Goal: Task Accomplishment & Management: Manage account settings

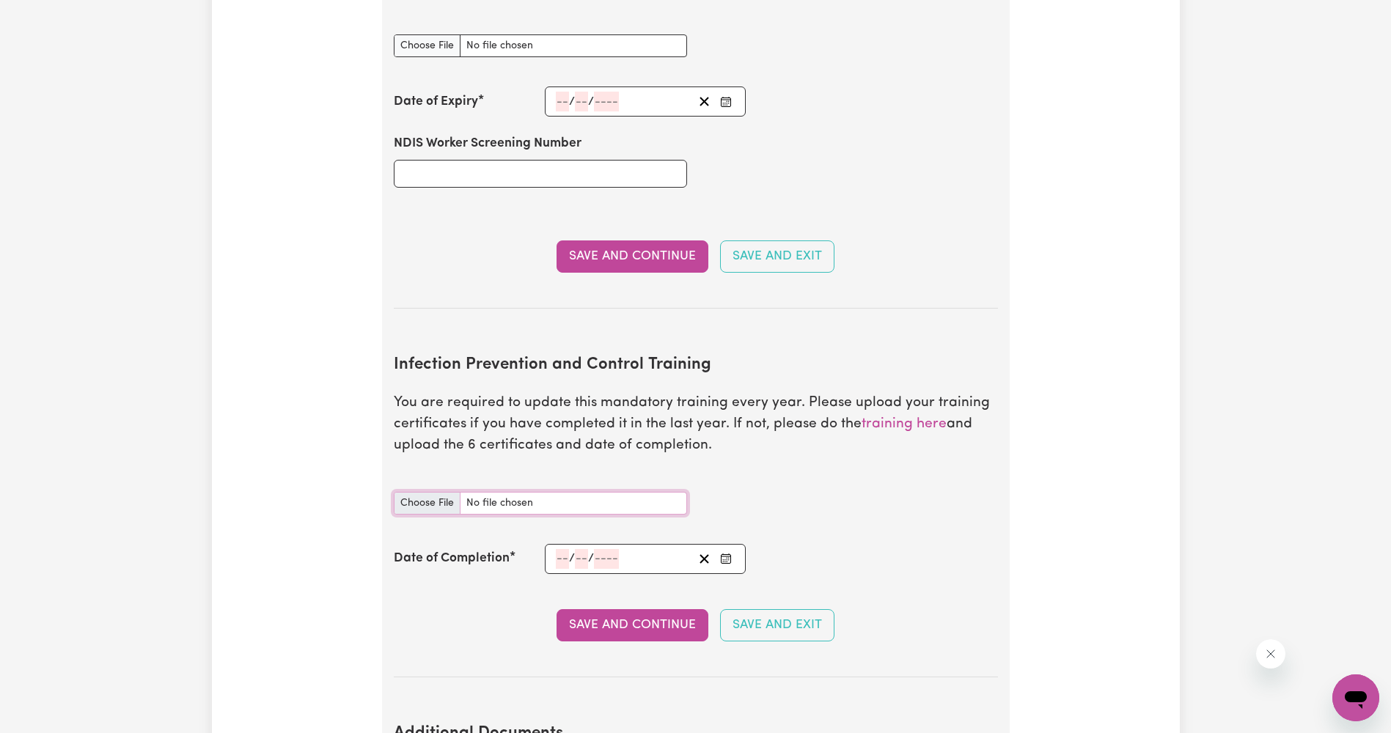
click at [436, 492] on input "Infection Prevention and Control Training document" at bounding box center [540, 503] width 293 height 23
click at [446, 492] on input "Infection Prevention and Control Training document" at bounding box center [540, 503] width 293 height 23
type input "C:\fakepath\certificate.pdf"
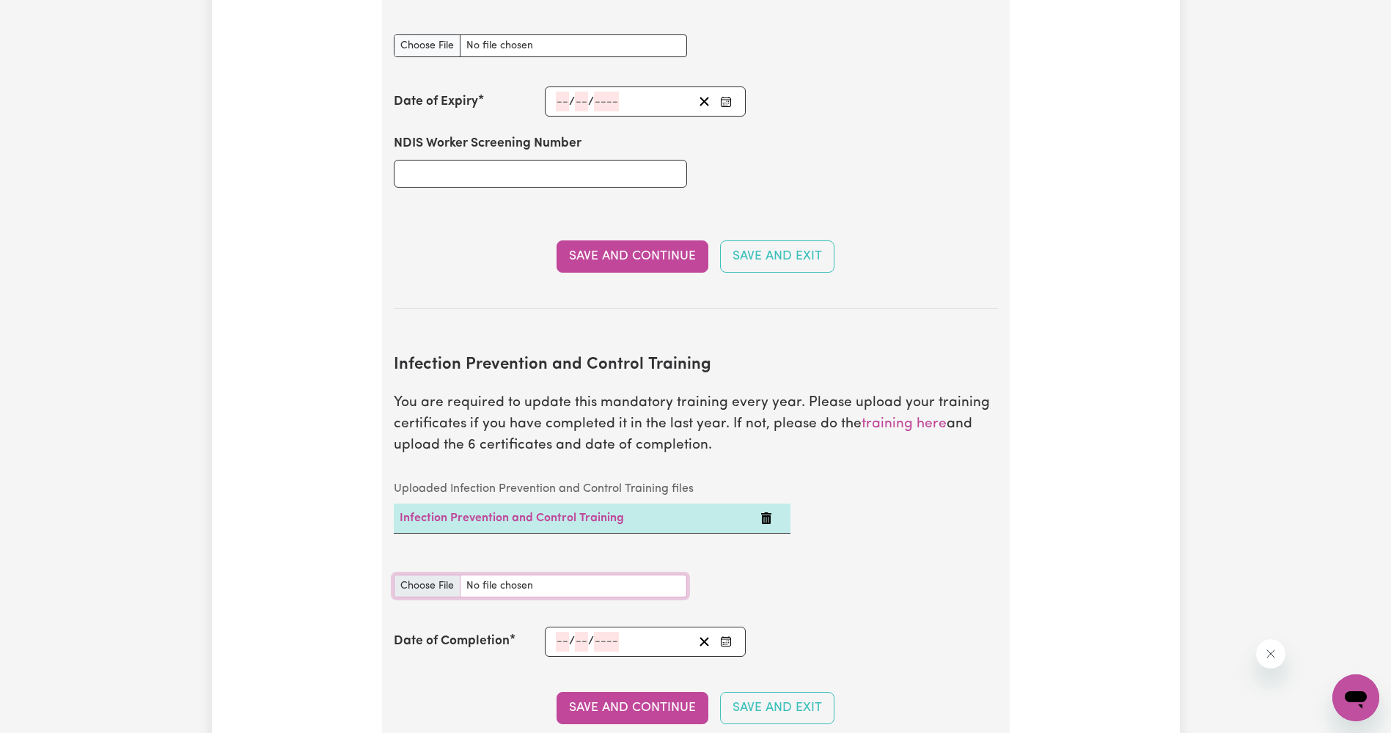
click at [433, 575] on input "Infection Prevention and Control Training document" at bounding box center [540, 586] width 293 height 23
type input "C:\fakepath\certificate (1).pdf"
click at [442, 575] on input "Infection Prevention and Control Training document" at bounding box center [540, 586] width 293 height 23
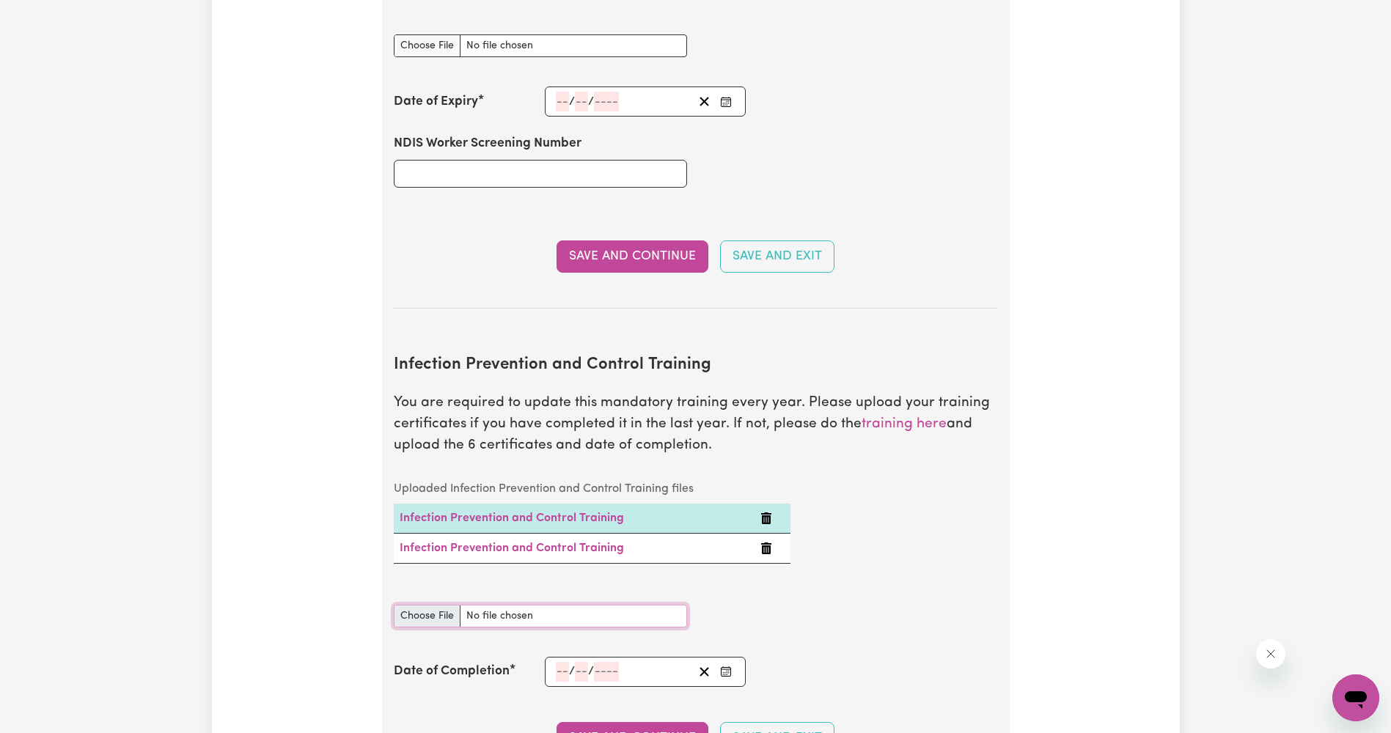
type input "C:\fakepath\certificate (2).pdf"
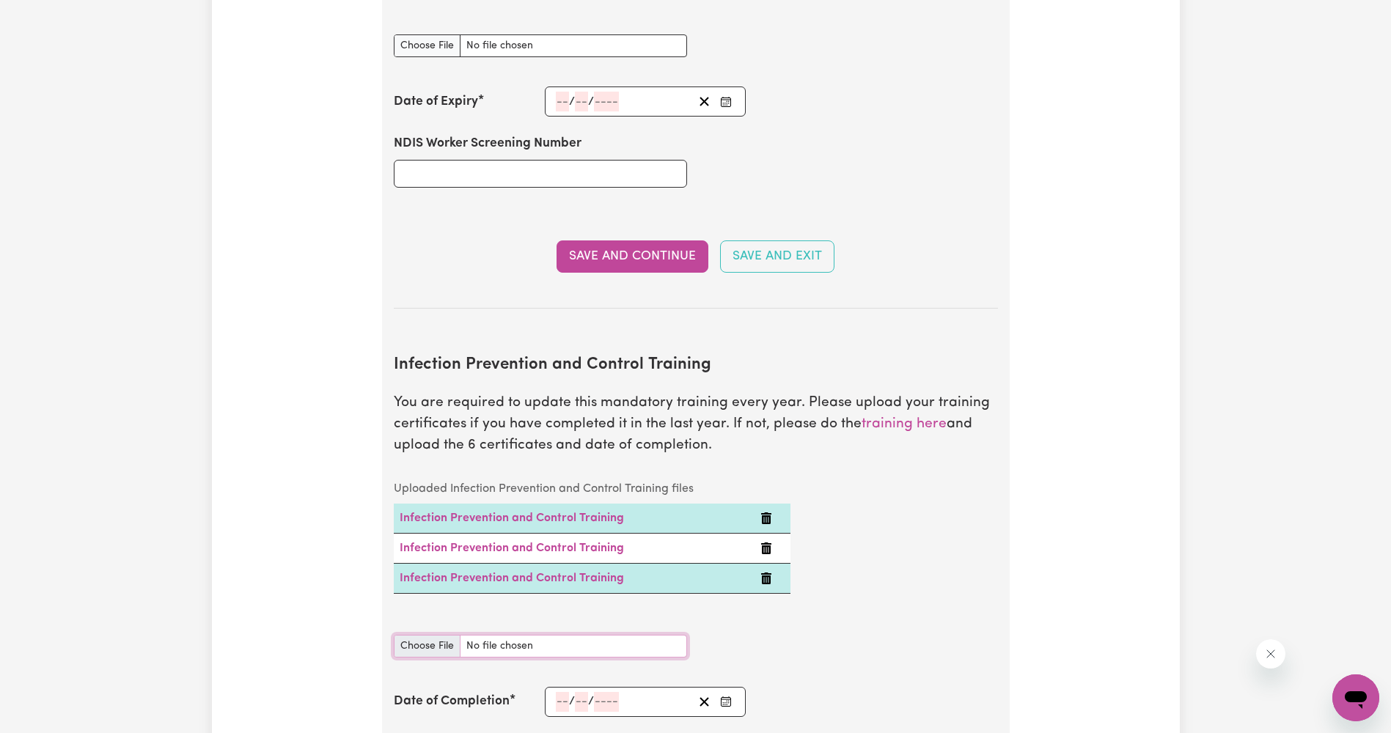
click at [438, 635] on input "Infection Prevention and Control Training document" at bounding box center [540, 646] width 293 height 23
type input "C:\fakepath\certificate (3).pdf"
click at [445, 635] on input "Infection Prevention and Control Training document" at bounding box center [540, 646] width 293 height 23
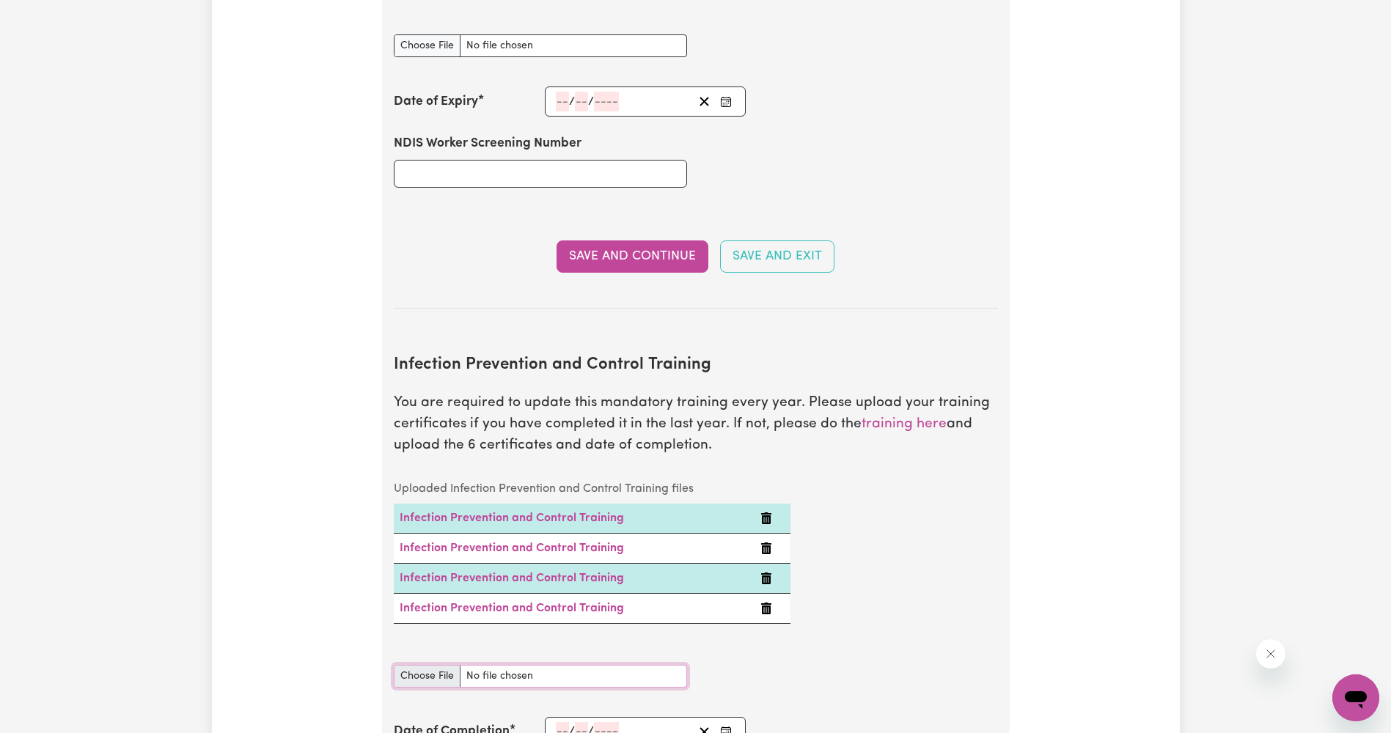
type input "C:\fakepath\certificate (4).pdf"
click at [441, 657] on div "Infection Prevention and Control Training document" at bounding box center [540, 667] width 293 height 40
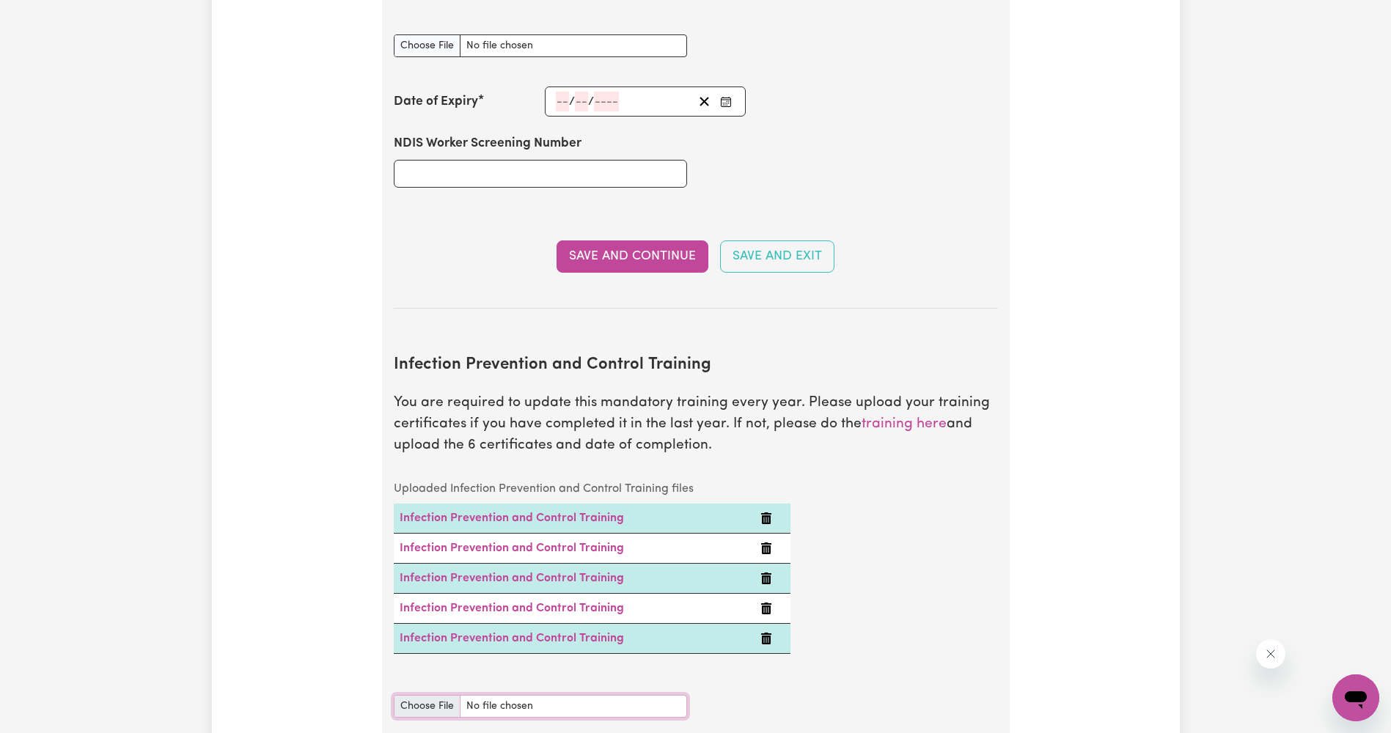
click at [446, 695] on input "Infection Prevention and Control Training document" at bounding box center [540, 706] width 293 height 23
type input "C:\fakepath\certificate (5).pdf"
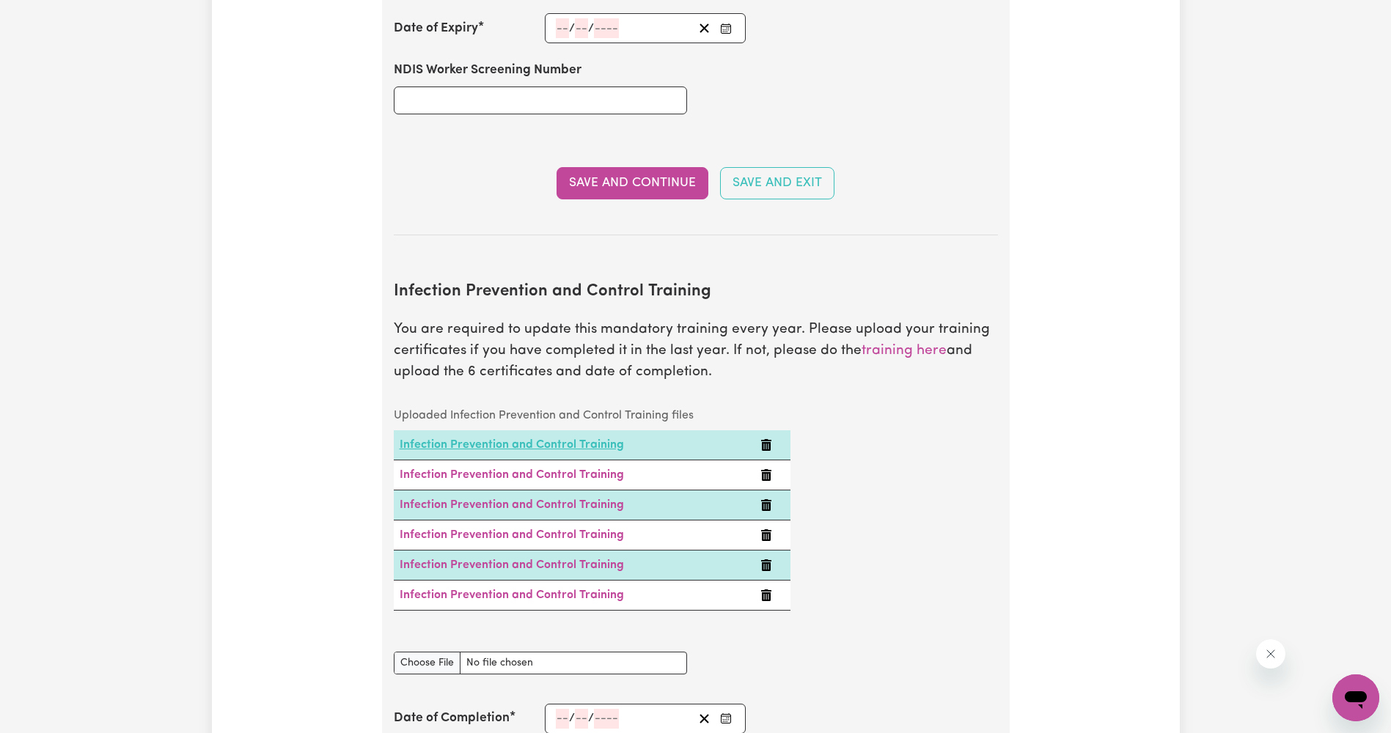
click at [558, 439] on link "Infection Prevention and Control Training" at bounding box center [512, 445] width 224 height 12
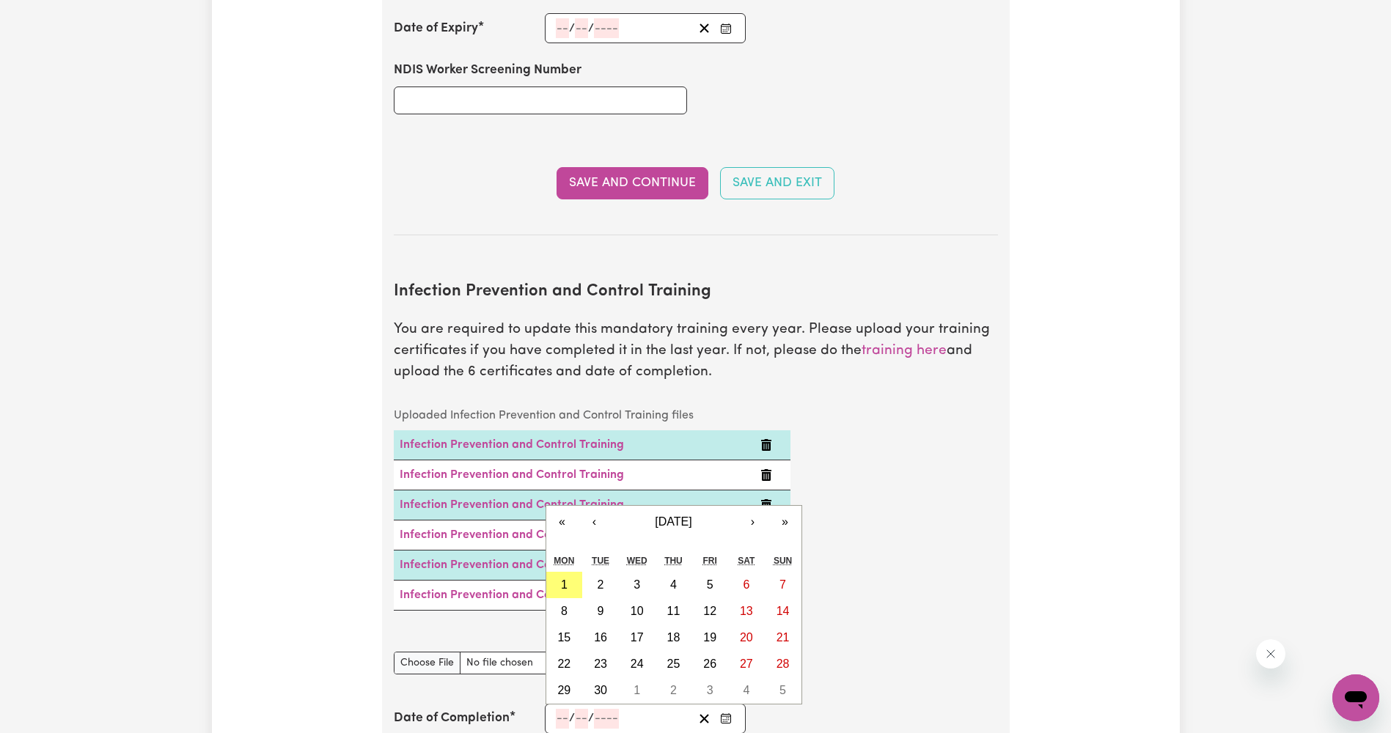
click at [556, 709] on input "number" at bounding box center [562, 719] width 13 height 20
click at [566, 578] on abbr "1" at bounding box center [564, 584] width 7 height 12
type input "[DATE]"
type input "1"
type input "9"
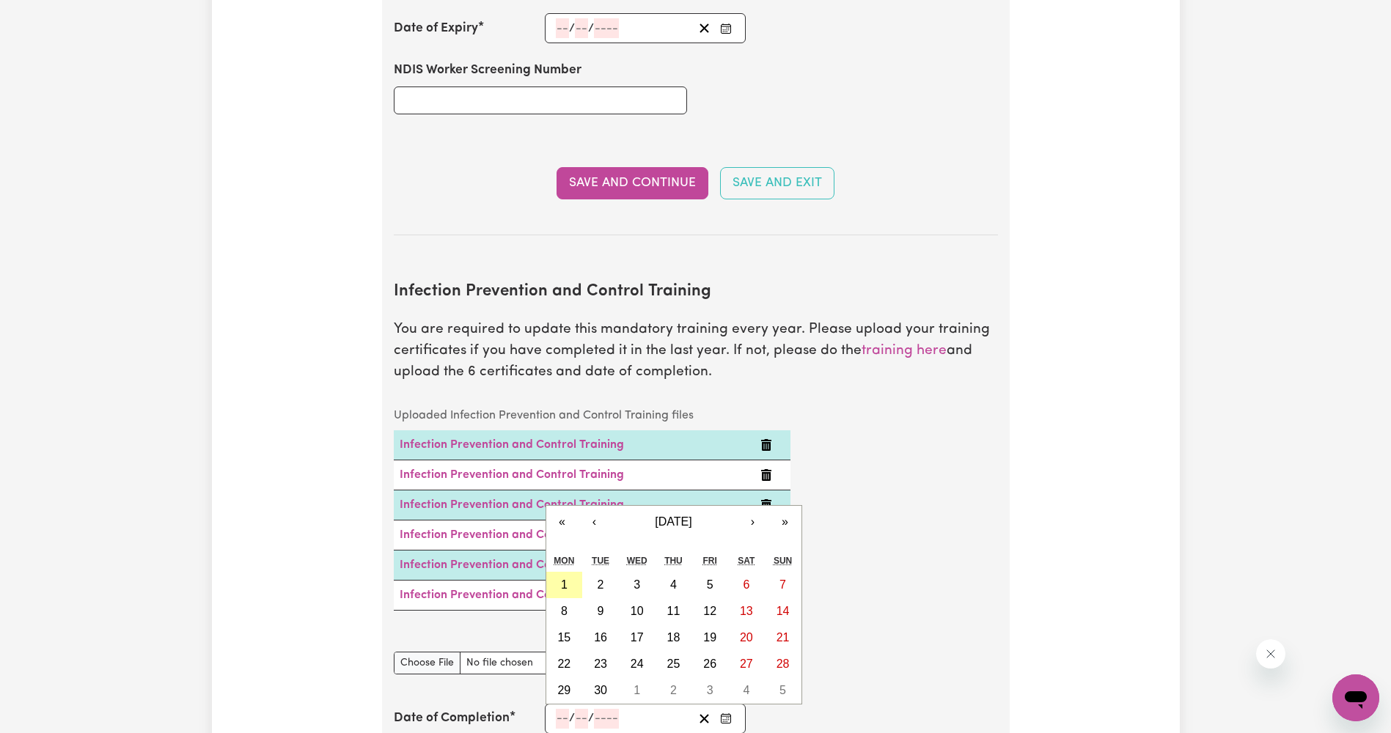
type input "2025"
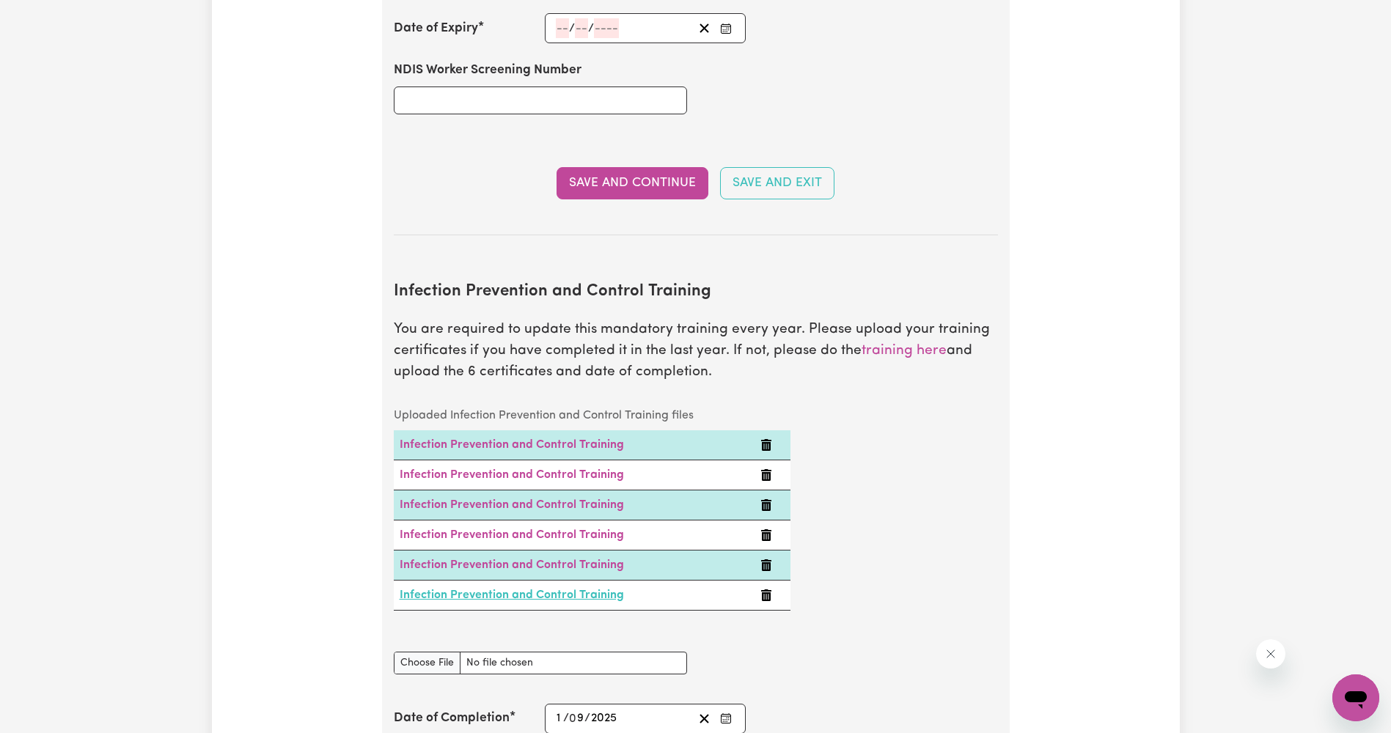
click at [475, 589] on link "Infection Prevention and Control Training" at bounding box center [512, 595] width 224 height 12
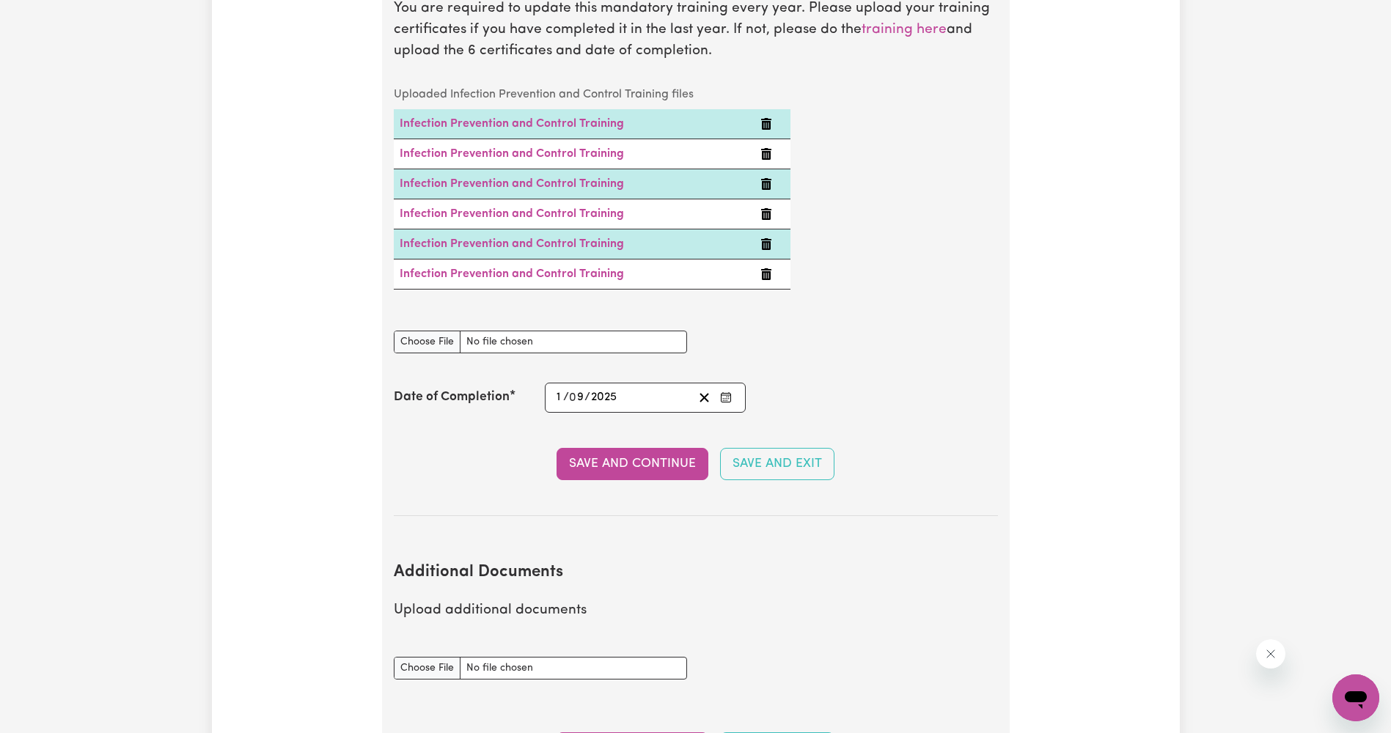
scroll to position [2481, 0]
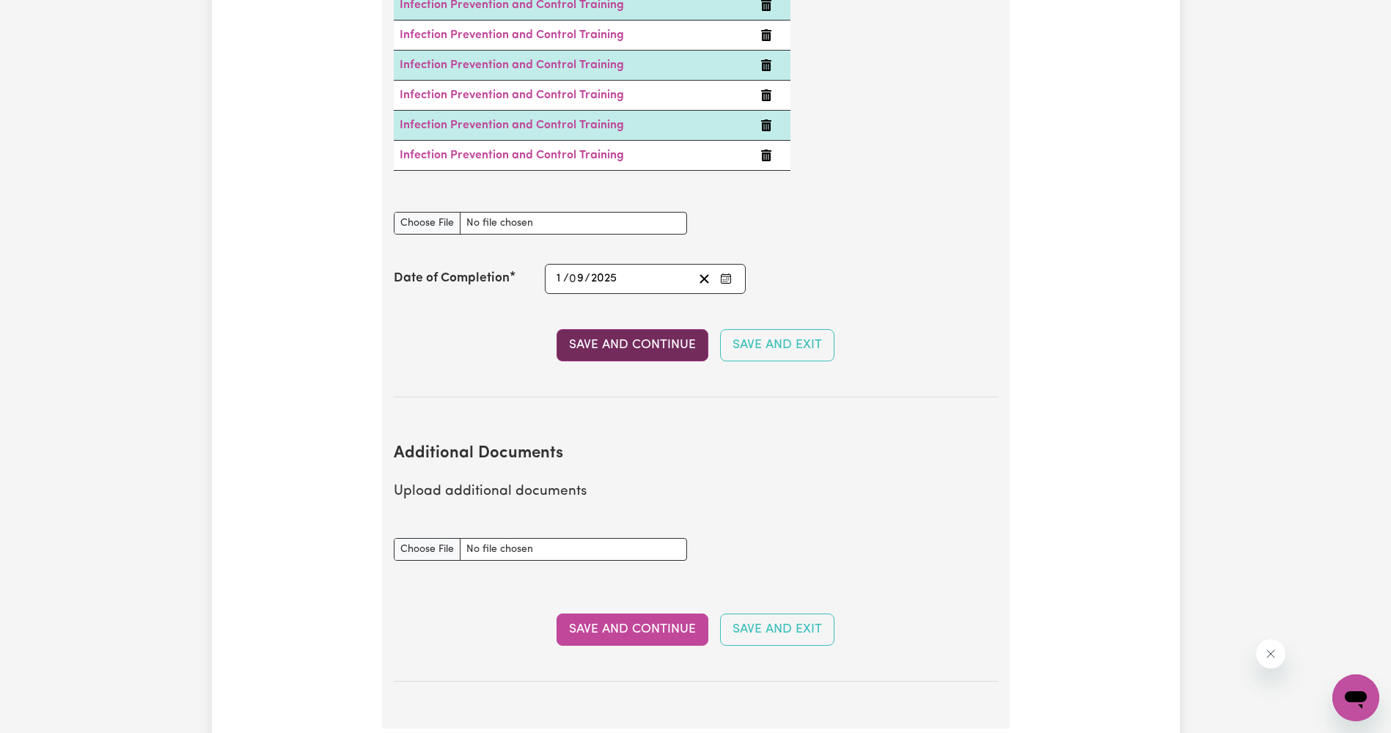
click at [667, 329] on button "Save and Continue" at bounding box center [632, 345] width 152 height 32
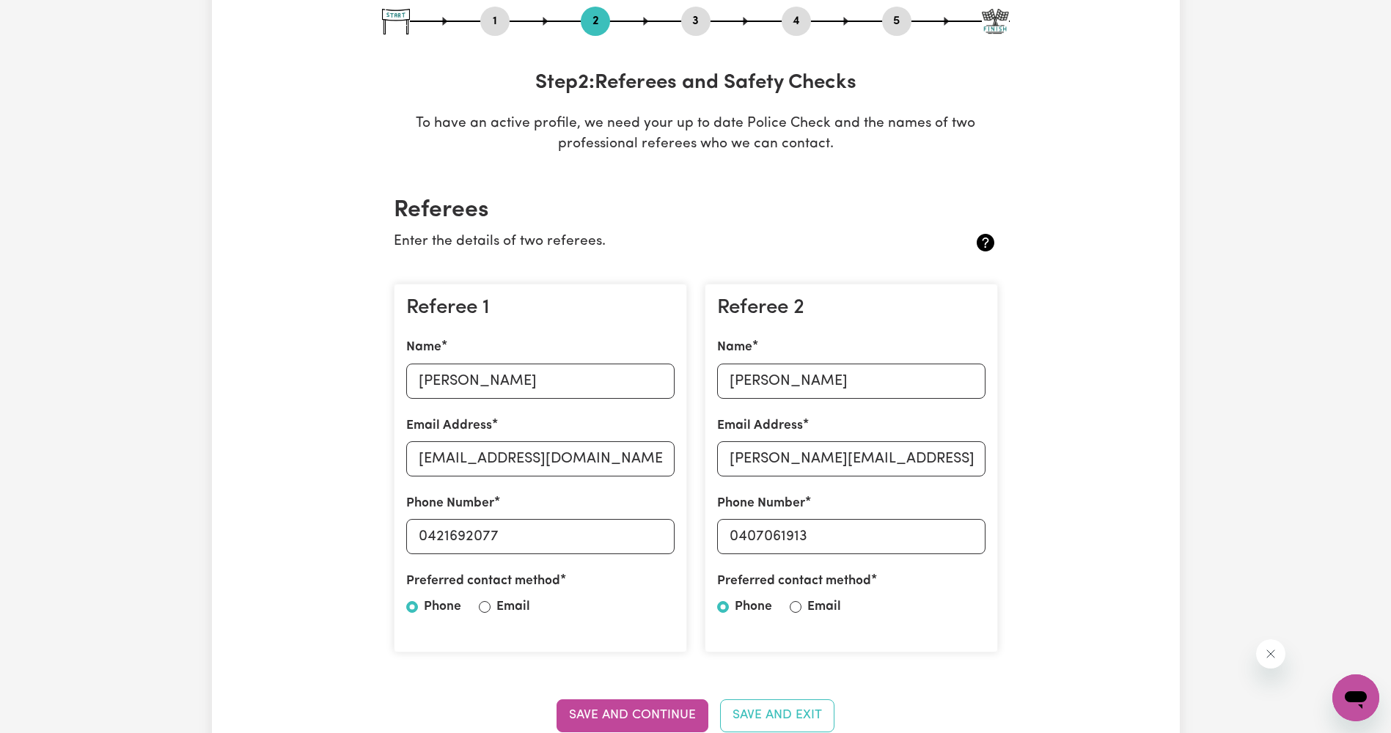
scroll to position [314, 0]
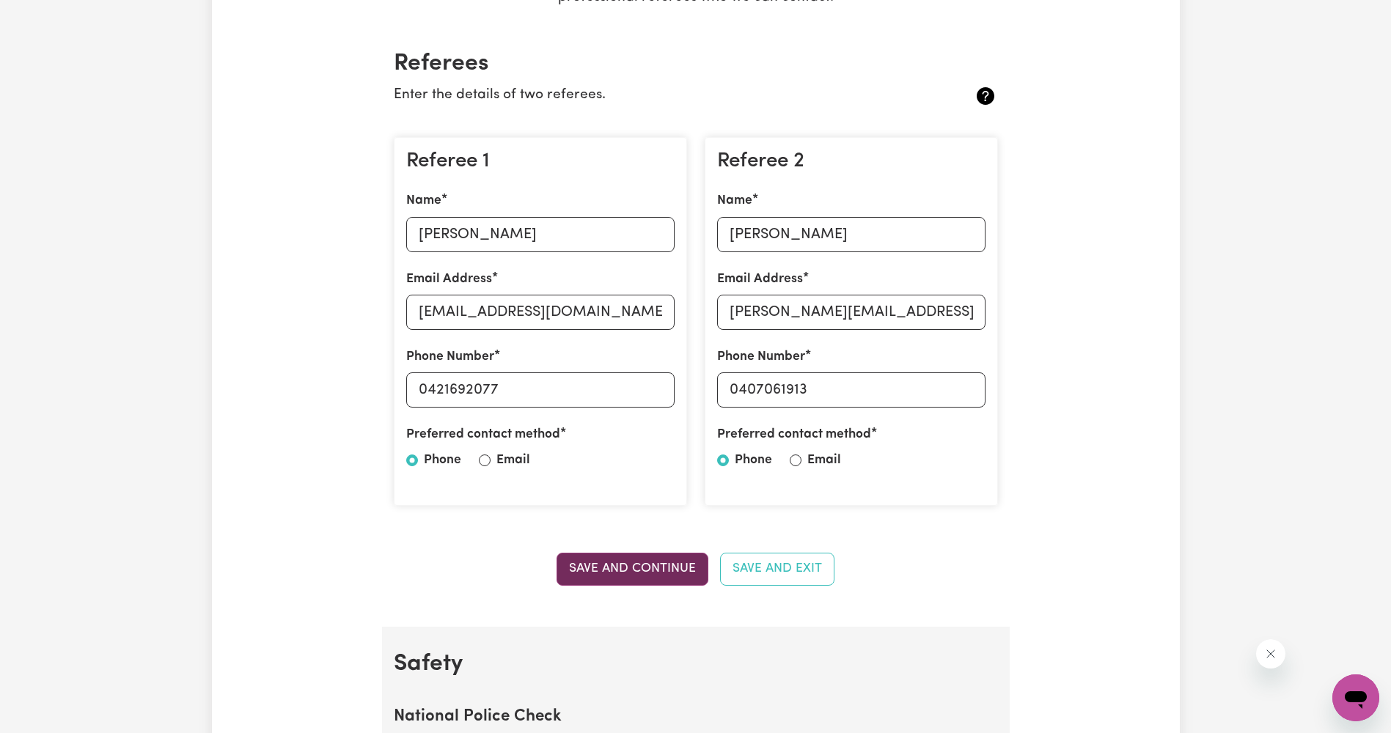
click at [592, 565] on button "Save and Continue" at bounding box center [632, 569] width 152 height 32
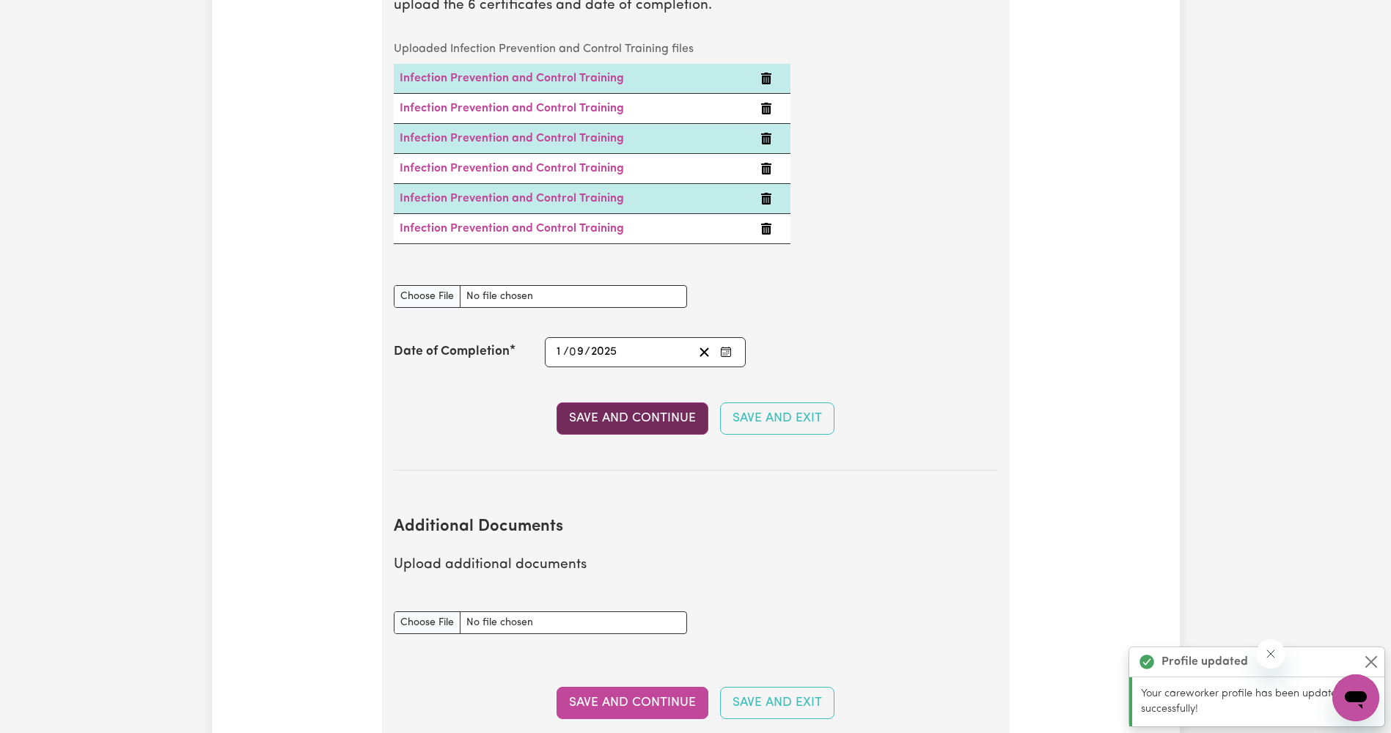
click at [593, 411] on button "Save and Continue" at bounding box center [632, 418] width 152 height 32
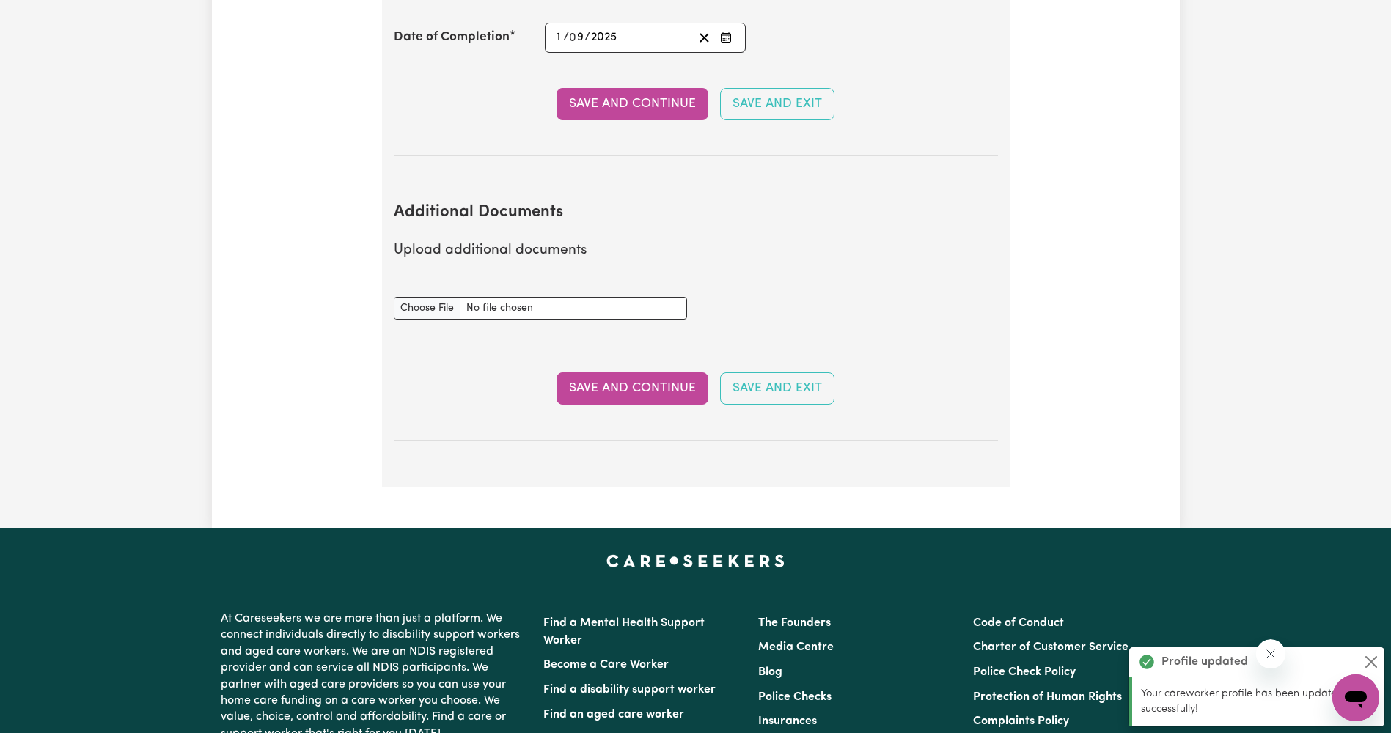
scroll to position [2880, 0]
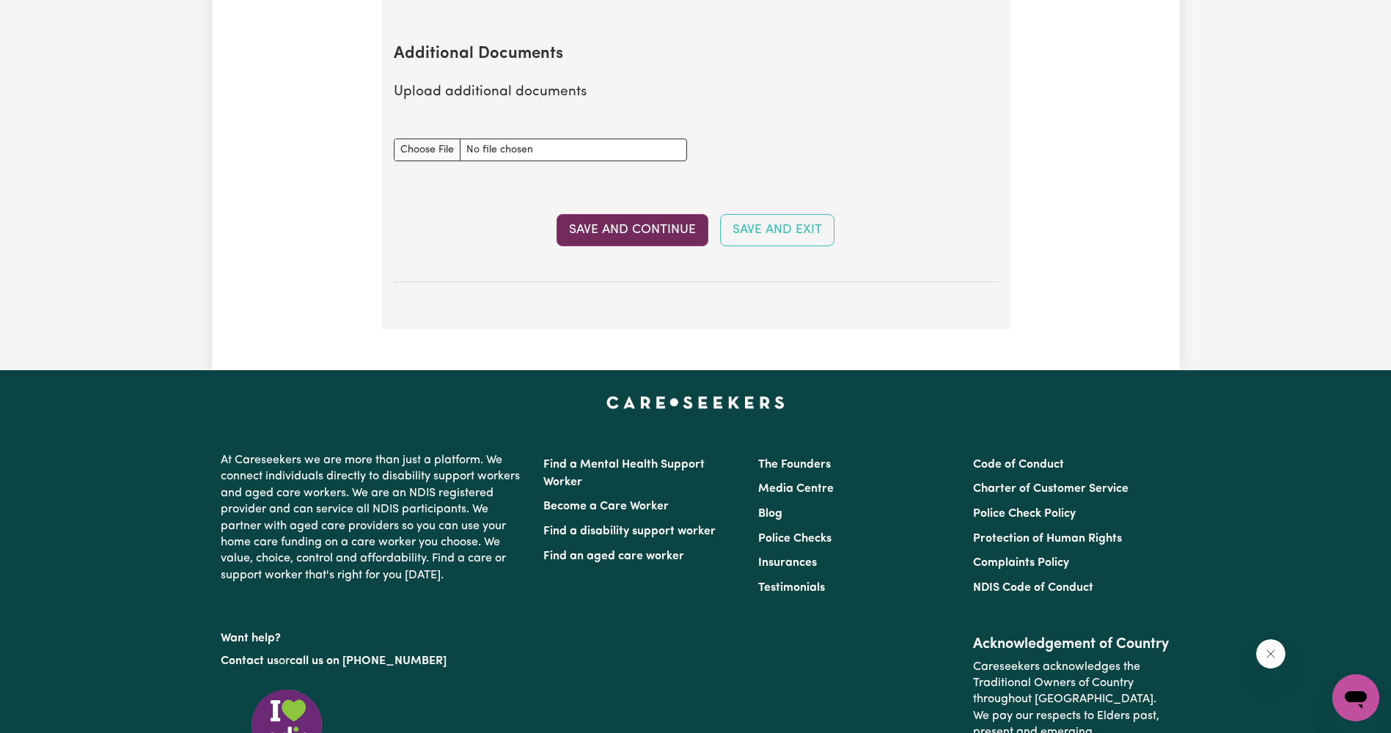
click at [660, 214] on button "Save and Continue" at bounding box center [632, 230] width 152 height 32
select select "Certificate III (Individual Support)"
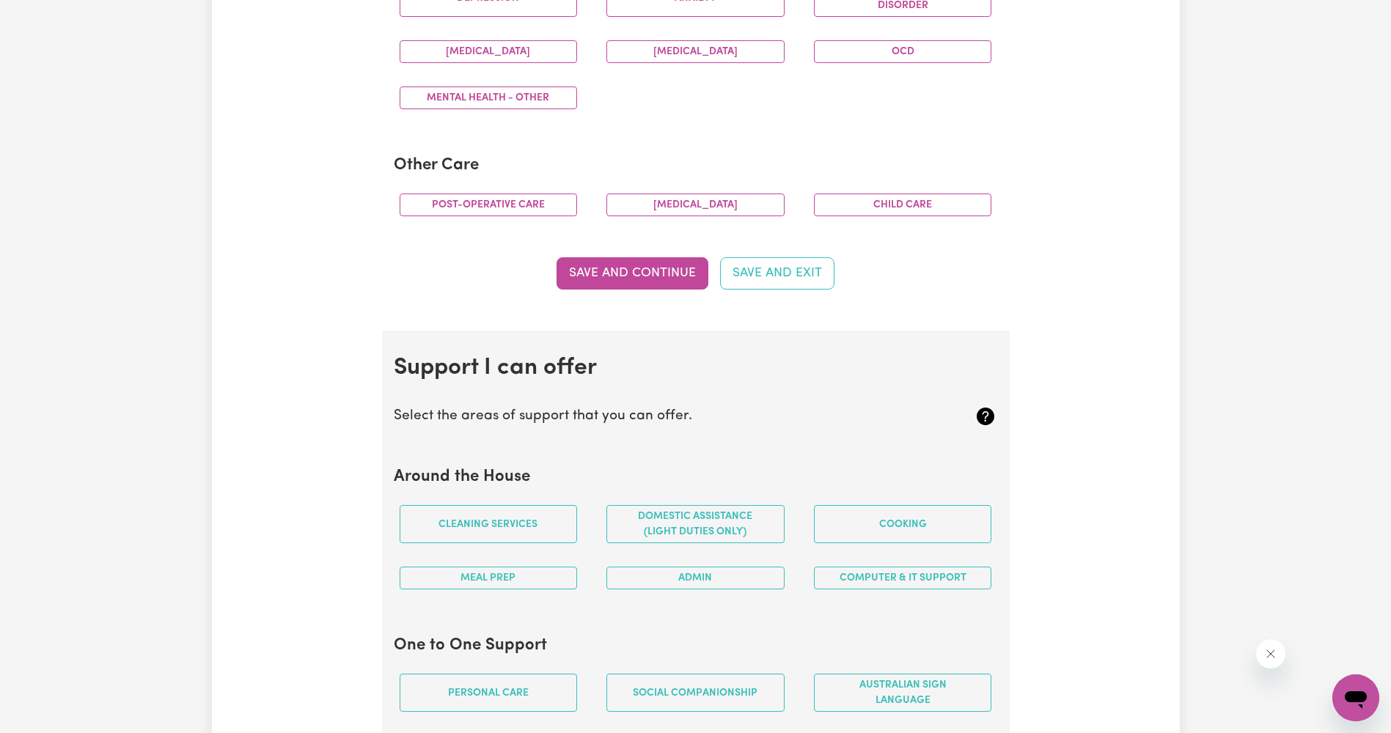
scroll to position [1100, 0]
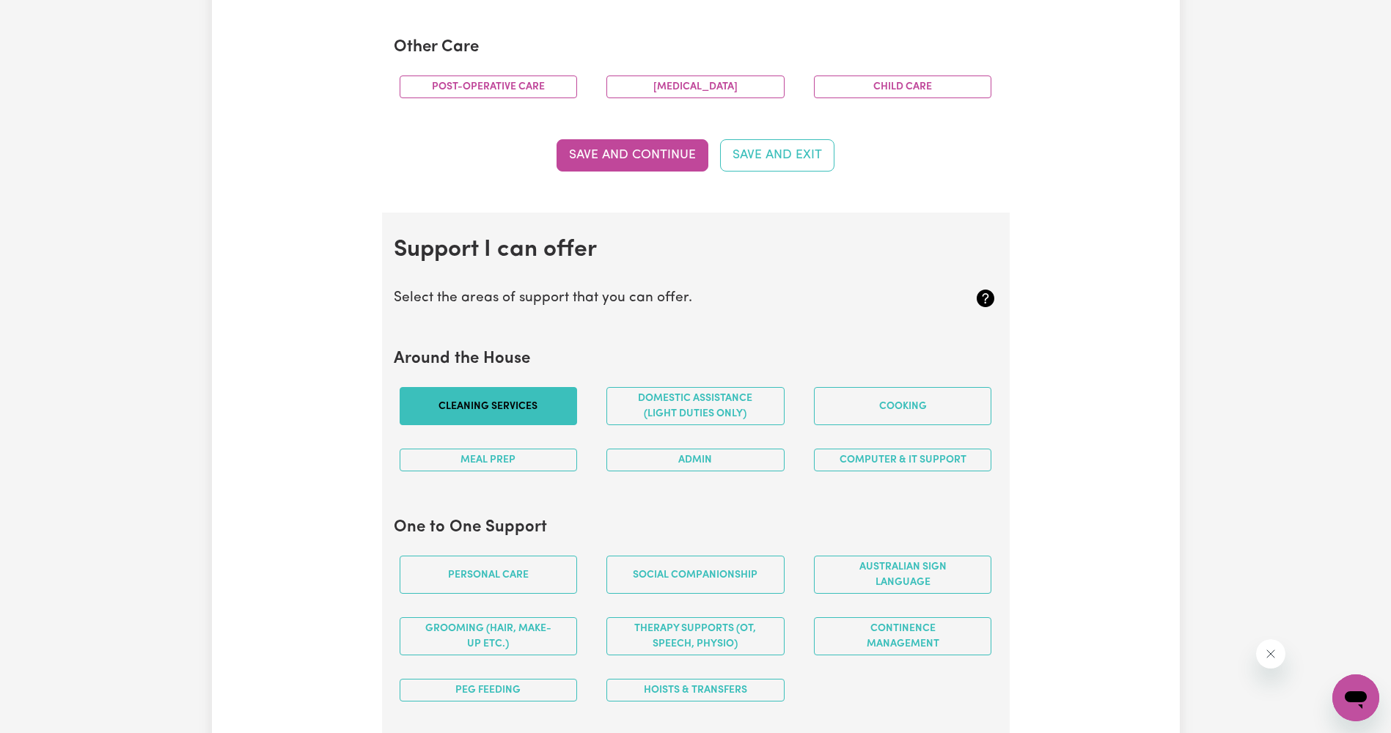
click at [508, 414] on button "Cleaning services" at bounding box center [489, 406] width 178 height 38
click at [881, 417] on button "Cooking" at bounding box center [903, 406] width 178 height 38
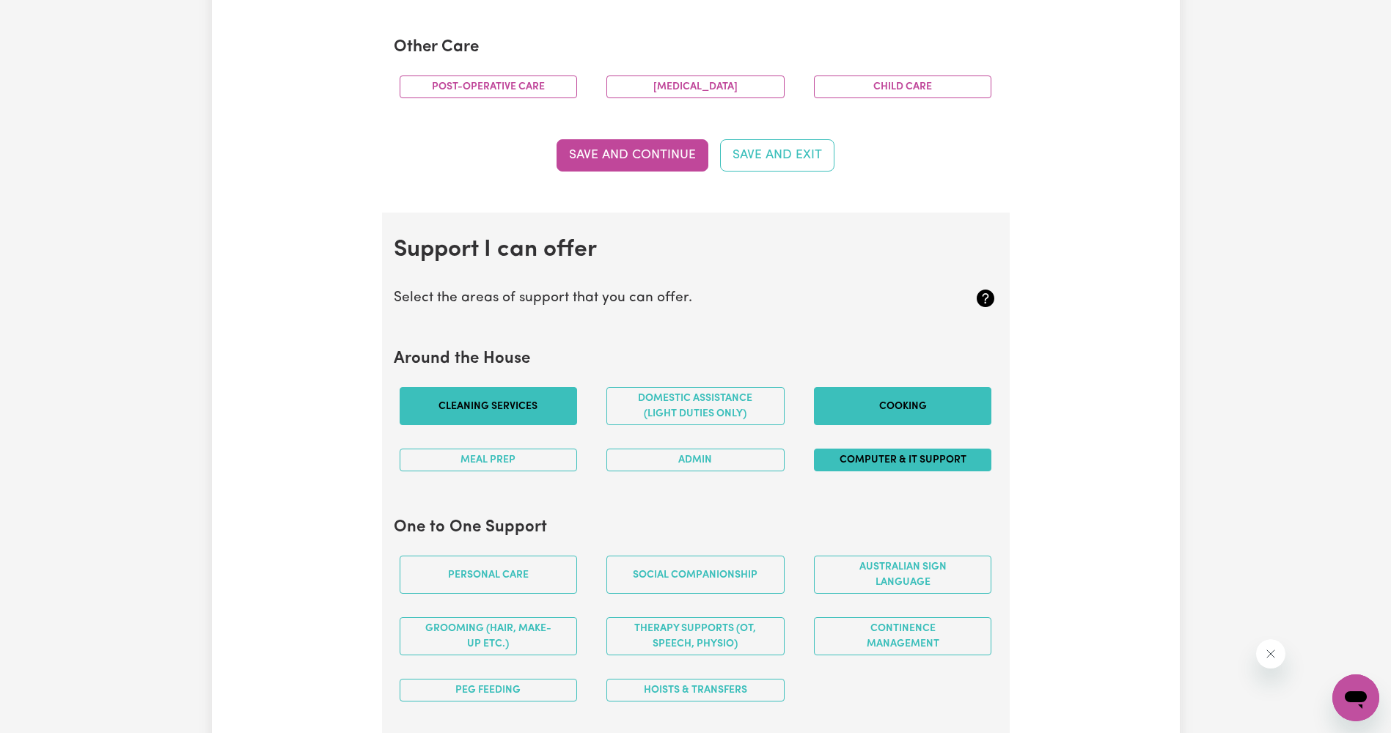
click at [870, 460] on button "Computer & IT Support" at bounding box center [903, 460] width 178 height 23
click at [745, 460] on button "Admin" at bounding box center [695, 460] width 178 height 23
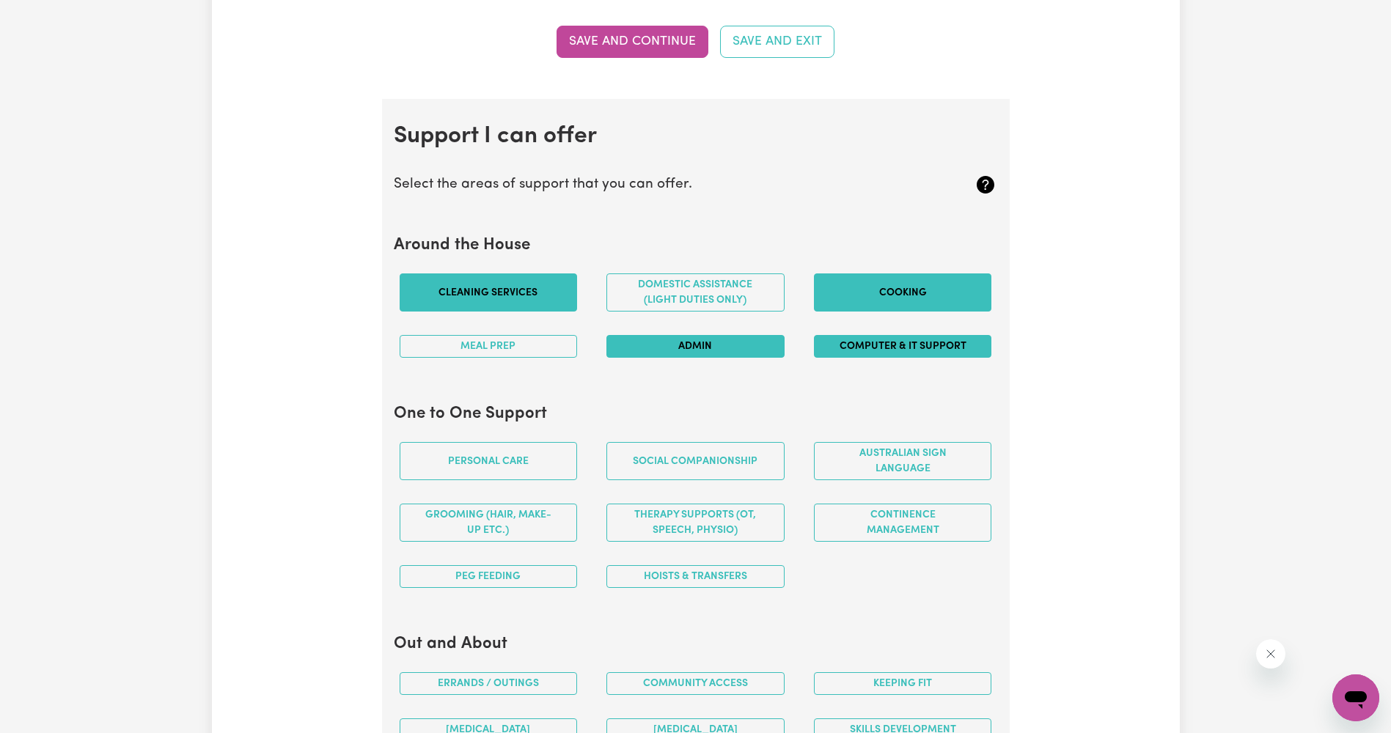
scroll to position [1320, 0]
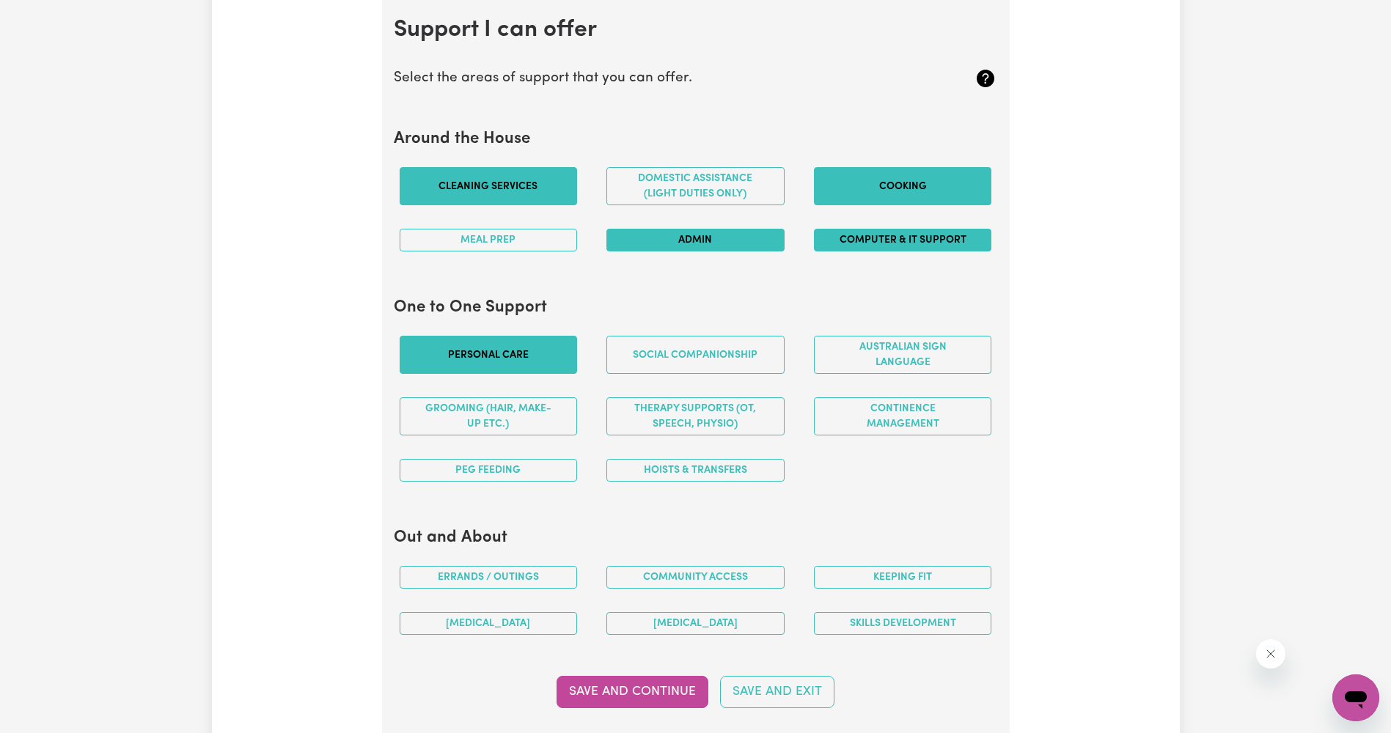
click at [512, 366] on button "Personal care" at bounding box center [489, 355] width 178 height 38
click at [521, 365] on button "Personal care" at bounding box center [489, 355] width 178 height 38
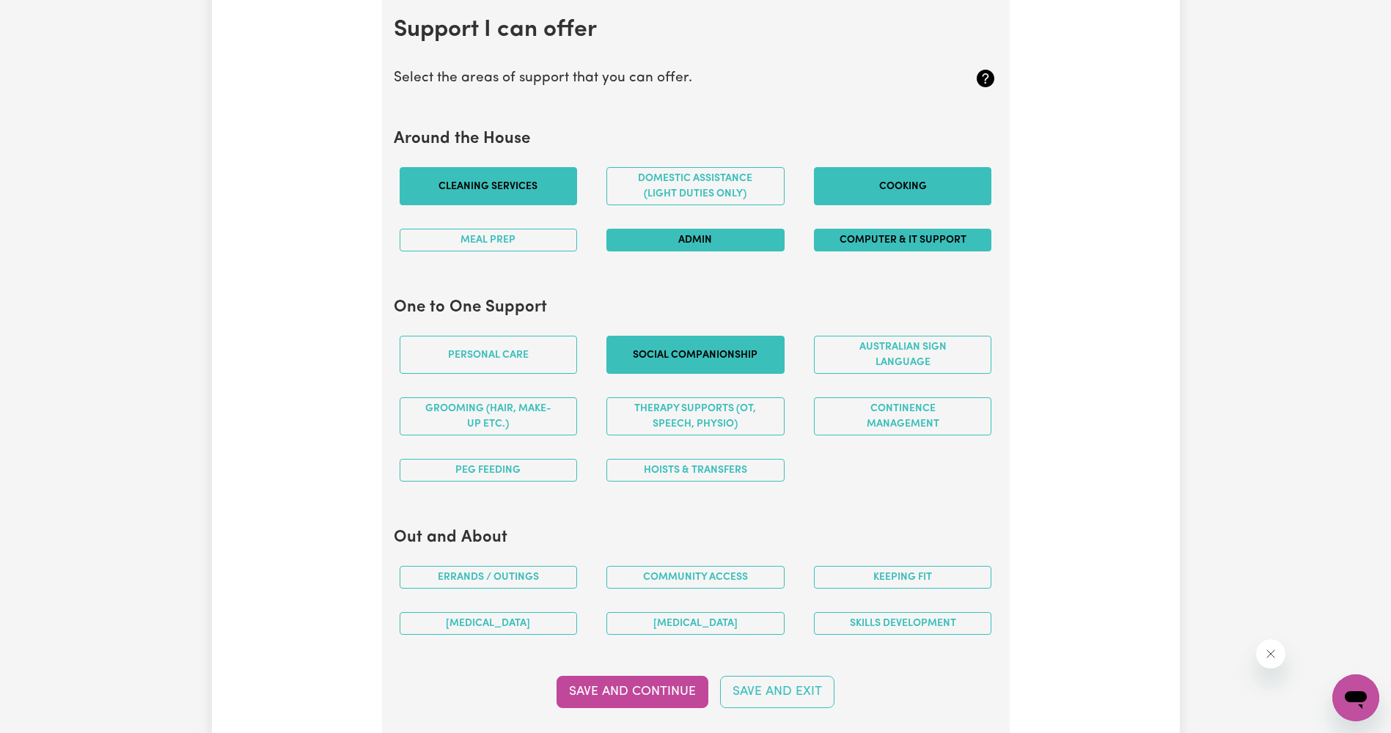
click at [693, 369] on button "Social companionship" at bounding box center [695, 355] width 178 height 38
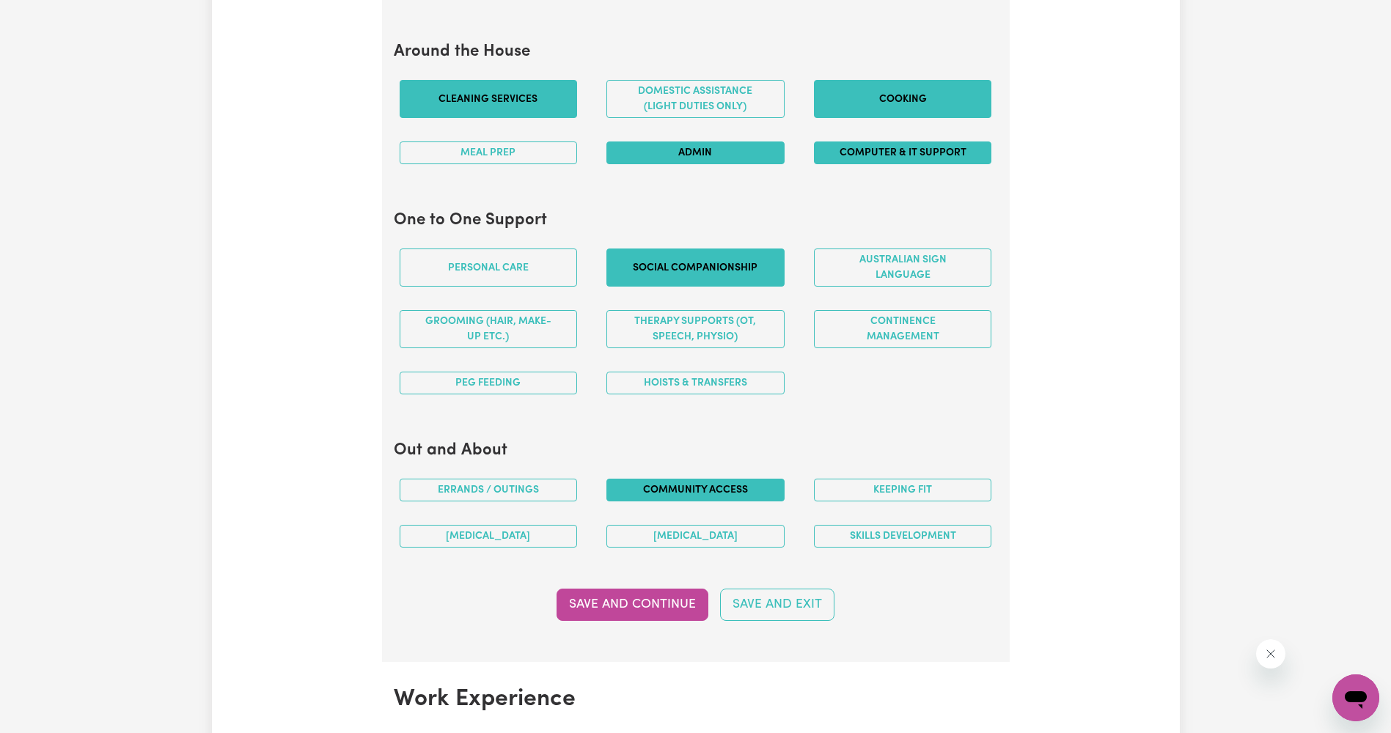
scroll to position [1539, 0]
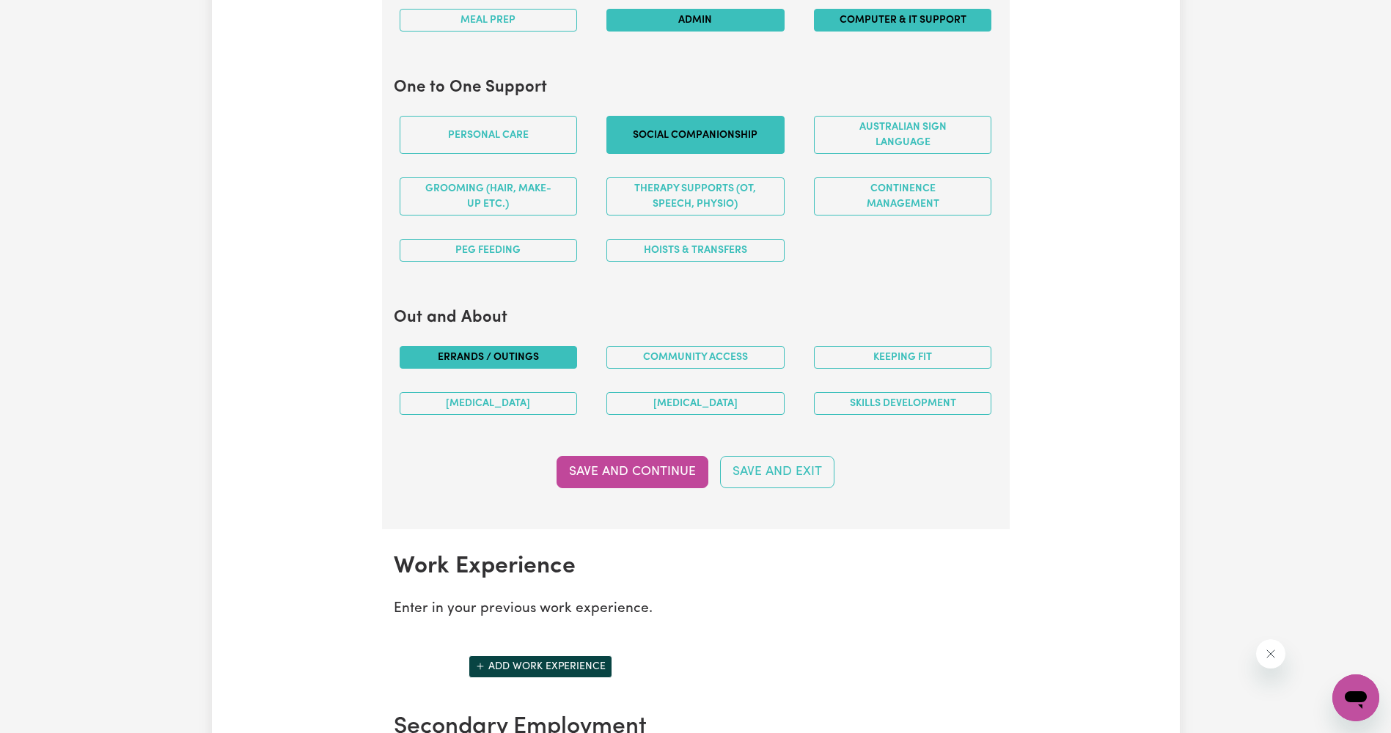
click at [503, 349] on button "Errands / Outings" at bounding box center [489, 357] width 178 height 23
click at [693, 361] on button "Community access" at bounding box center [695, 357] width 178 height 23
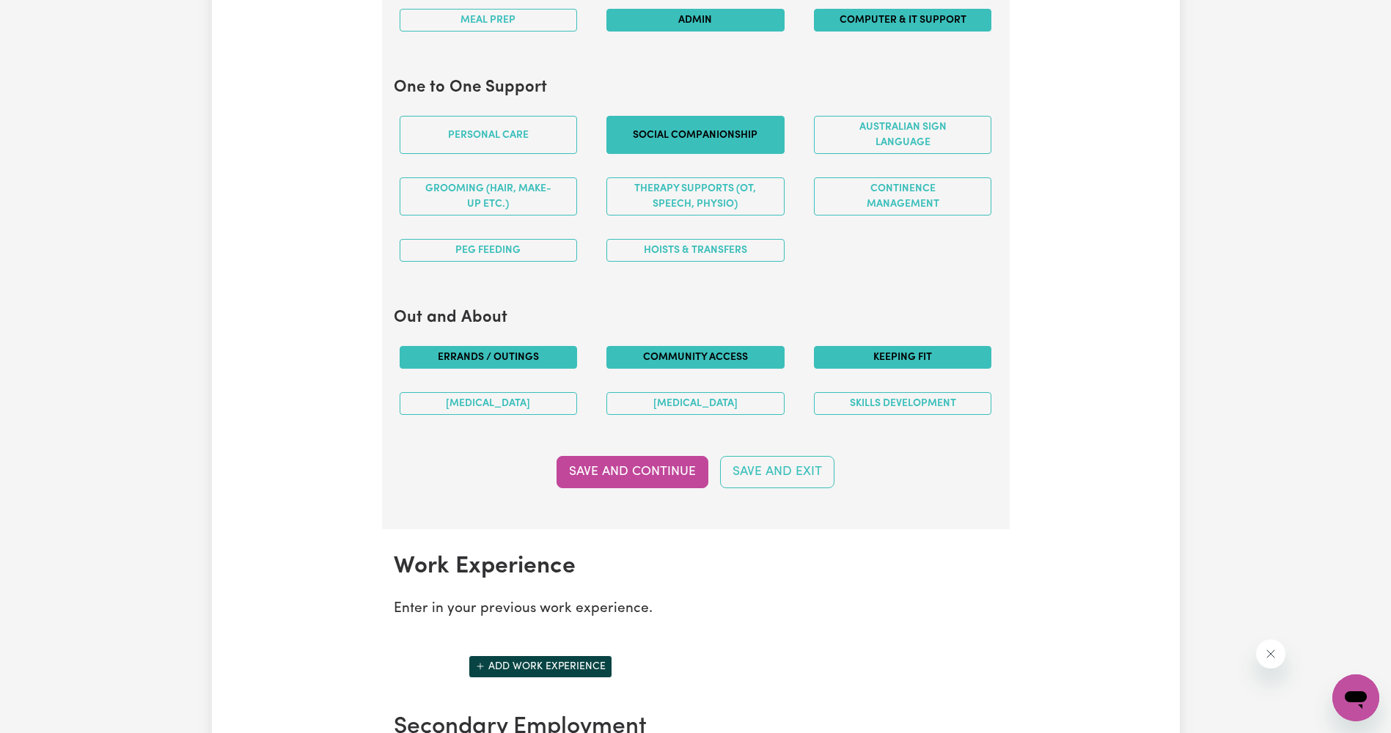
click at [866, 357] on button "Keeping fit" at bounding box center [903, 357] width 178 height 23
click at [673, 475] on button "Save and Continue" at bounding box center [632, 472] width 152 height 32
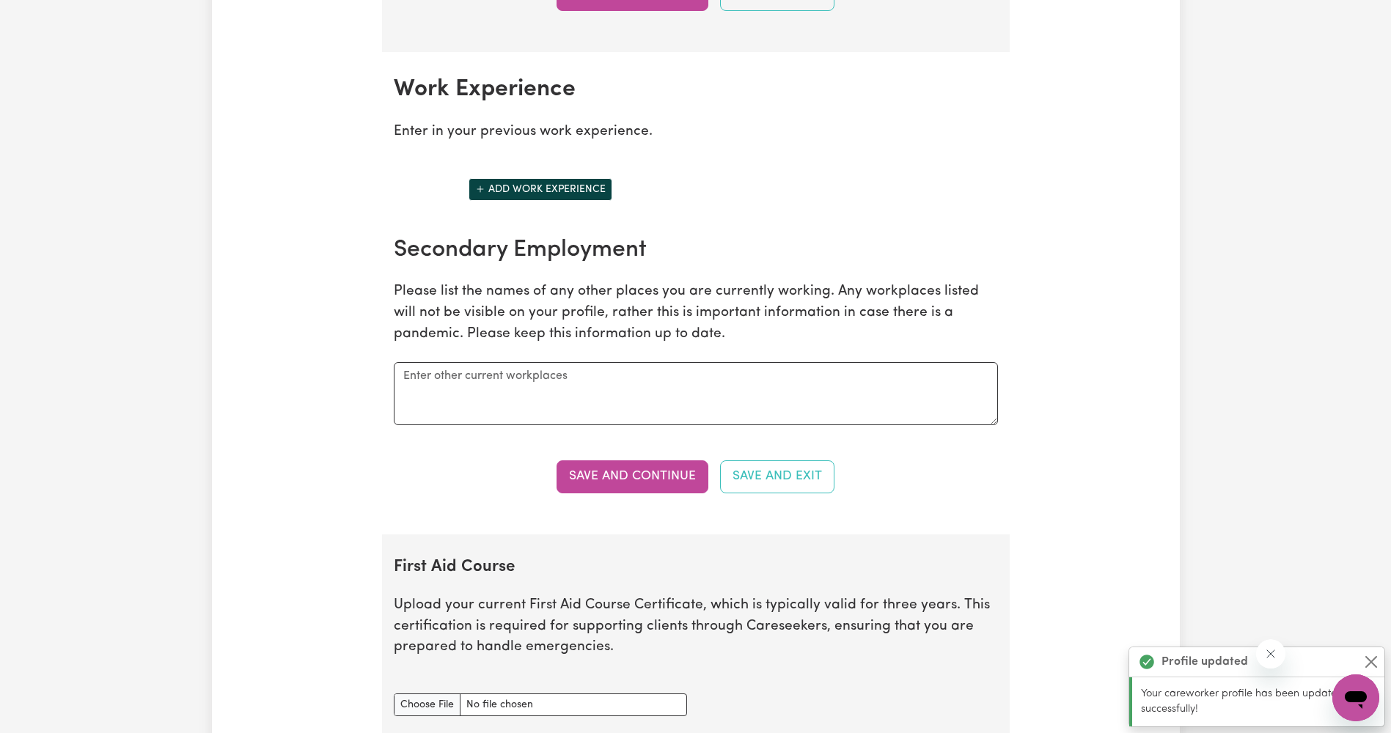
scroll to position [2069, 0]
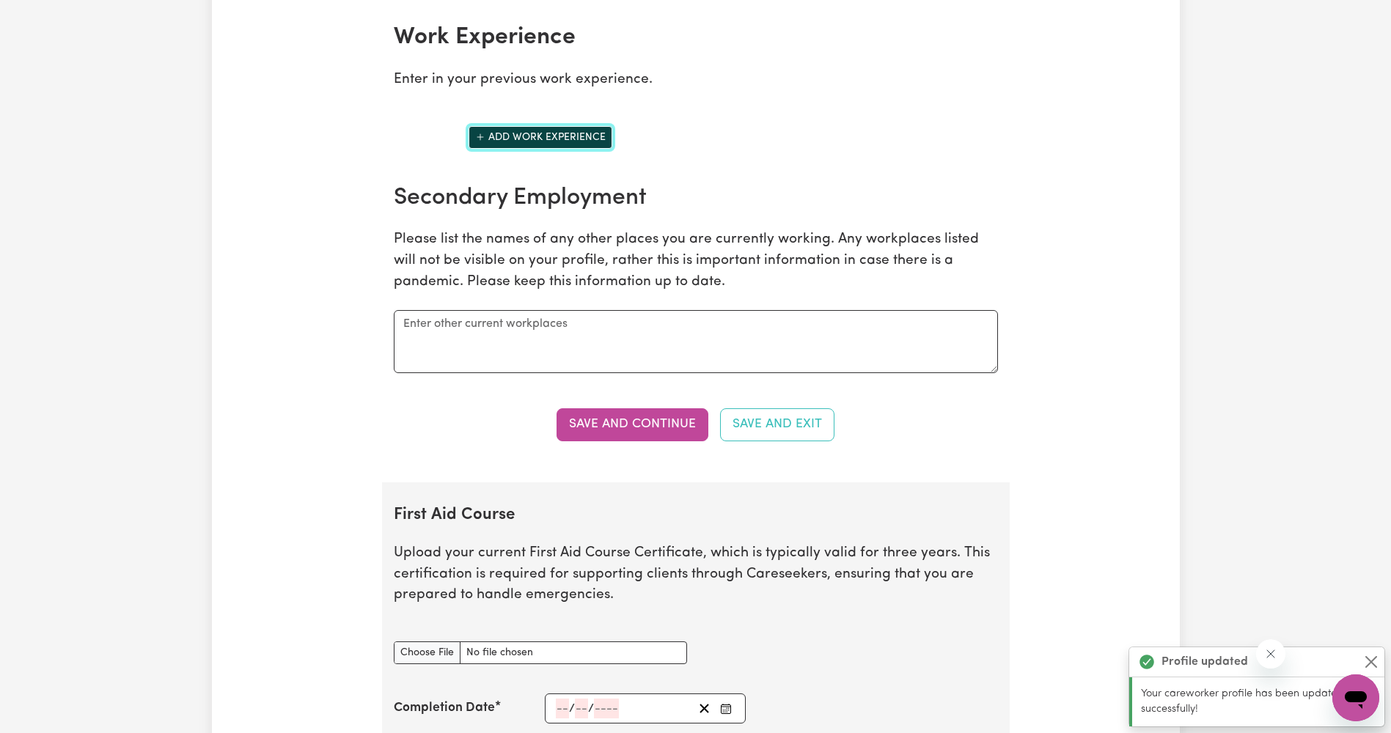
click at [556, 128] on button "Add work experience" at bounding box center [540, 137] width 144 height 23
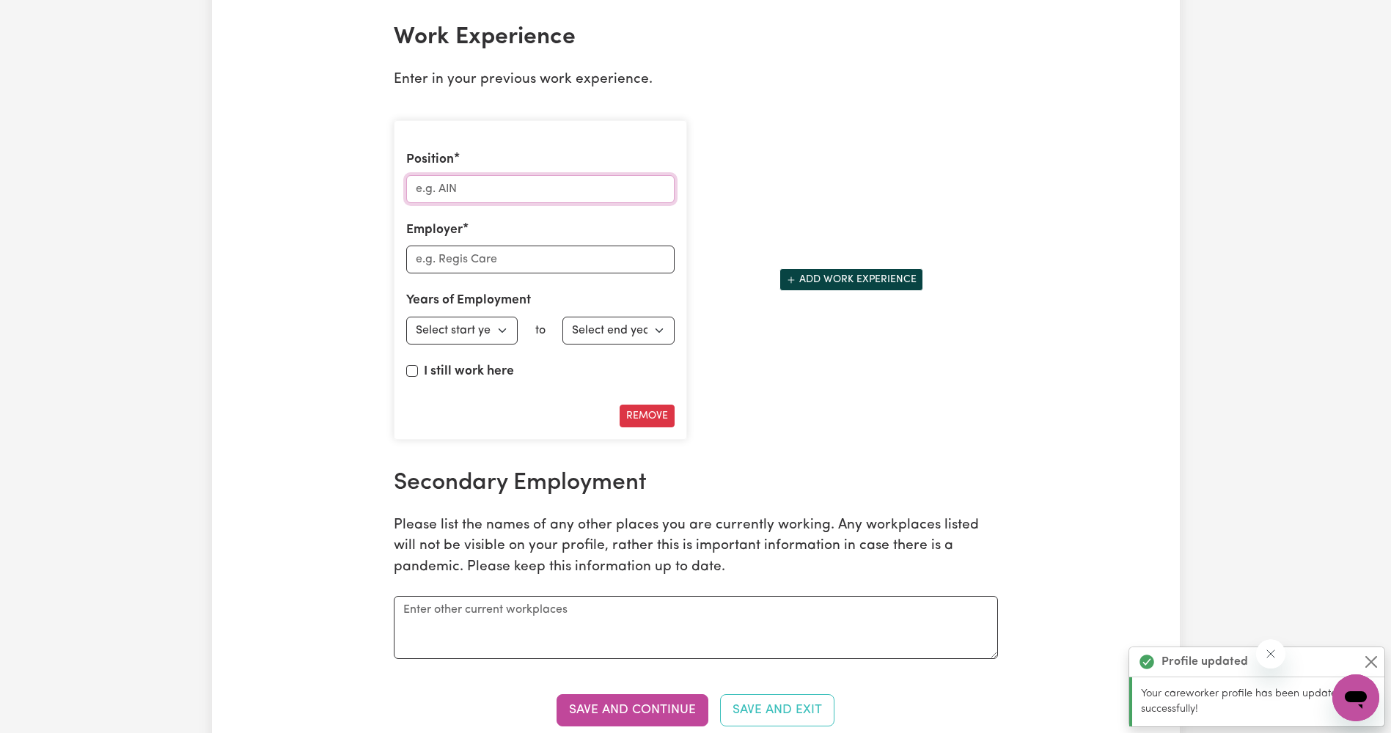
click at [544, 188] on input "Position" at bounding box center [540, 189] width 268 height 28
type input "Pick Packer"
click at [531, 260] on input "Employer" at bounding box center [540, 260] width 268 height 28
type input "Jefferson worker group"
click at [501, 329] on select "Select start year [DATE] 1952 1953 1954 1955 1956 1957 1958 1959 1960 1961 1962…" at bounding box center [462, 331] width 112 height 28
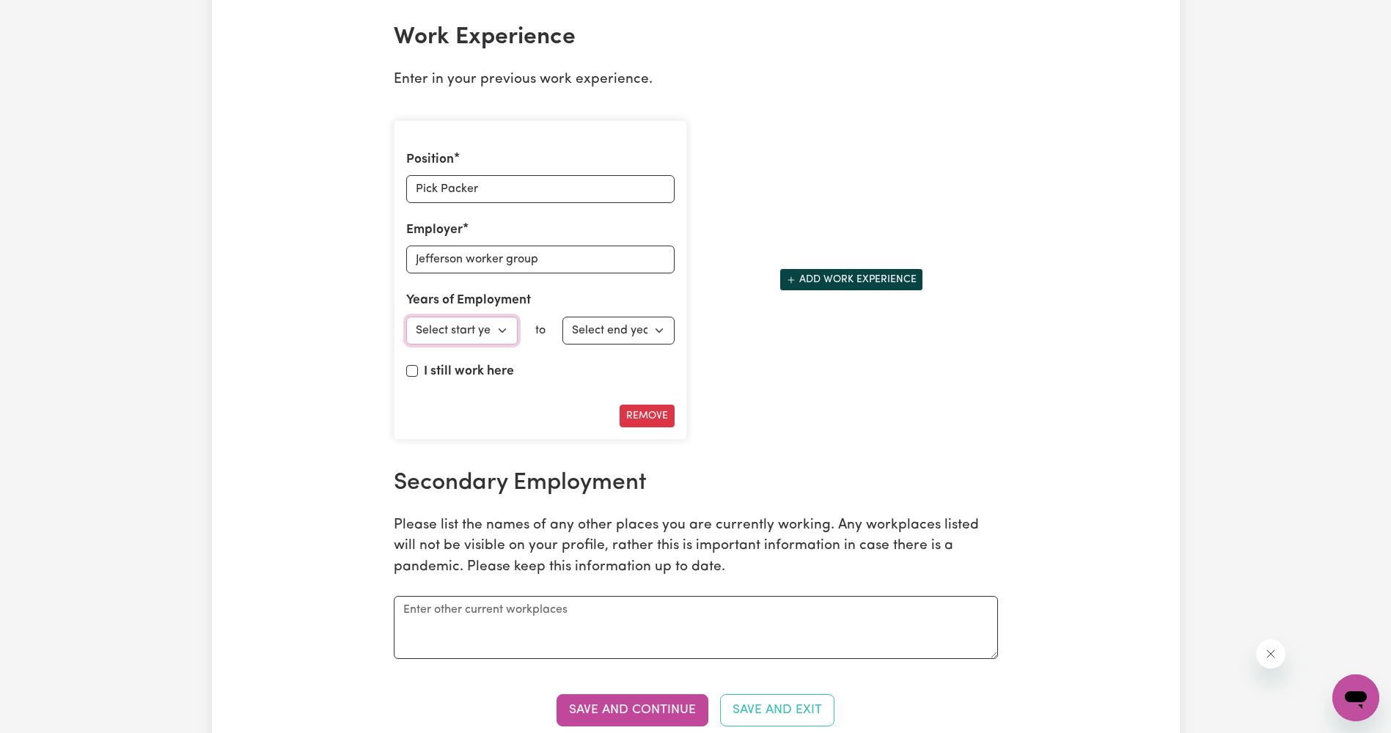
select select "2018"
click at [406, 317] on select "Select start year [DATE] 1952 1953 1954 1955 1956 1957 1958 1959 1960 1961 1962…" at bounding box center [462, 331] width 112 height 28
click at [661, 322] on select "Select end year [DATE] 1952 1953 1954 1955 1956 1957 1958 1959 1960 1961 1962 1…" at bounding box center [618, 331] width 112 height 28
select select "2022"
click at [562, 317] on select "Select end year [DATE] 1952 1953 1954 1955 1956 1957 1958 1959 1960 1961 1962 1…" at bounding box center [618, 331] width 112 height 28
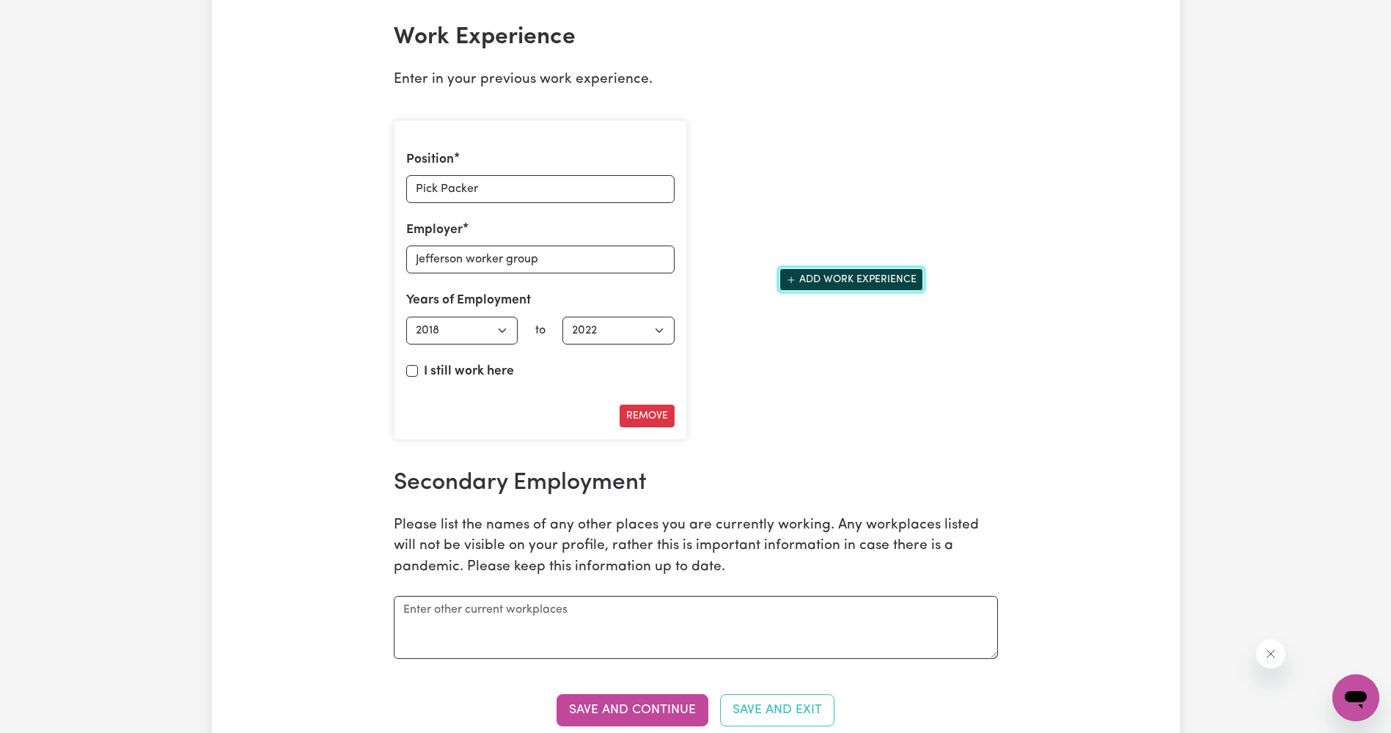
click at [865, 282] on button "Add work experience" at bounding box center [851, 279] width 144 height 23
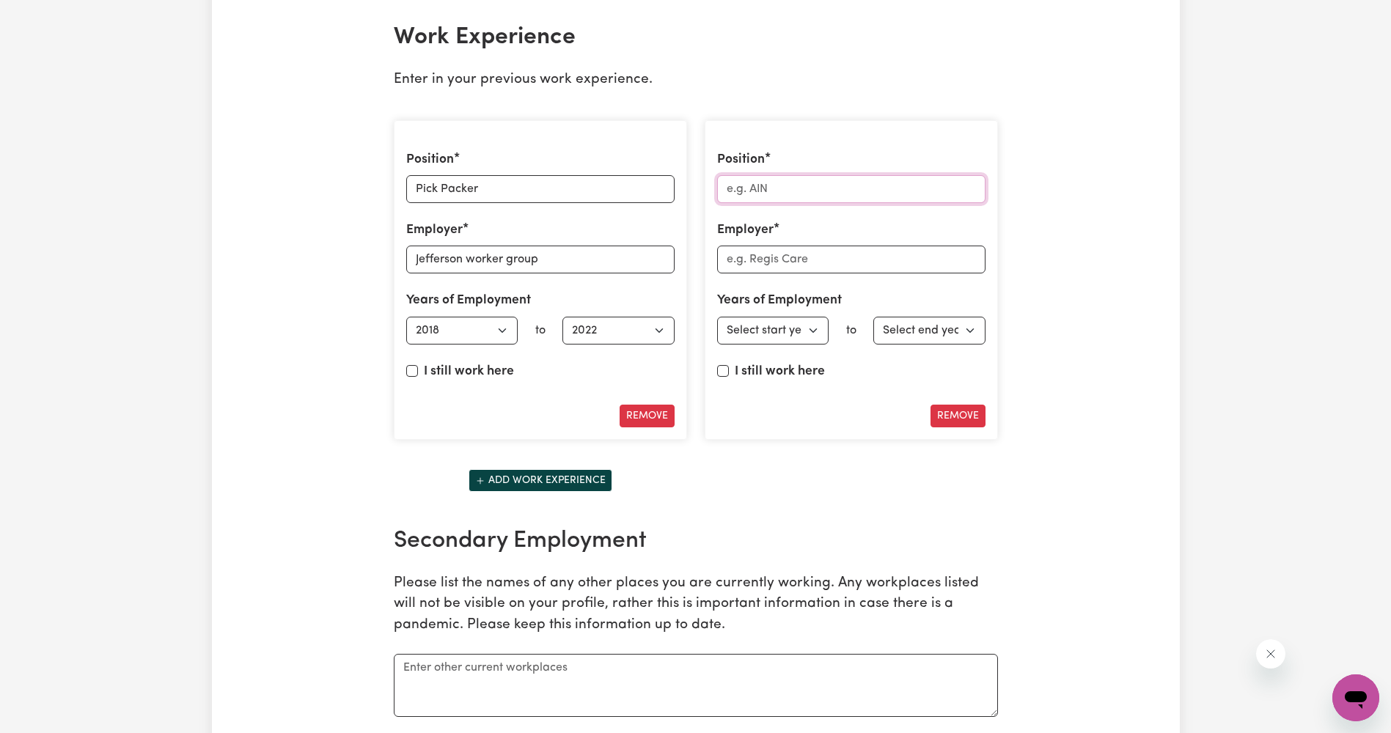
click at [794, 190] on input "Position" at bounding box center [851, 189] width 268 height 28
type input "Team Member"
click at [833, 257] on input "Employer" at bounding box center [851, 260] width 268 height 28
type input "Nandos"
click at [806, 331] on select "Select start year [DATE] 1952 1953 1954 1955 1956 1957 1958 1959 1960 1961 1962…" at bounding box center [773, 331] width 112 height 28
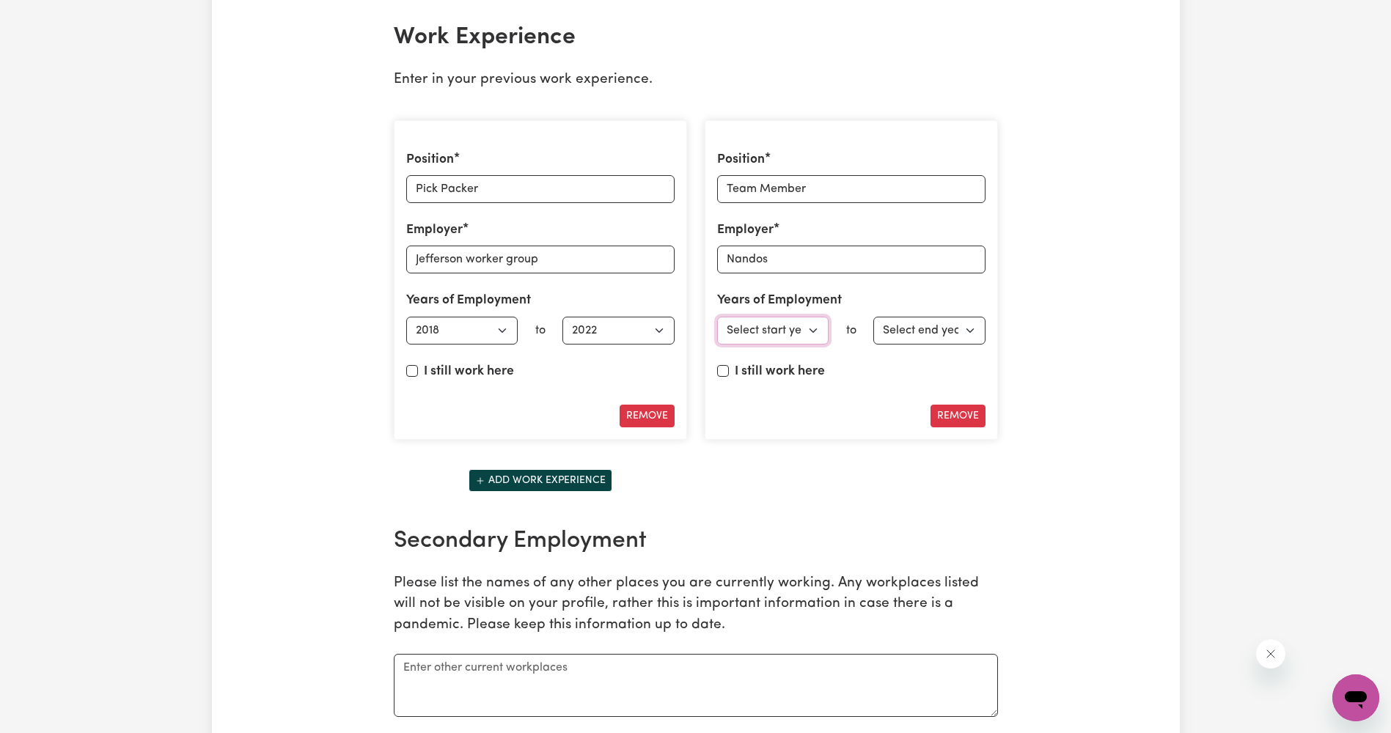
select select "2022"
click at [717, 317] on select "Select start year [DATE] 1952 1953 1954 1955 1956 1957 1958 1959 1960 1961 1962…" at bounding box center [773, 331] width 112 height 28
click at [974, 332] on select "Select end year [DATE] 1952 1953 1954 1955 1956 1957 1958 1959 1960 1961 1962 1…" at bounding box center [929, 331] width 112 height 28
select select "2023"
click at [873, 317] on select "Select end year [DATE] 1952 1953 1954 1955 1956 1957 1958 1959 1960 1961 1962 1…" at bounding box center [929, 331] width 112 height 28
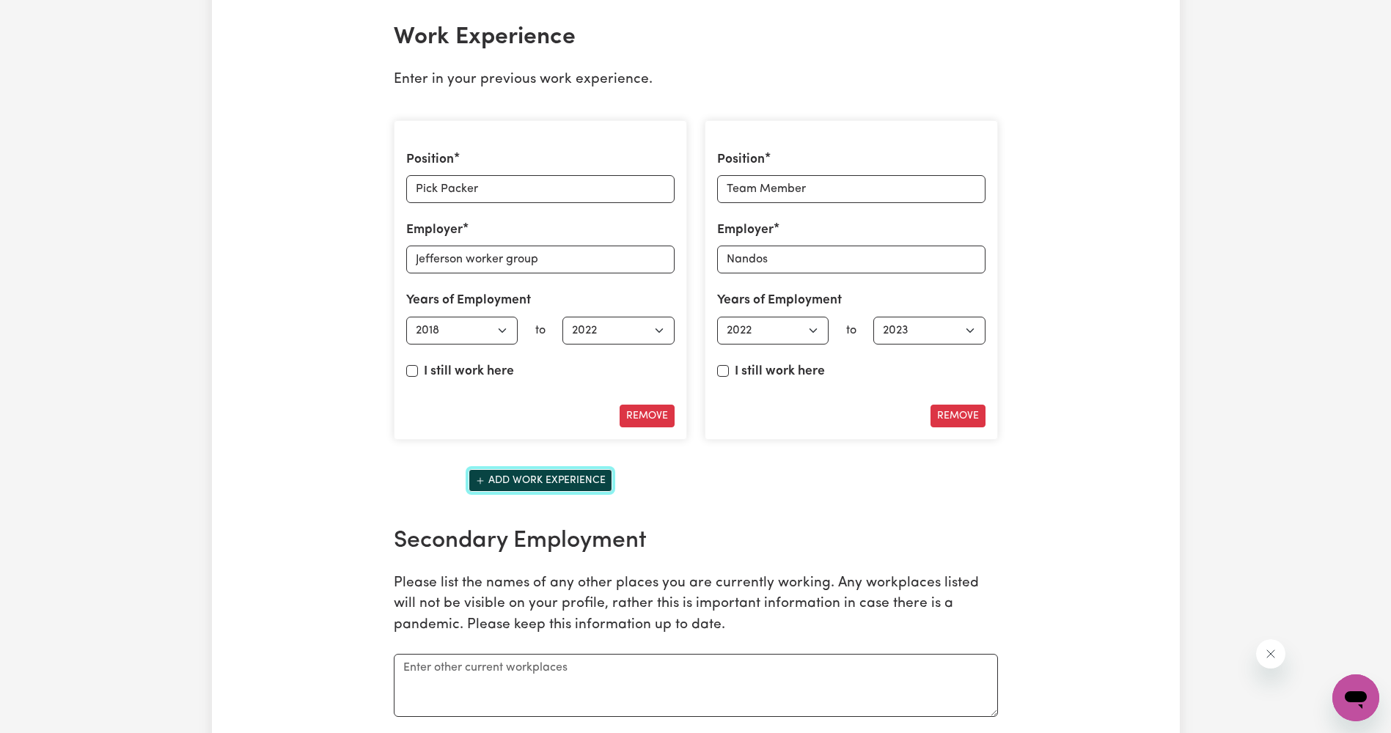
click at [603, 485] on button "Add work experience" at bounding box center [540, 480] width 144 height 23
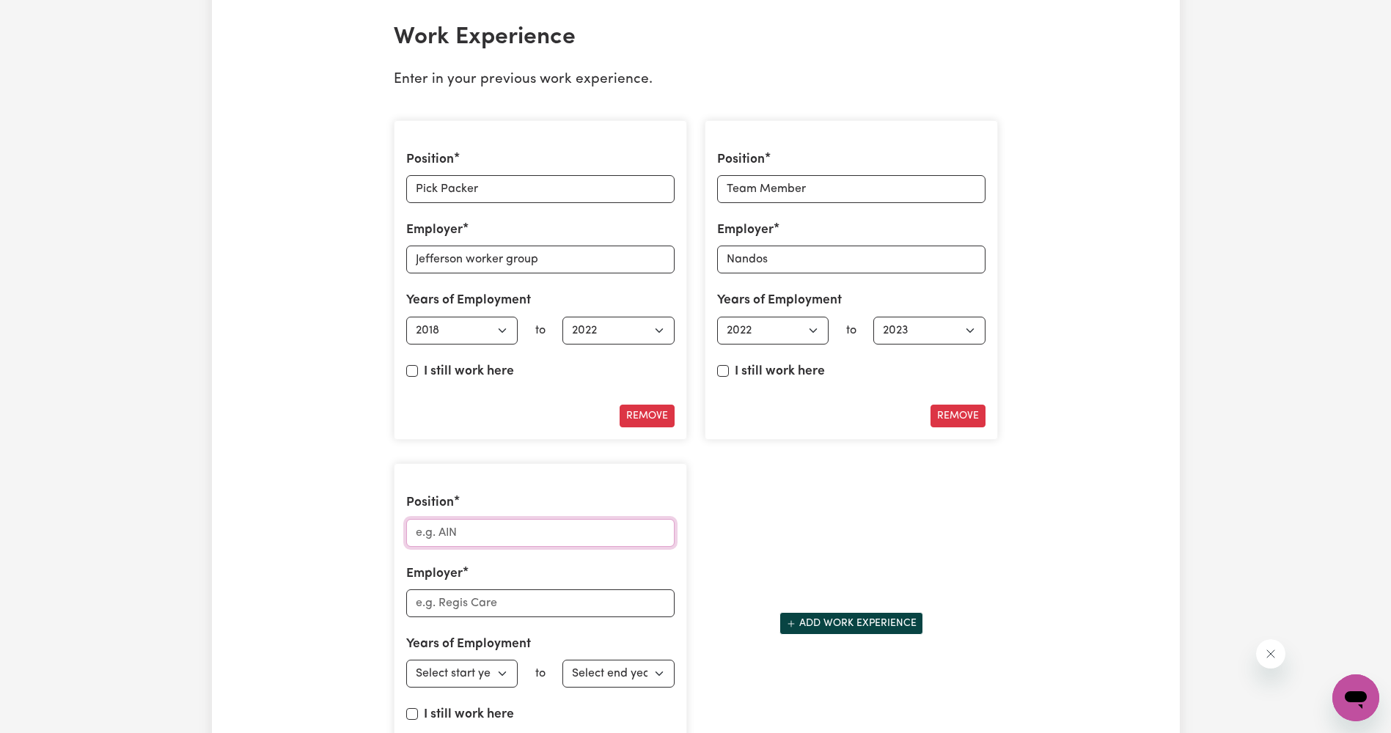
click at [570, 542] on input "Position" at bounding box center [540, 533] width 268 height 28
type input "A"
type input "Team member"
click at [485, 611] on input "Employer" at bounding box center [540, 603] width 268 height 28
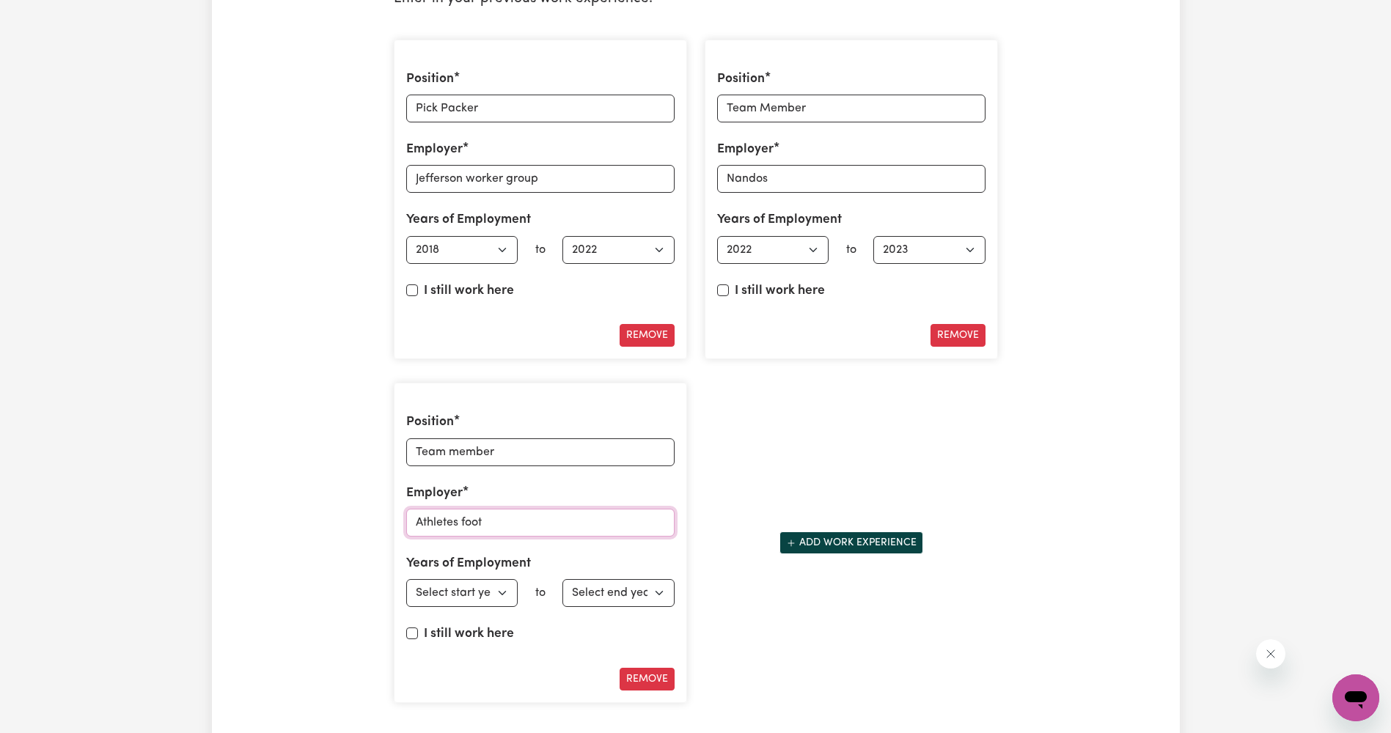
scroll to position [2215, 0]
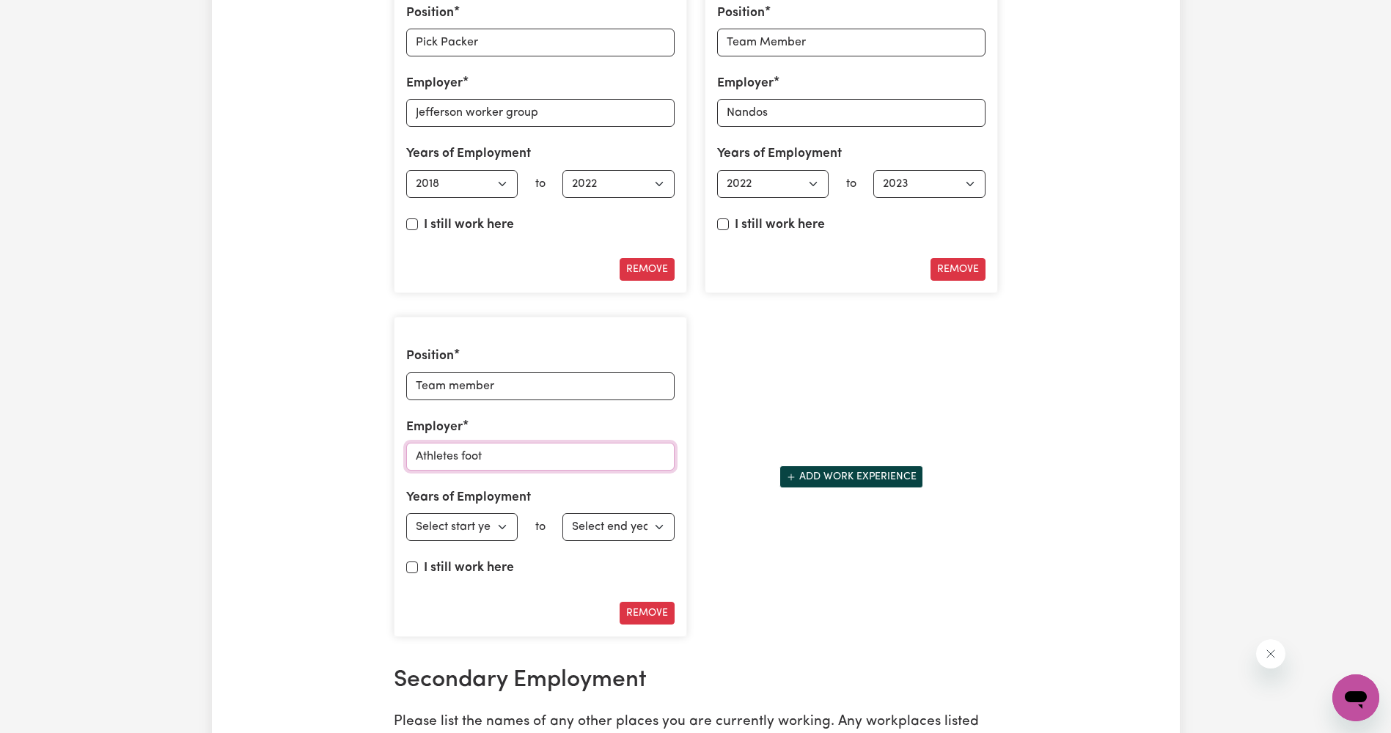
type input "Athletes foot"
click at [507, 527] on select "Select start year [DATE] 1952 1953 1954 1955 1956 1957 1958 1959 1960 1961 1962…" at bounding box center [462, 527] width 112 height 28
select select "2023"
click at [406, 513] on select "Select start year [DATE] 1952 1953 1954 1955 1956 1957 1958 1959 1960 1961 1962…" at bounding box center [462, 527] width 112 height 28
click at [641, 533] on select "Select end year [DATE] 1952 1953 1954 1955 1956 1957 1958 1959 1960 1961 1962 1…" at bounding box center [618, 527] width 112 height 28
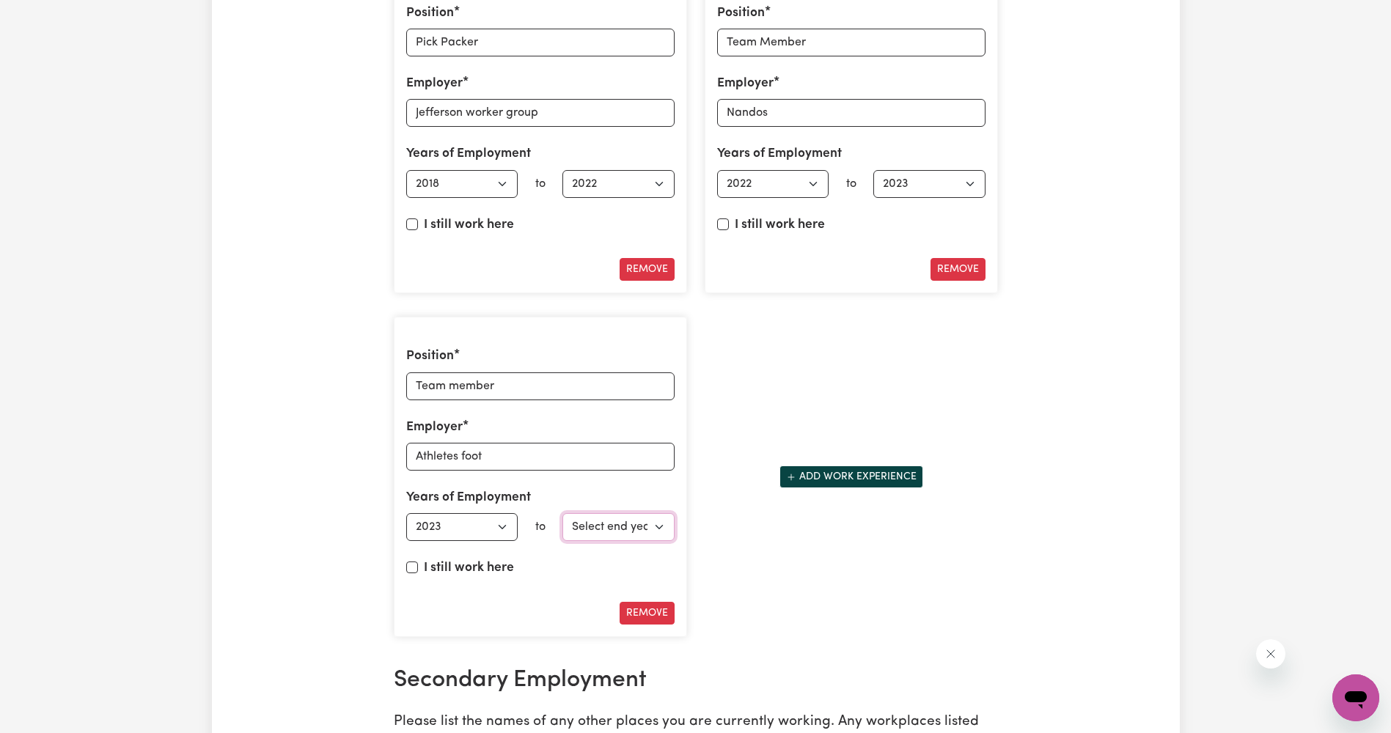
select select "2024"
click at [562, 513] on select "Select end year [DATE] 1952 1953 1954 1955 1956 1957 1958 1959 1960 1961 1962 1…" at bounding box center [618, 527] width 112 height 28
click at [899, 482] on button "Add work experience" at bounding box center [851, 476] width 144 height 23
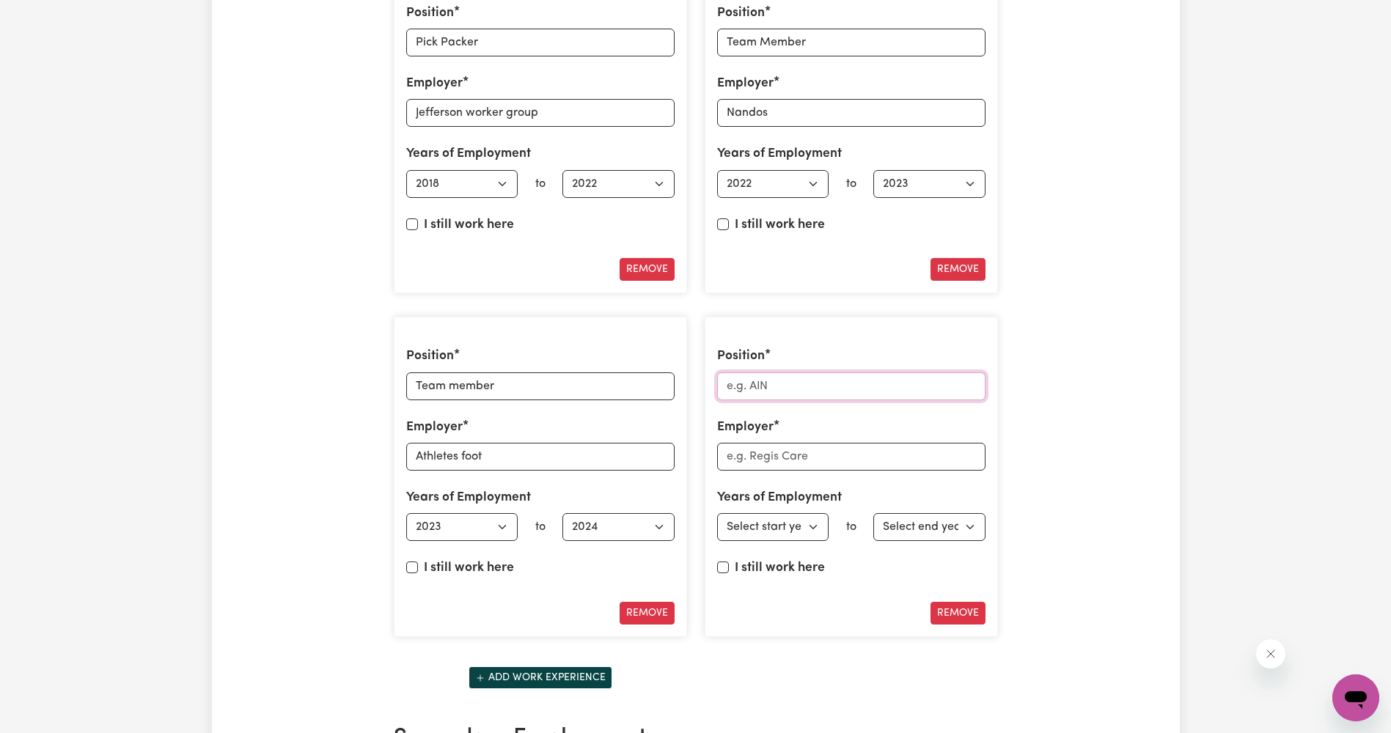
click at [845, 392] on input "Position" at bounding box center [851, 386] width 268 height 28
type input "T"
type input "Online Shopper"
click at [835, 452] on input "Employer" at bounding box center [851, 457] width 268 height 28
type input "Woolworths"
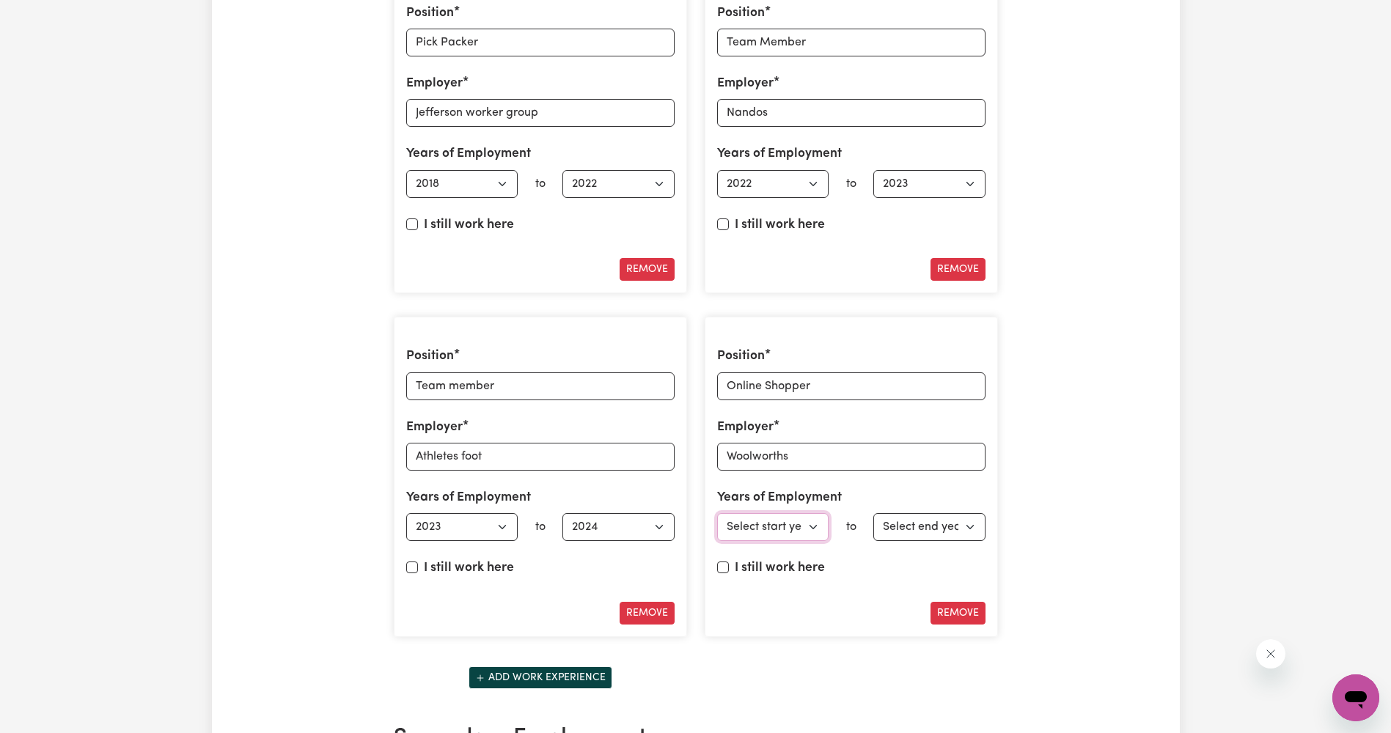
click at [812, 528] on select "Select start year [DATE] 1952 1953 1954 1955 1956 1957 1958 1959 1960 1961 1962…" at bounding box center [773, 527] width 112 height 28
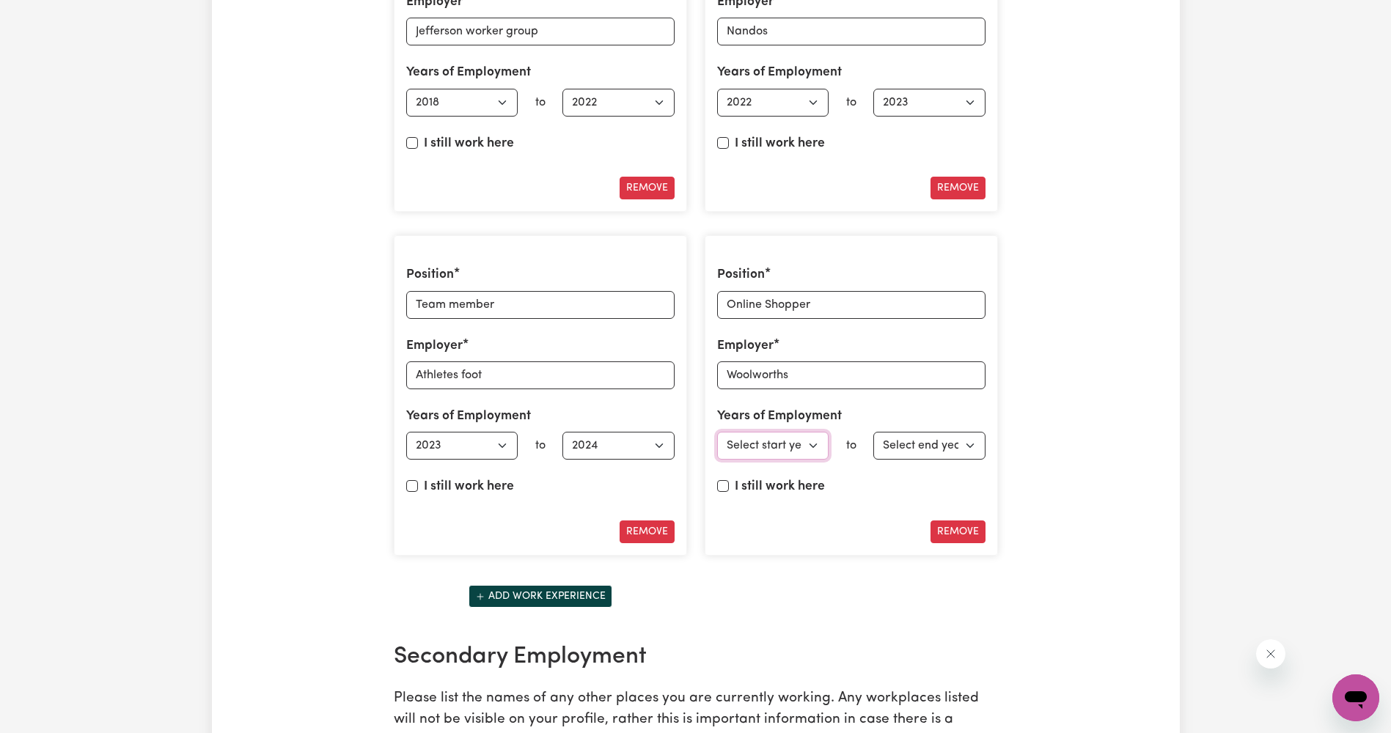
scroll to position [2289, 0]
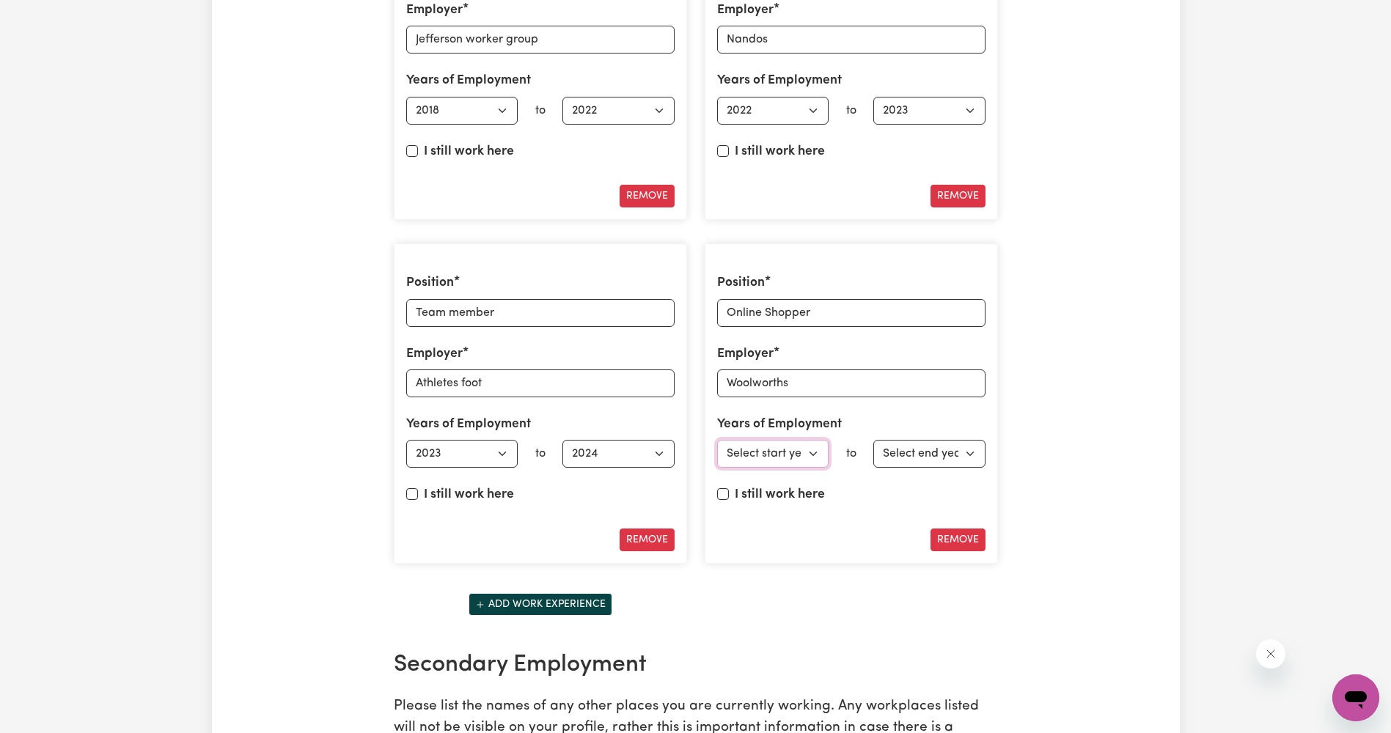
drag, startPoint x: 820, startPoint y: 450, endPoint x: 820, endPoint y: 441, distance: 8.8
click at [820, 450] on select "Select start year [DATE] 1952 1953 1954 1955 1956 1957 1958 1959 1960 1961 1962…" at bounding box center [773, 454] width 112 height 28
select select "2024"
click at [717, 440] on select "Select start year [DATE] 1952 1953 1954 1955 1956 1957 1958 1959 1960 1961 1962…" at bounding box center [773, 454] width 112 height 28
click at [951, 454] on select "Select end year [DATE] 1952 1953 1954 1955 1956 1957 1958 1959 1960 1961 1962 1…" at bounding box center [929, 454] width 112 height 28
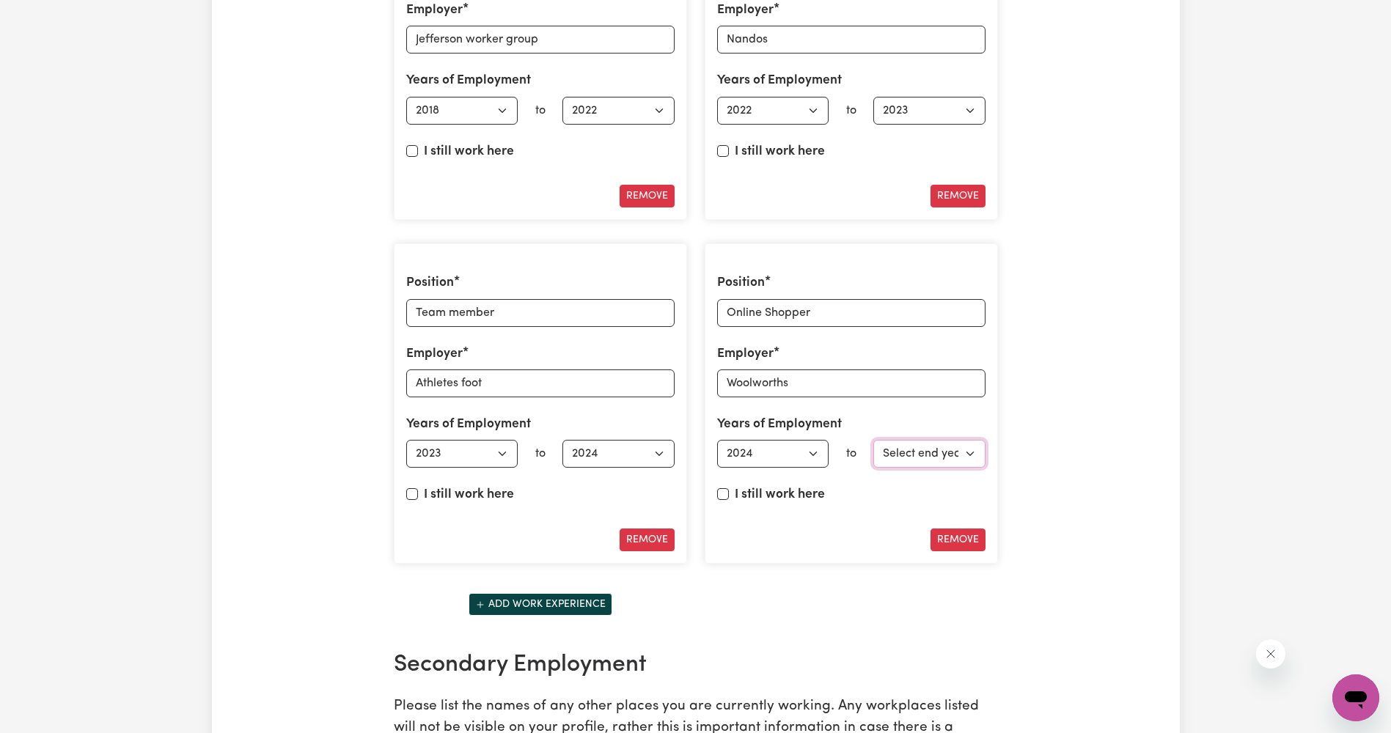
select select "2025"
click at [873, 440] on select "Select end year [DATE] 1952 1953 1954 1955 1956 1957 1958 1959 1960 1961 1962 1…" at bounding box center [929, 454] width 112 height 28
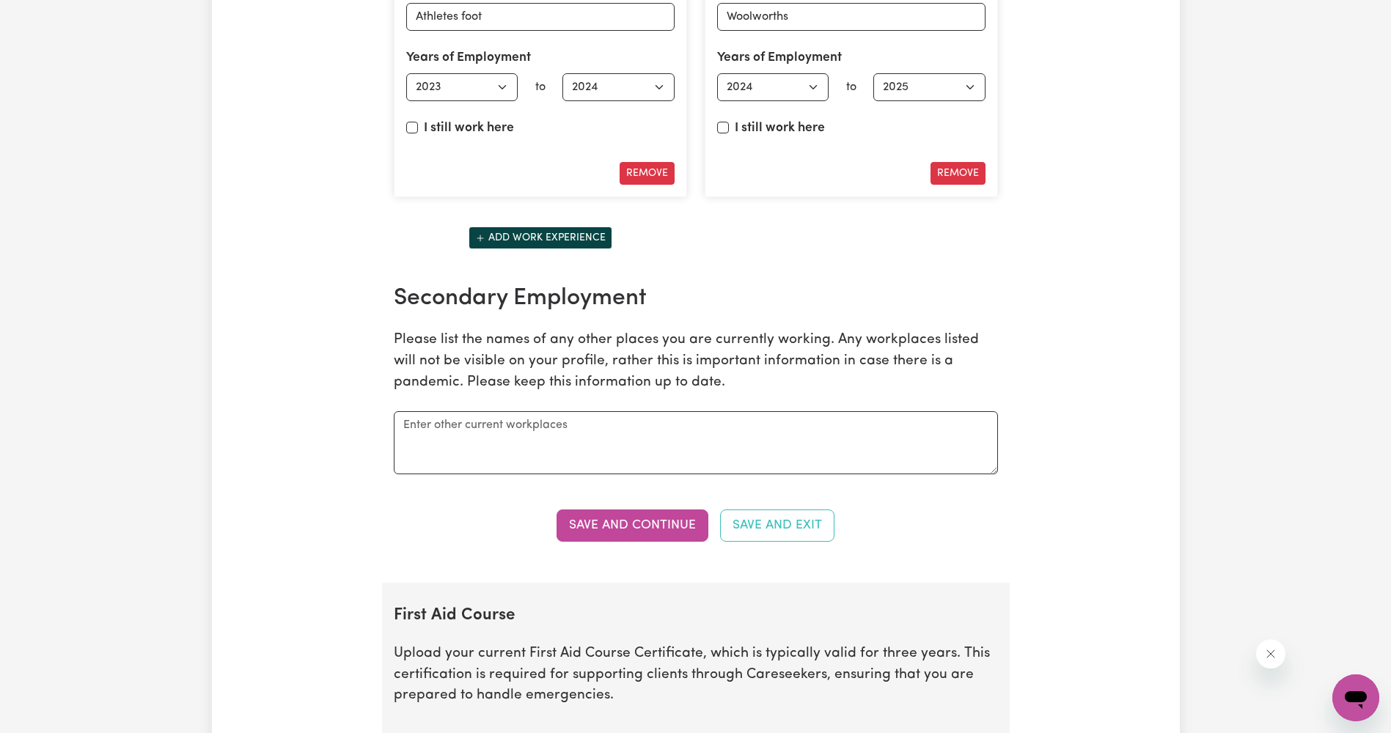
scroll to position [2509, 0]
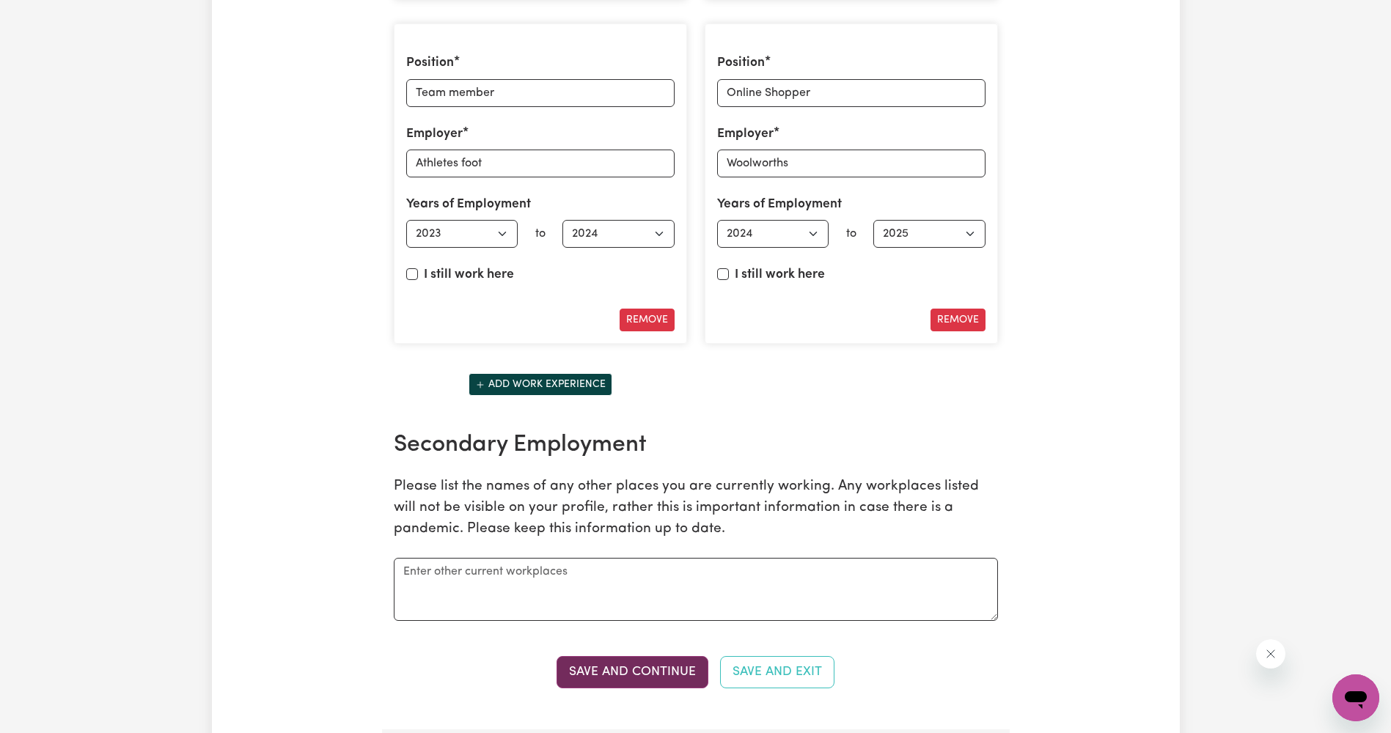
click at [694, 663] on button "Save and Continue" at bounding box center [632, 672] width 152 height 32
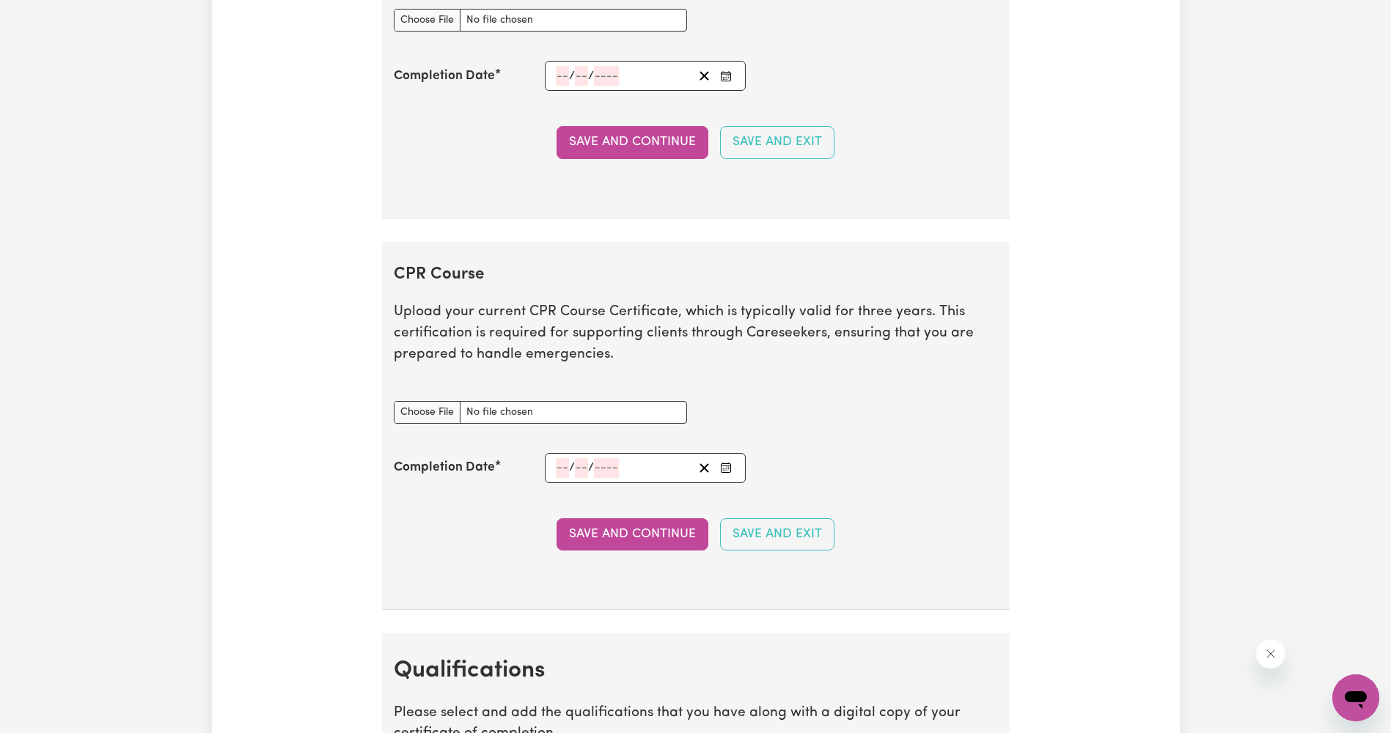
scroll to position [3165, 0]
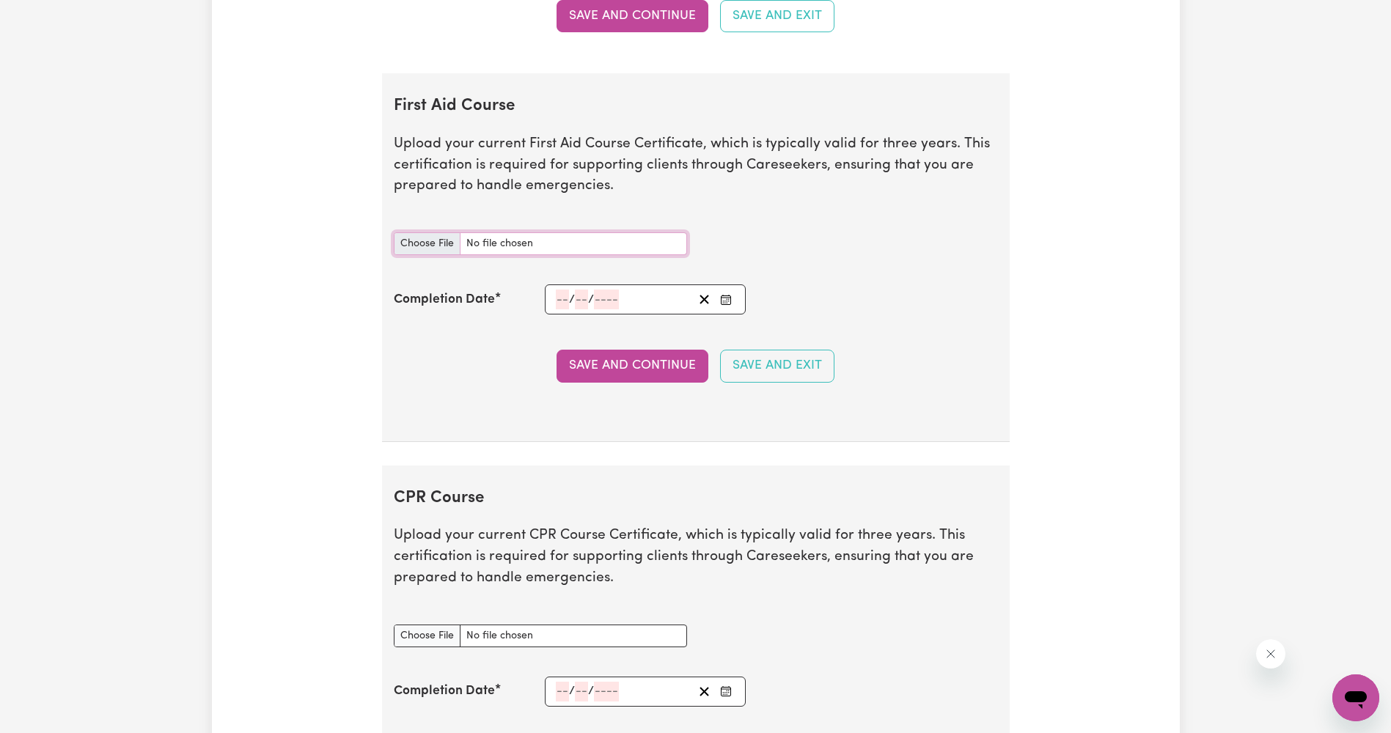
click at [431, 243] on input "First Aid Course document" at bounding box center [540, 243] width 293 height 23
type input "C:\fakepath\Jama_Faisal_HLTAID011_9047647.pdf"
click at [638, 300] on div "/ /" at bounding box center [623, 300] width 139 height 20
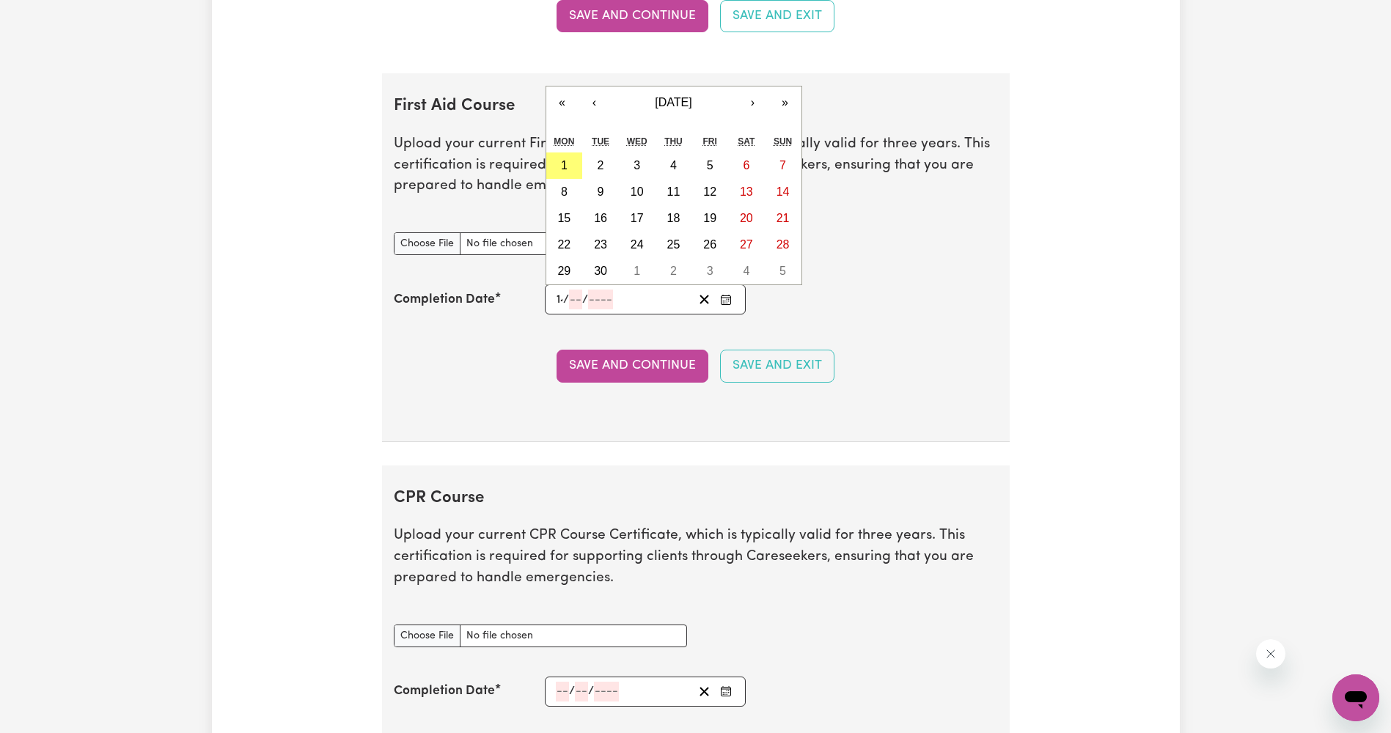
type input "14"
type input "03"
type input "202"
type input "[DATE]"
type input "3"
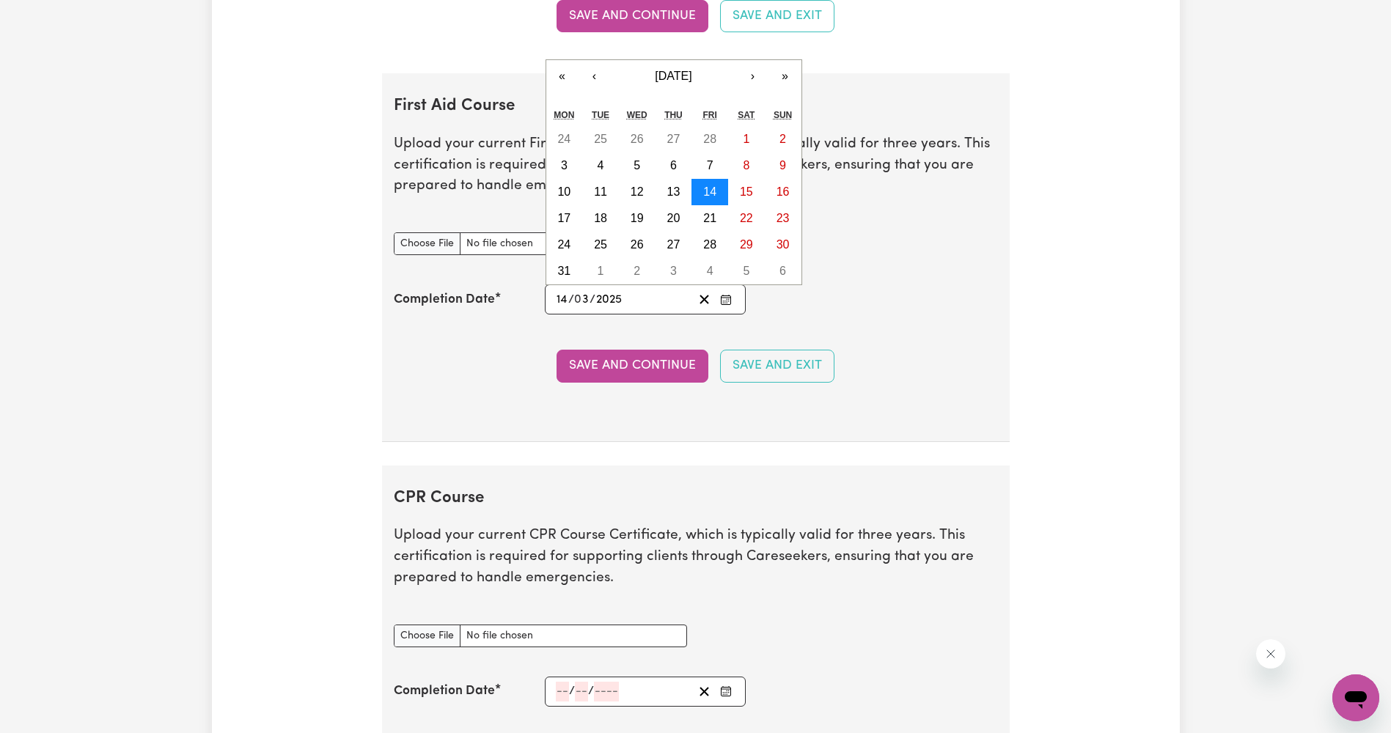
type input "2025"
click at [713, 191] on abbr "14" at bounding box center [709, 191] width 13 height 12
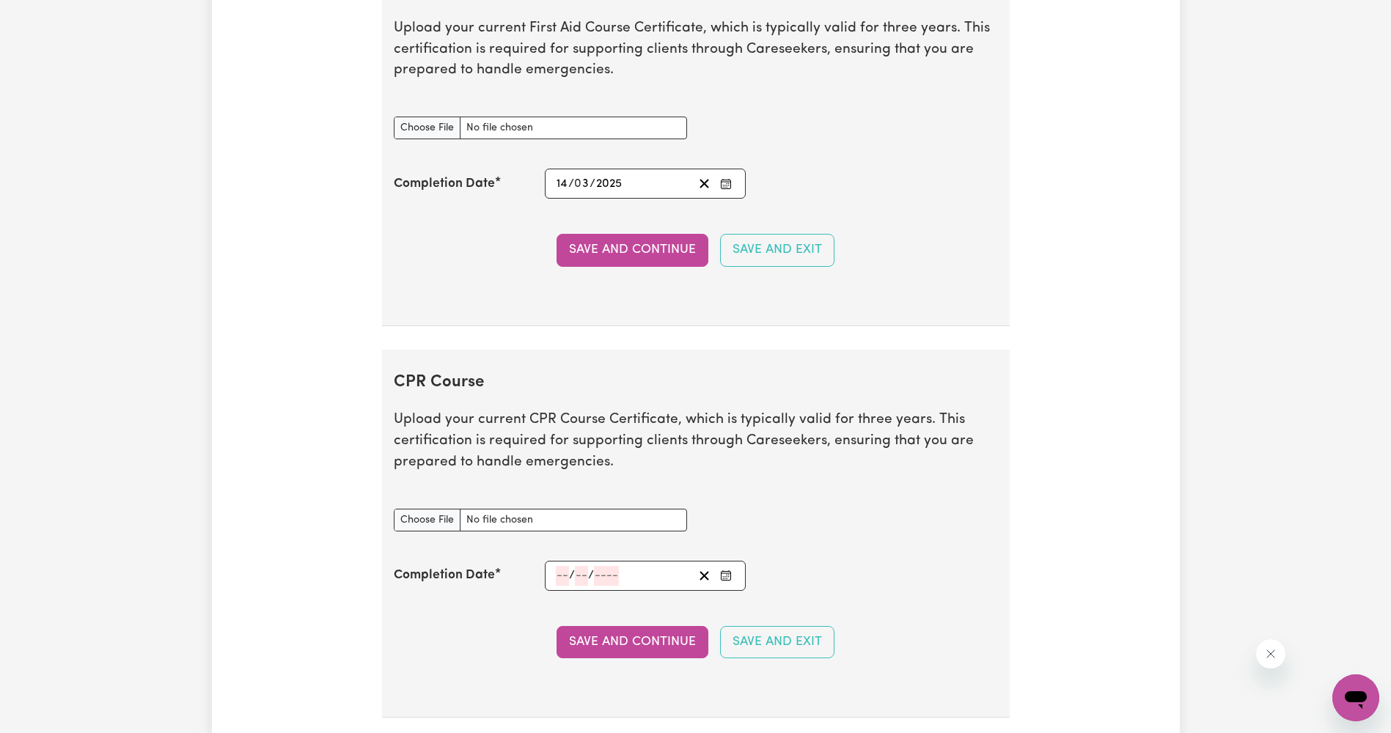
scroll to position [3385, 0]
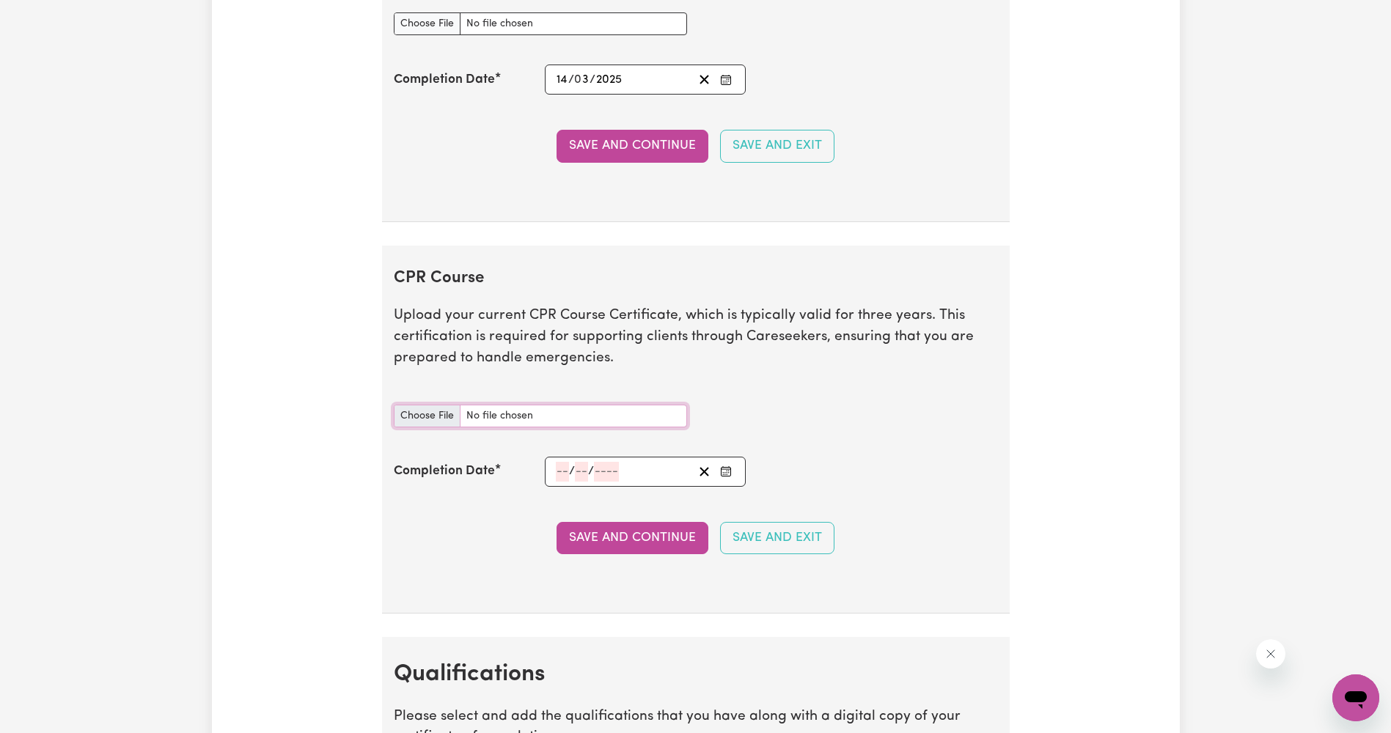
click at [429, 414] on input "CPR Course document" at bounding box center [540, 416] width 293 height 23
type input "C:\fakepath\Jama_Faisal_HLTAID011_9047647.pdf"
click at [562, 471] on input "number" at bounding box center [562, 472] width 13 height 20
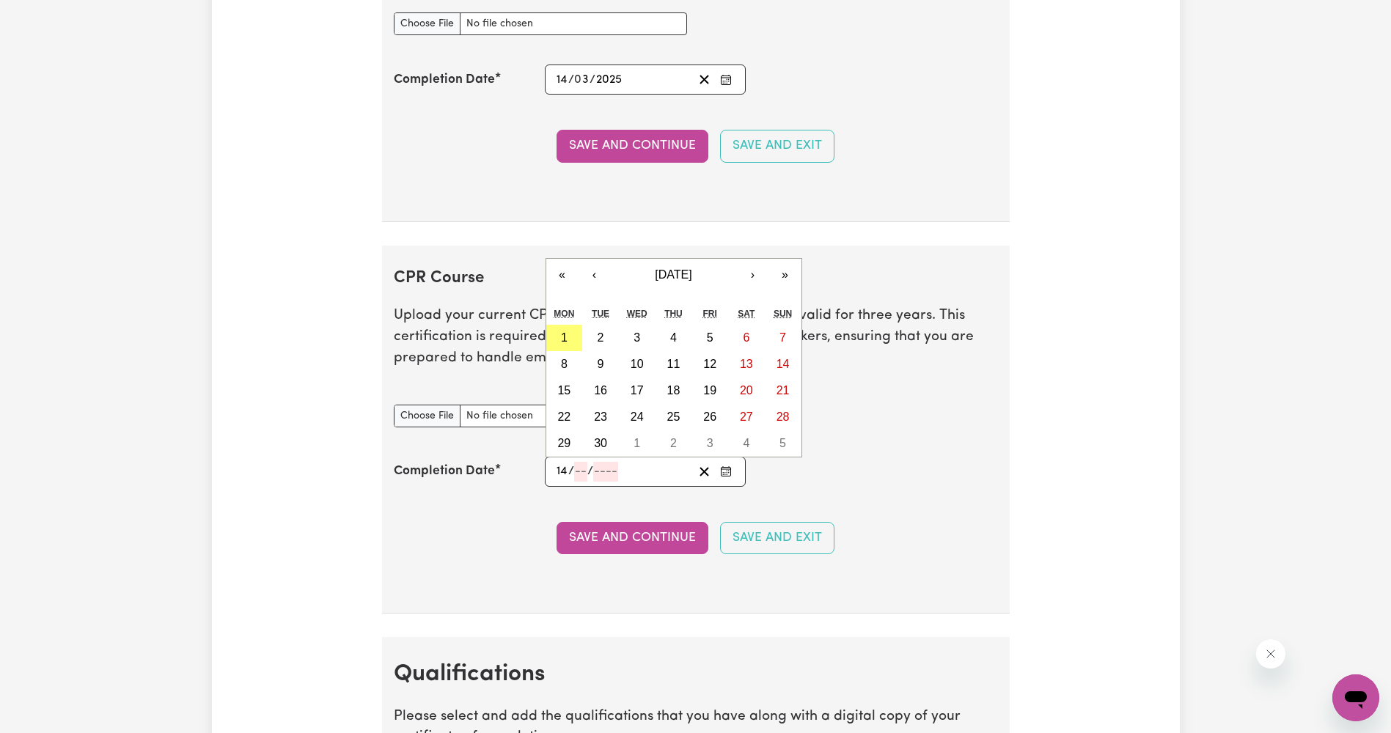
type input "14"
type input "03"
type input "202"
type input "[DATE]"
type input "3"
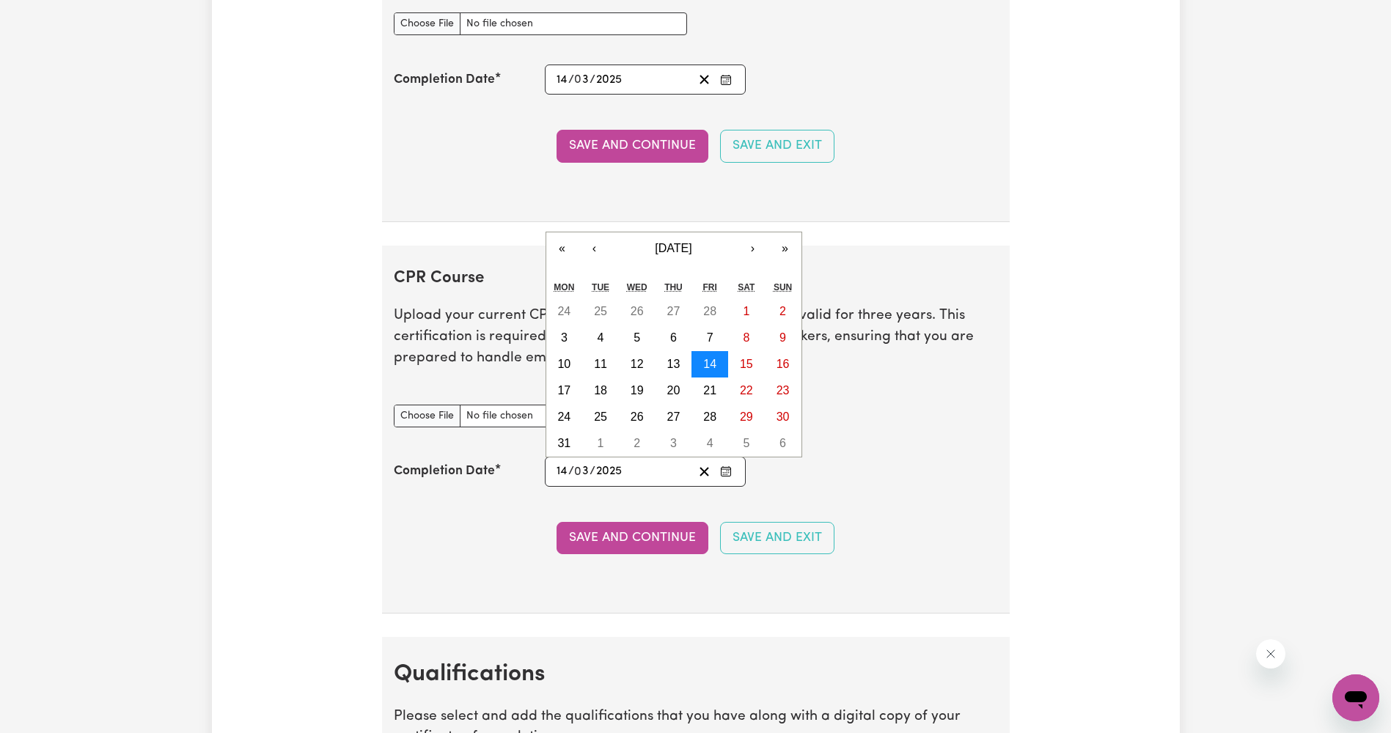
type input "2025"
click at [707, 364] on abbr "14" at bounding box center [709, 364] width 13 height 12
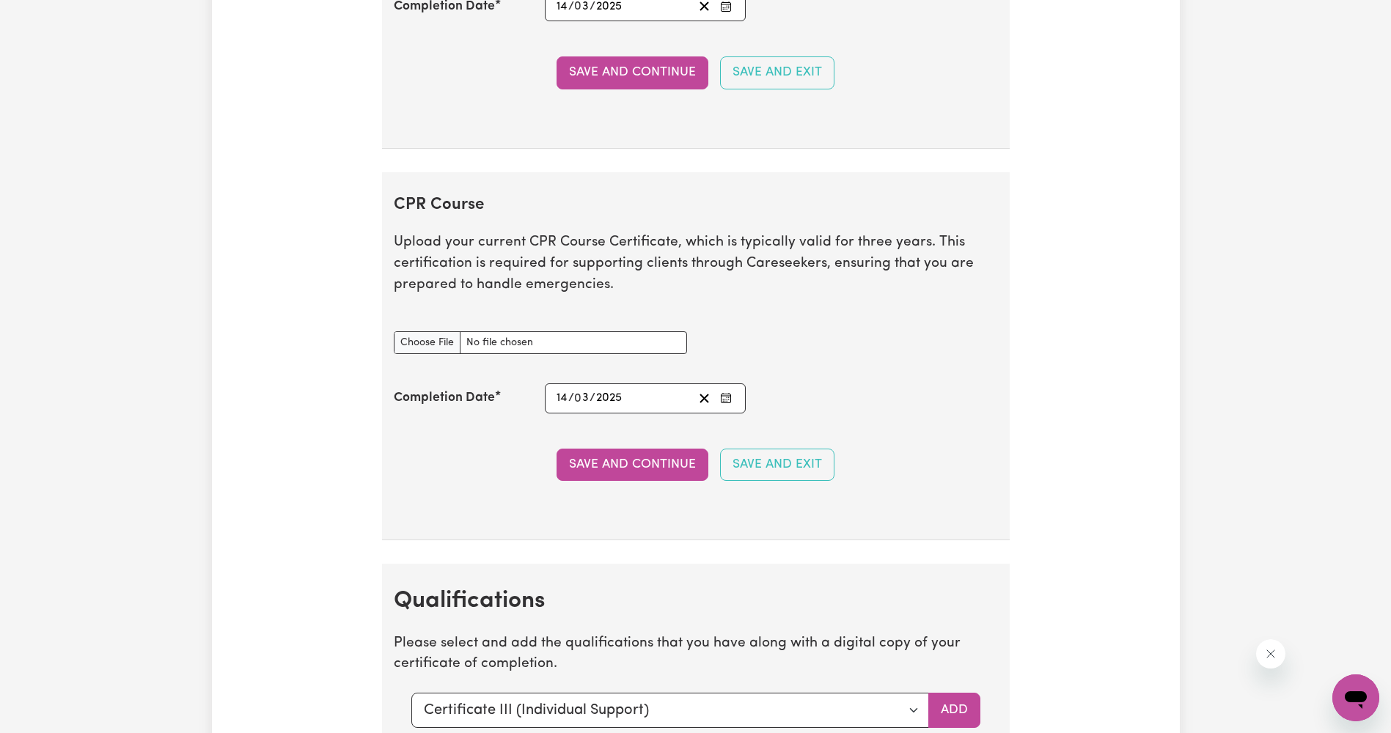
scroll to position [3751, 0]
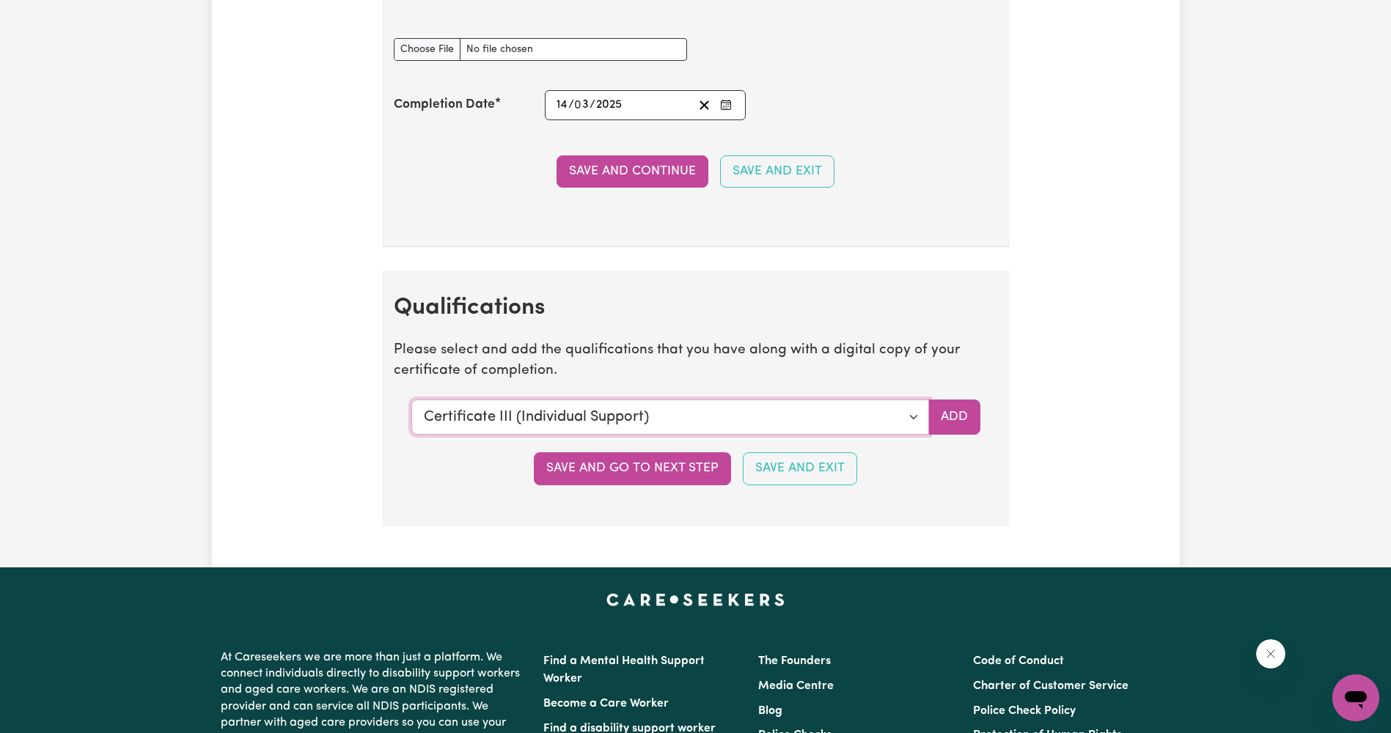
click at [912, 424] on select "Select a qualification to add... Certificate III (Individual Support) Certifica…" at bounding box center [670, 417] width 518 height 35
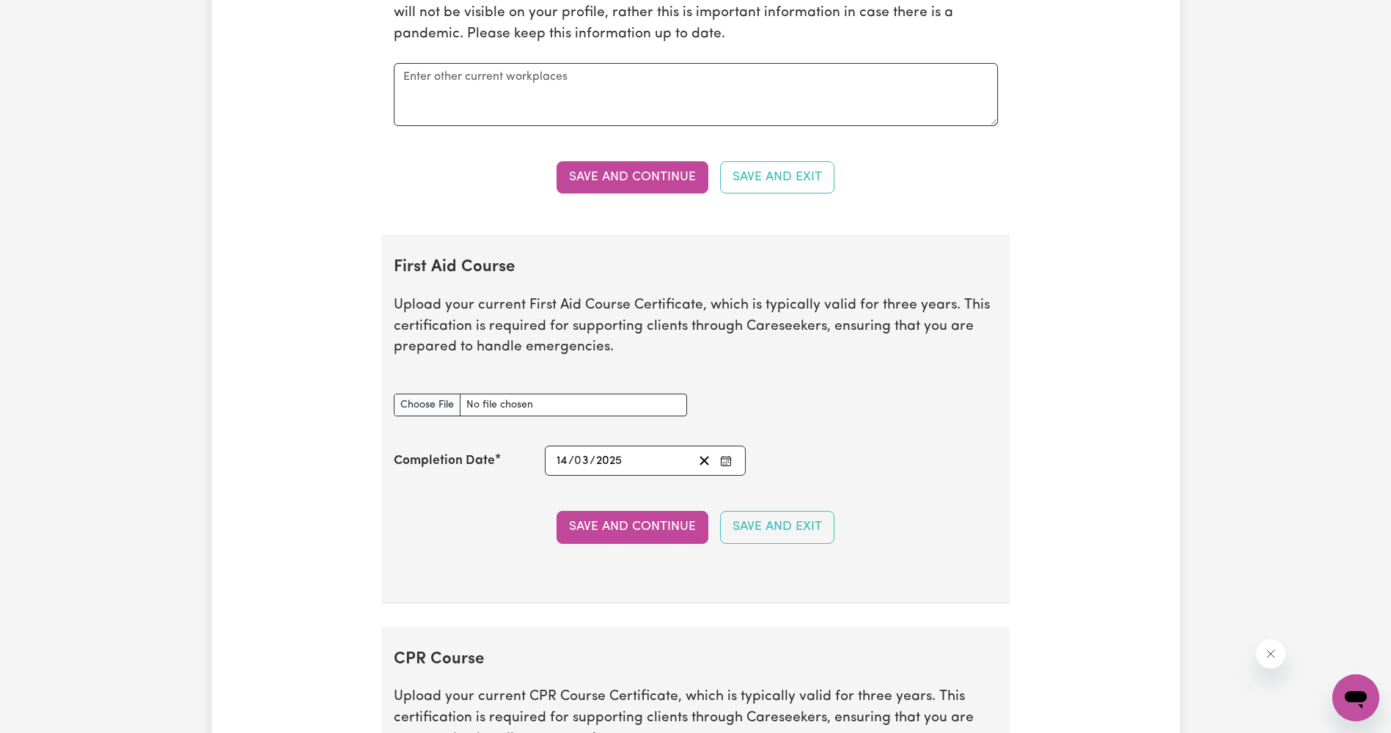
scroll to position [3091, 0]
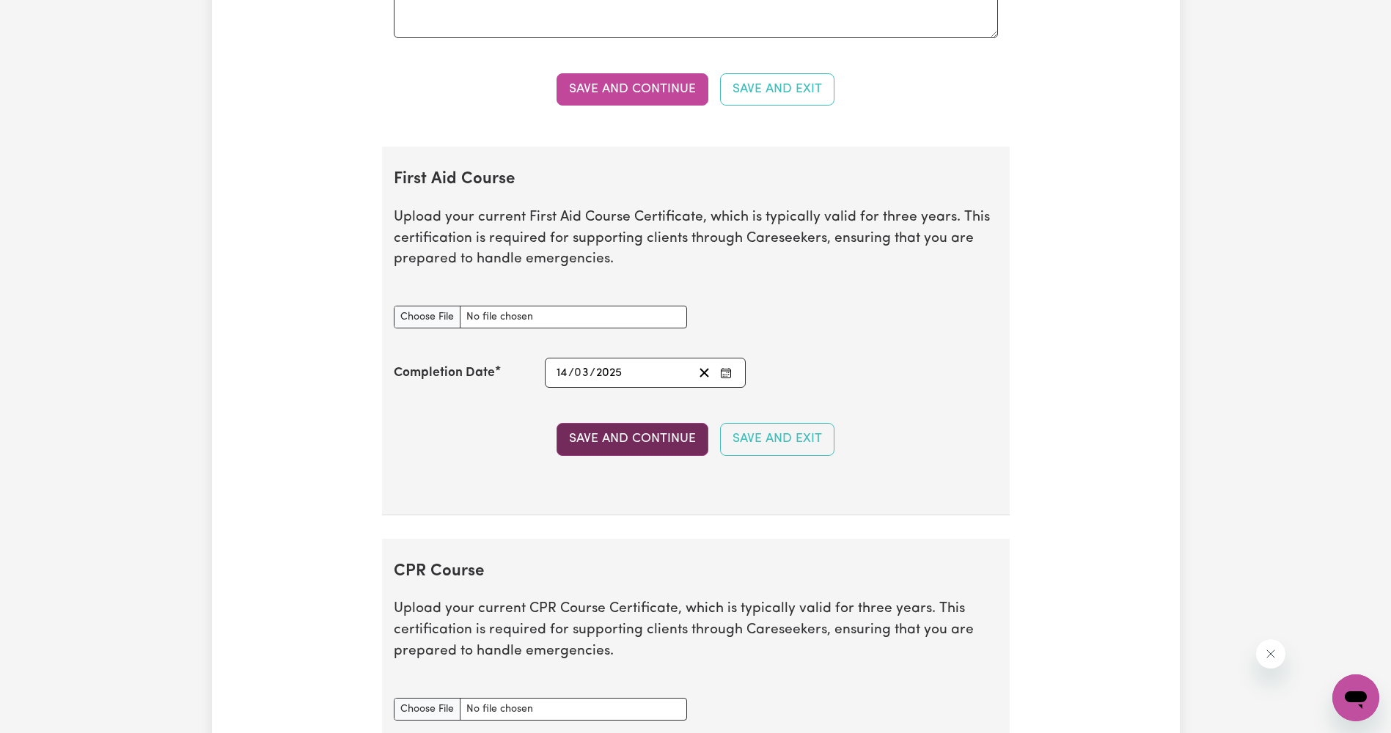
click at [614, 441] on button "Save and Continue" at bounding box center [632, 439] width 152 height 32
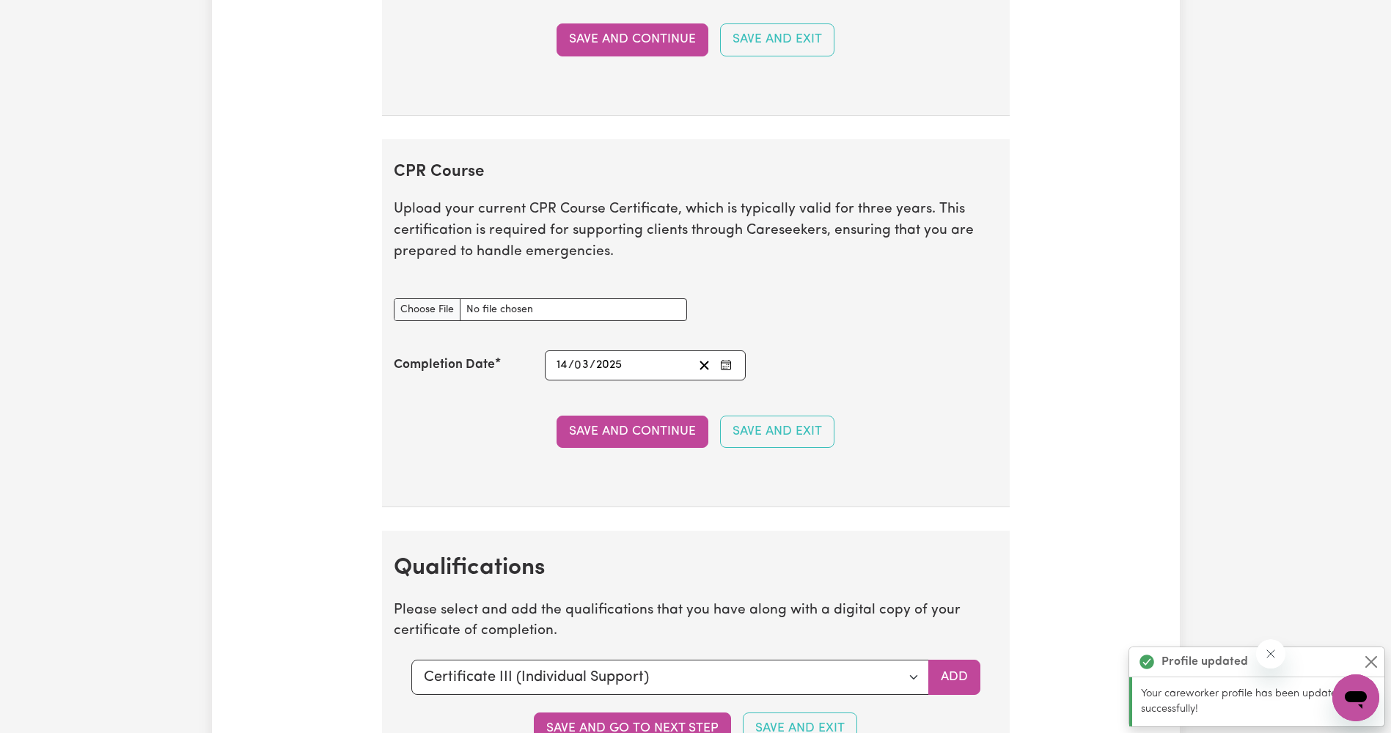
scroll to position [3630, 0]
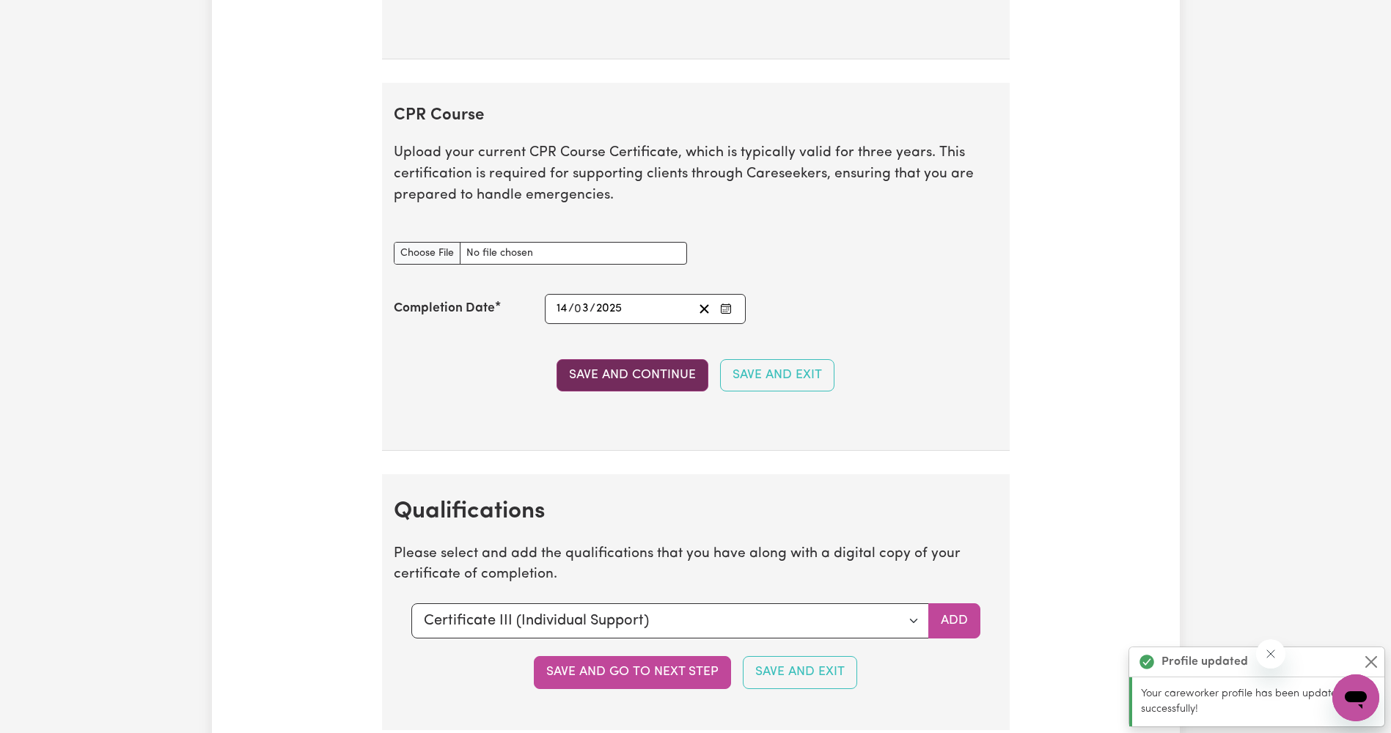
click at [614, 370] on button "Save and Continue" at bounding box center [632, 375] width 152 height 32
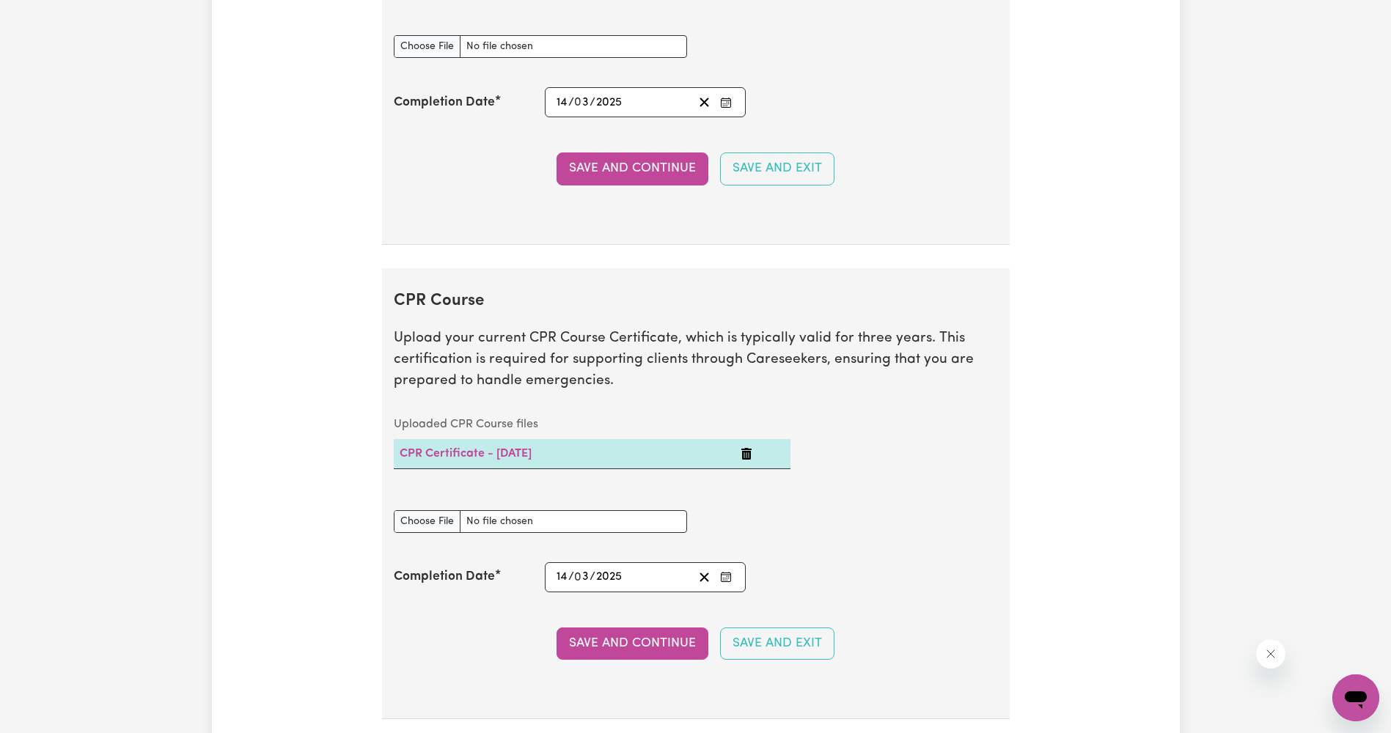
scroll to position [3225, 0]
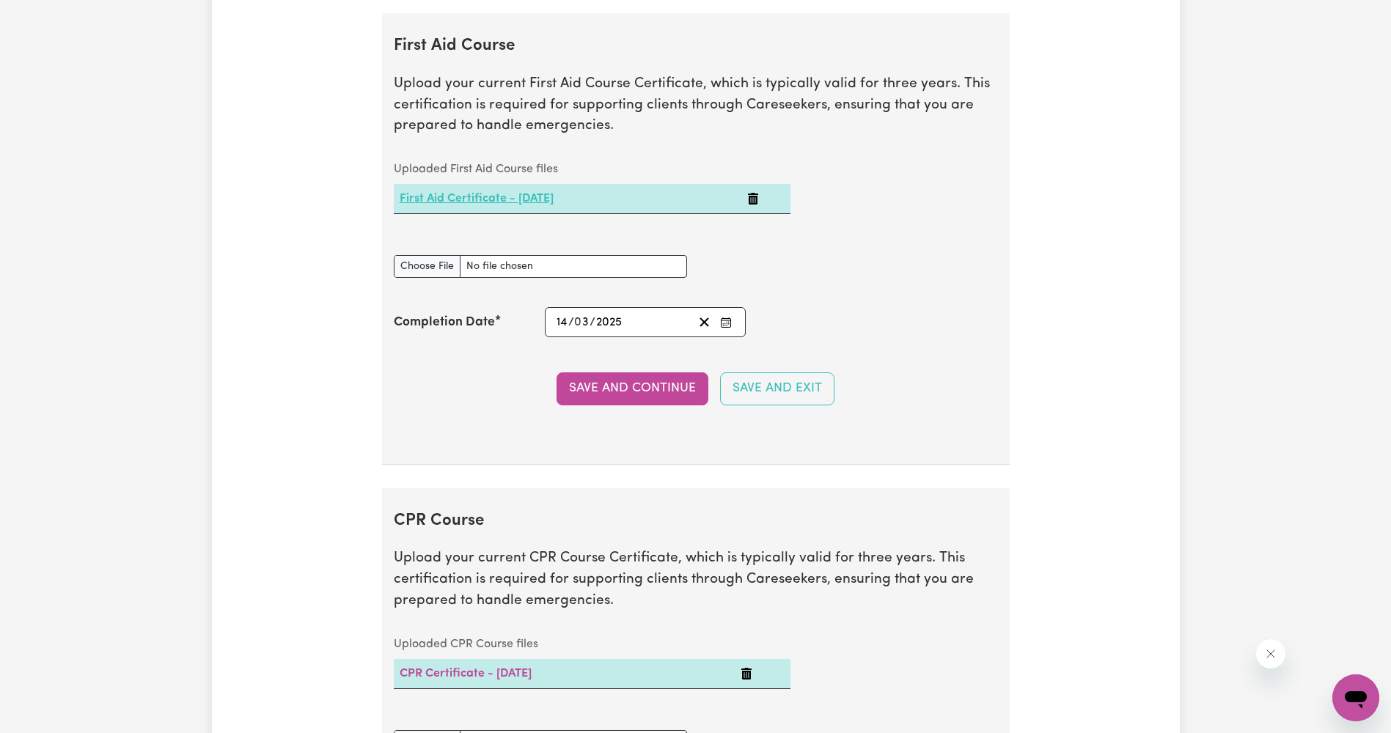
click at [553, 202] on link "First Aid Certificate - [DATE]" at bounding box center [477, 199] width 154 height 12
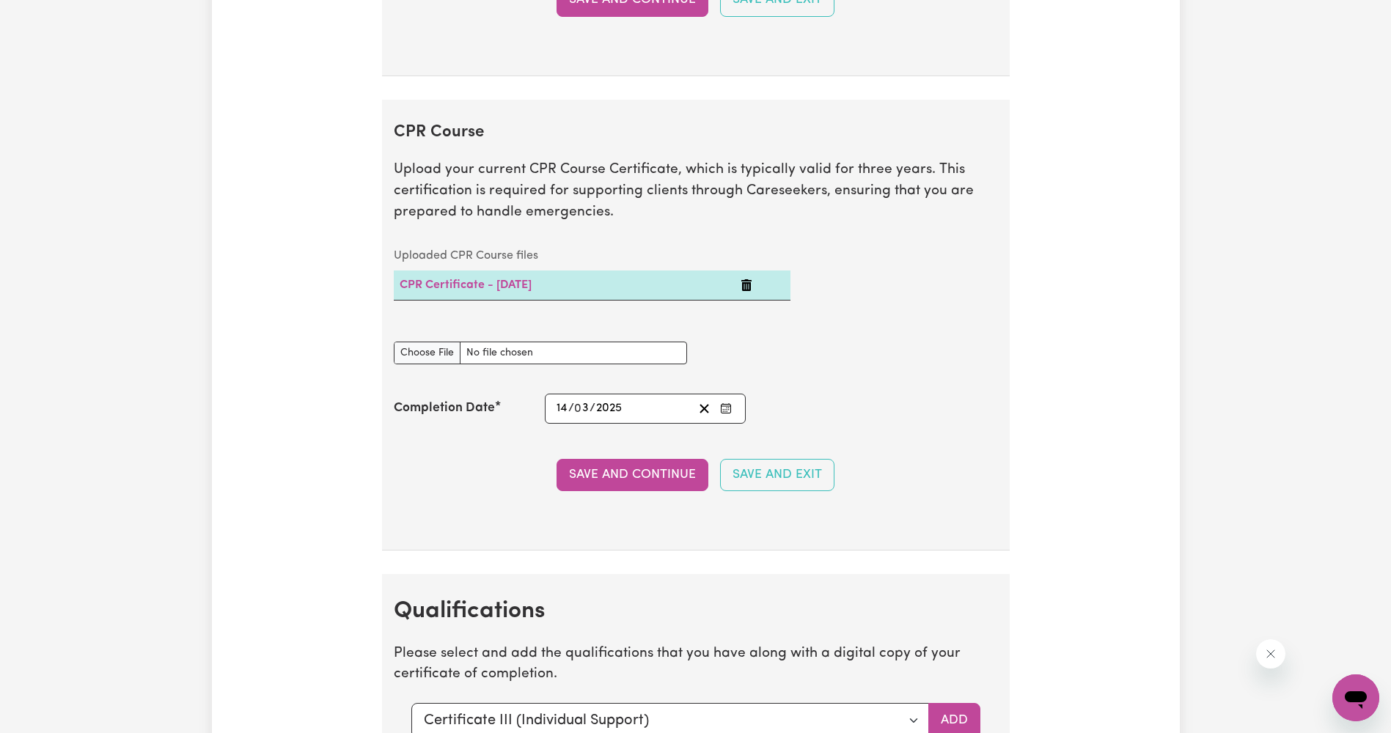
scroll to position [3811, 0]
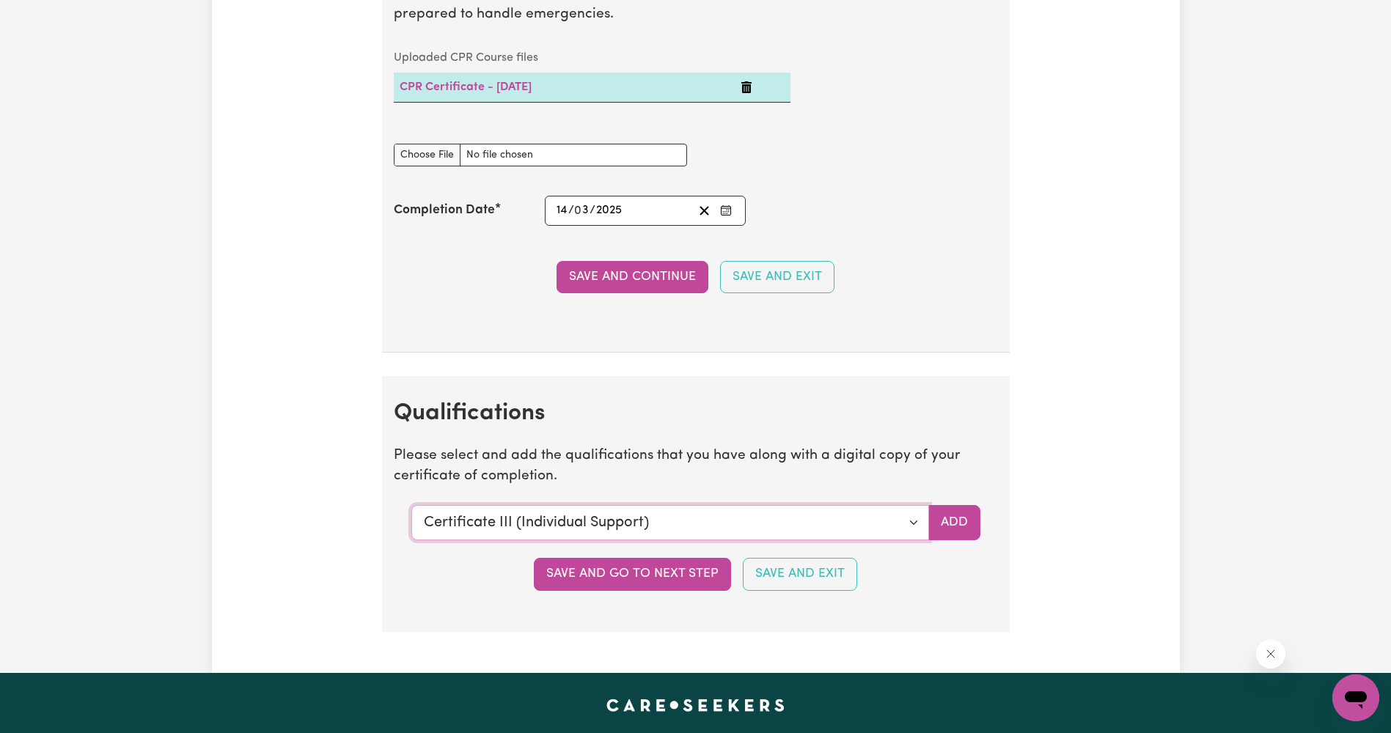
click at [910, 534] on select "Select a qualification to add... Certificate III (Individual Support) Certifica…" at bounding box center [670, 522] width 518 height 35
click at [411, 505] on select "Select a qualification to add... Certificate III (Individual Support) Certifica…" at bounding box center [670, 522] width 518 height 35
click at [949, 531] on button "Add" at bounding box center [954, 522] width 52 height 35
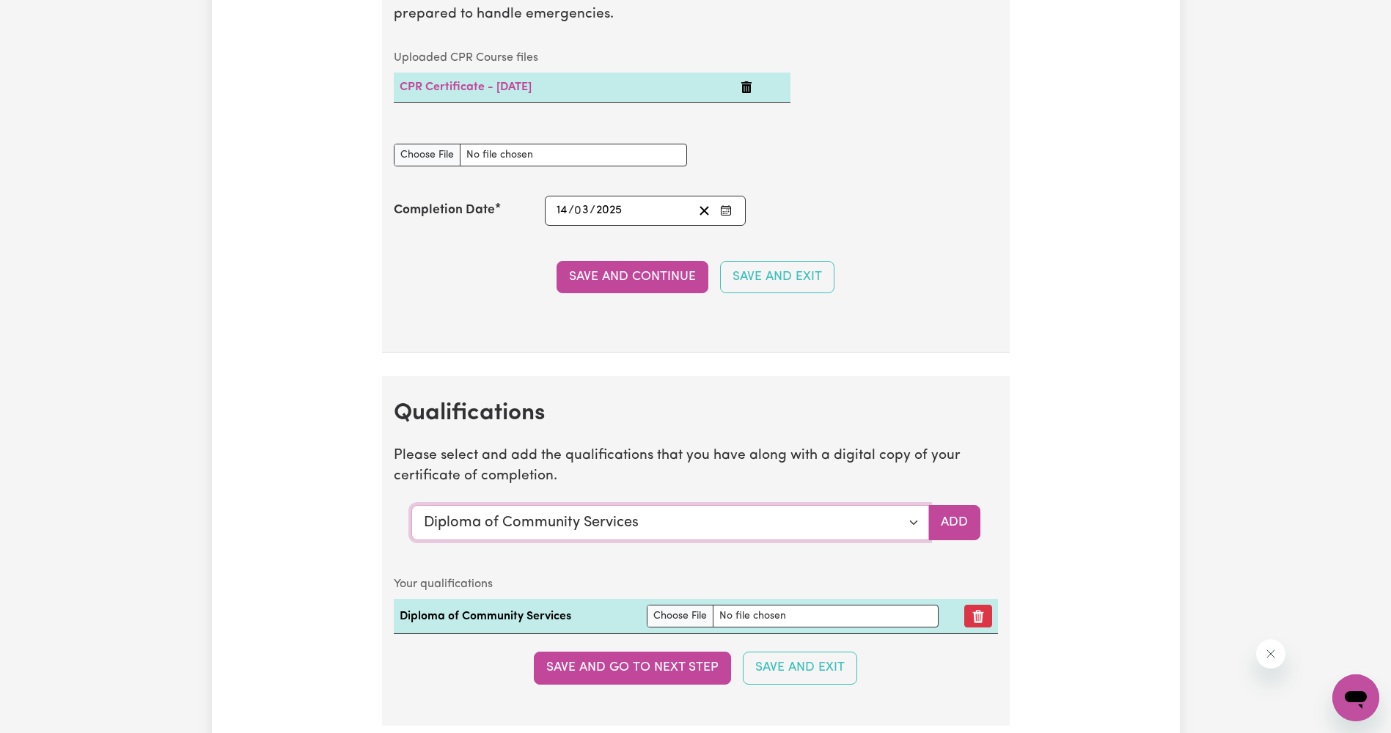
click at [894, 529] on select "Select a qualification to add... Certificate III (Individual Support) Certifica…" at bounding box center [670, 522] width 518 height 35
select select "Certificate IV in Community Services [CHC42015]"
click at [411, 505] on select "Select a qualification to add... Certificate III (Individual Support) Certifica…" at bounding box center [670, 522] width 518 height 35
click at [954, 525] on button "Add" at bounding box center [954, 522] width 52 height 35
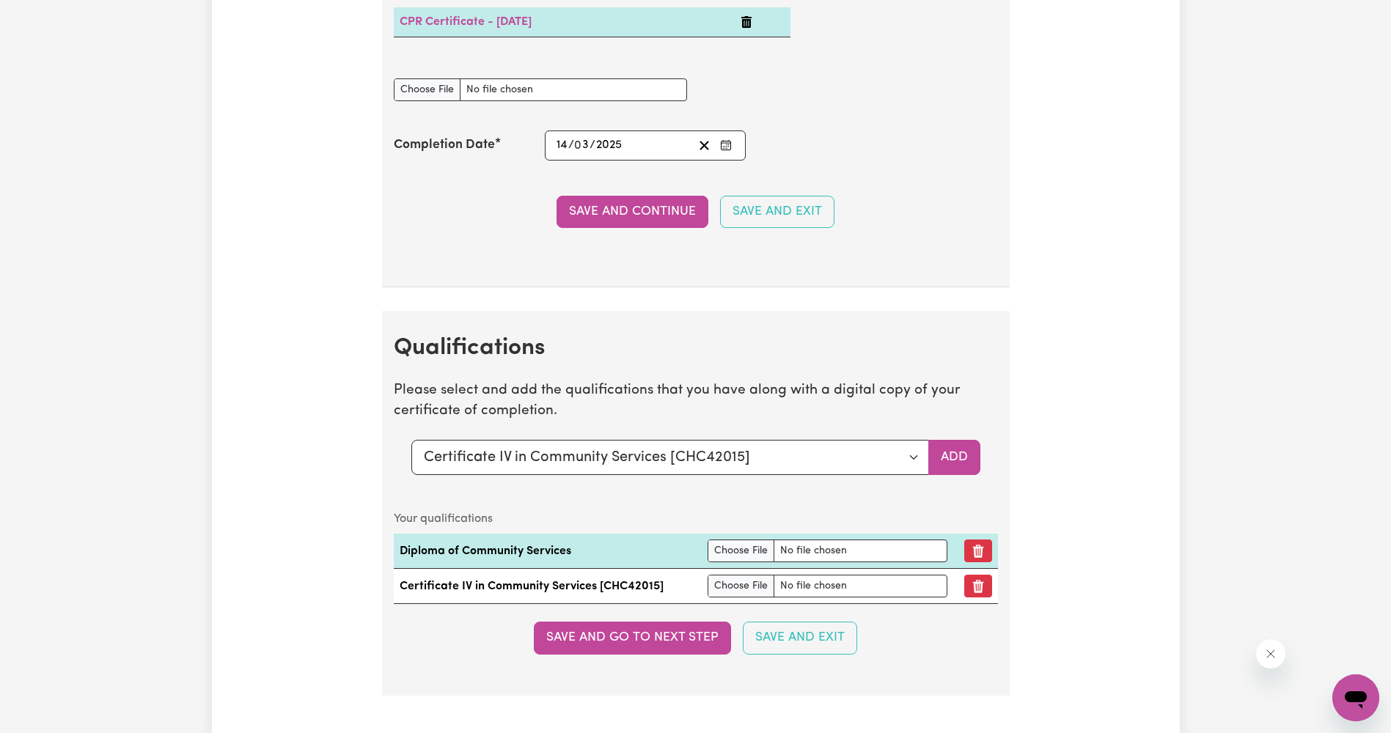
scroll to position [4026, 0]
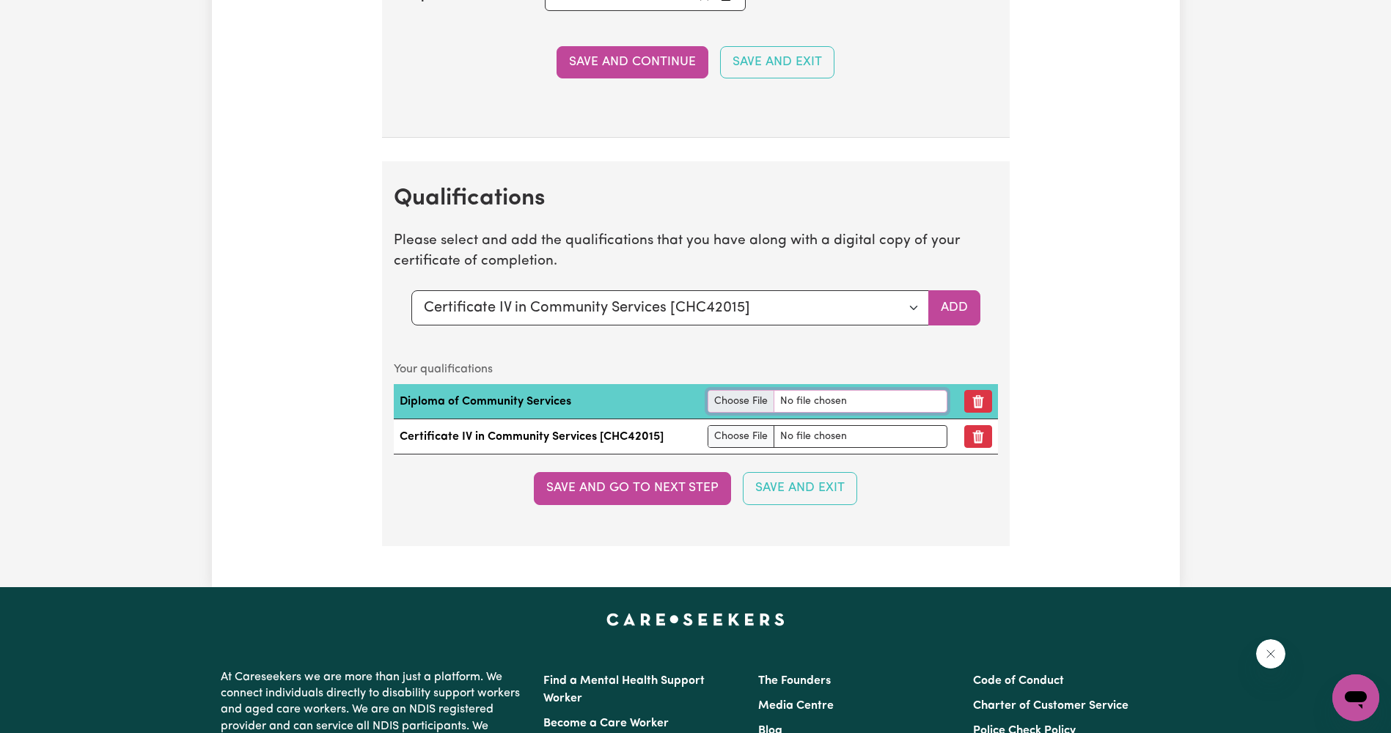
click at [741, 400] on input "file" at bounding box center [827, 401] width 240 height 23
type input "C:\fakepath\VU Testamur (1).pdf"
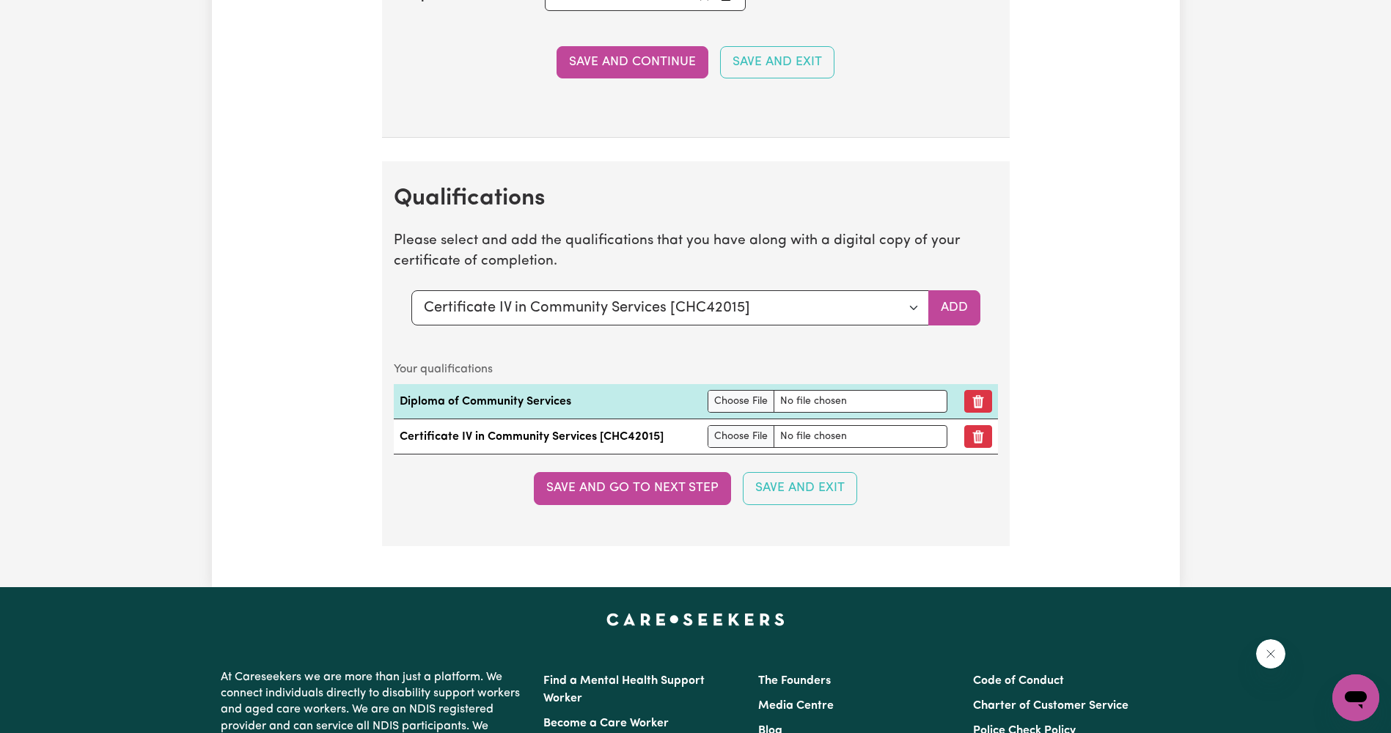
click at [929, 519] on section "Qualifications Please select and add the qualifications that you have along wit…" at bounding box center [696, 353] width 628 height 384
click at [674, 501] on button "Save and go to next step" at bounding box center [632, 488] width 197 height 32
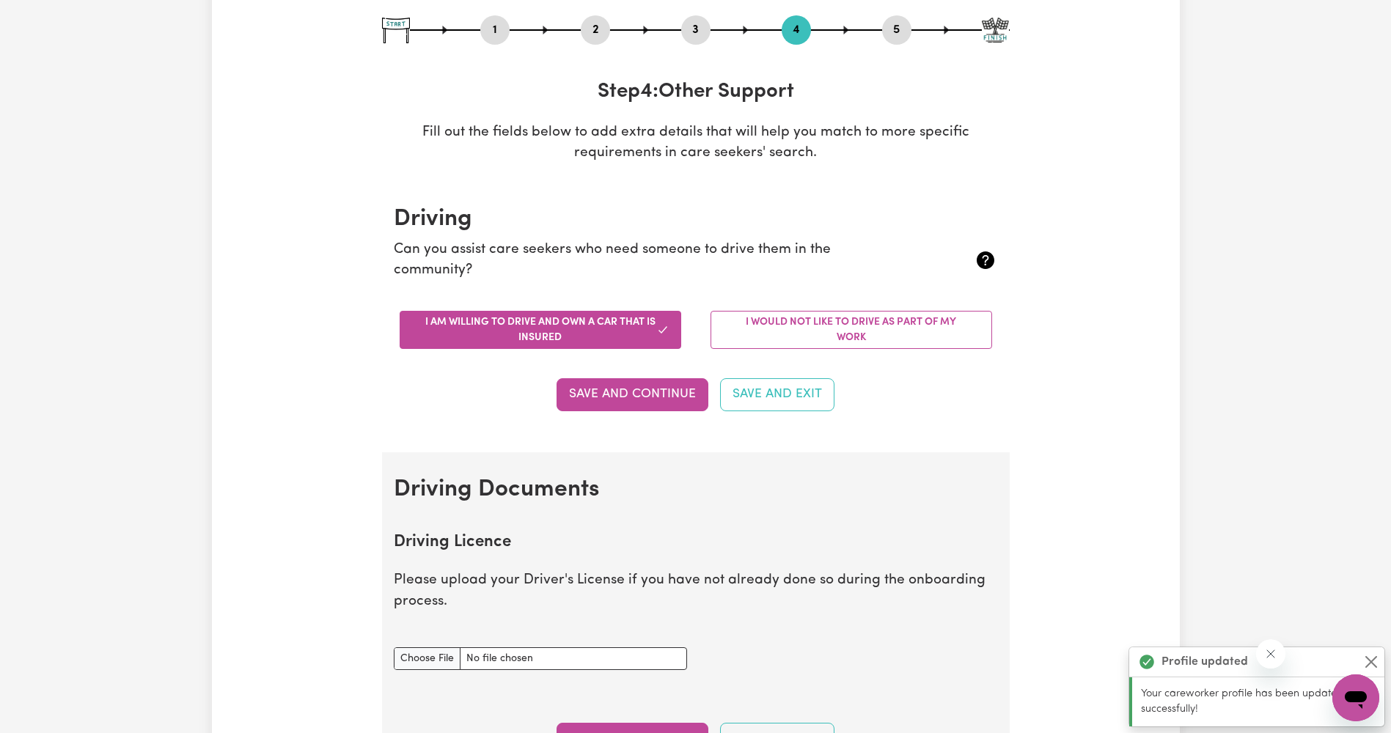
scroll to position [293, 0]
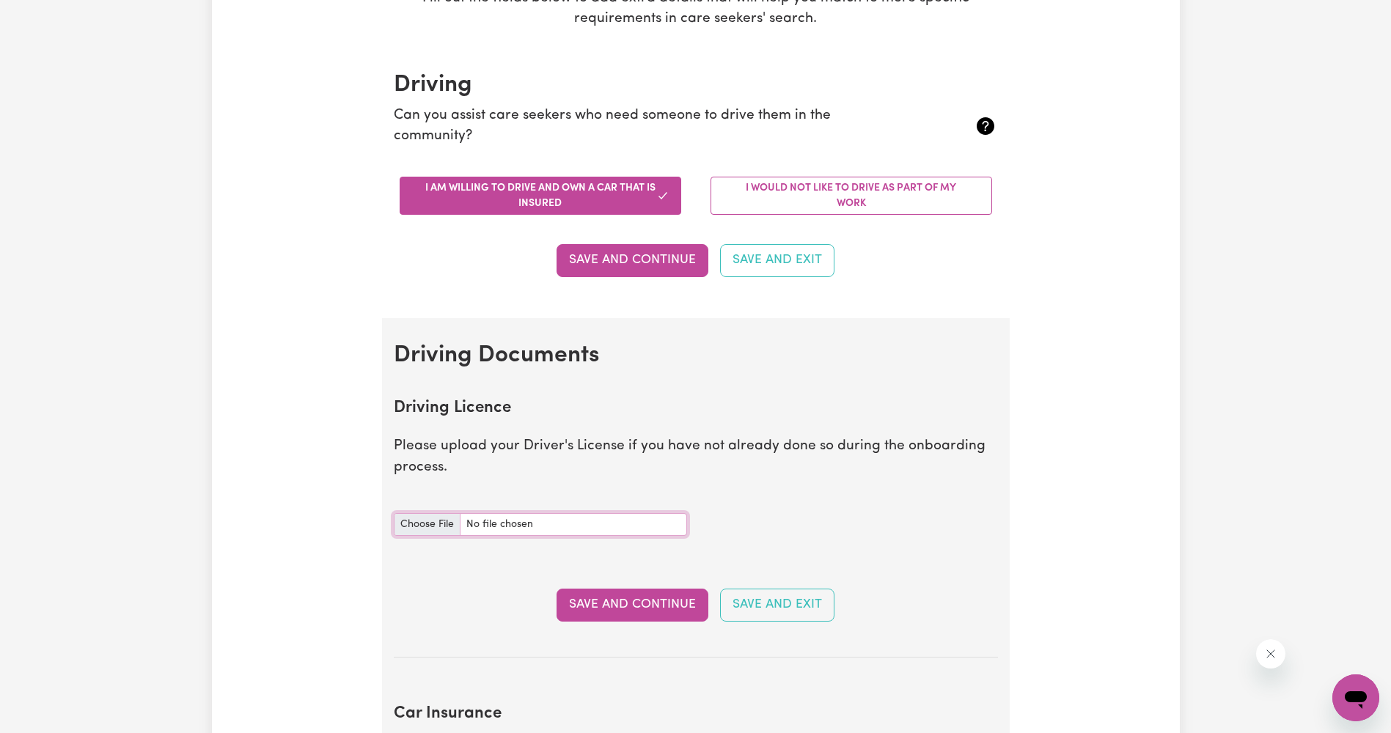
click at [426, 524] on input "Driving Licence document" at bounding box center [540, 524] width 293 height 23
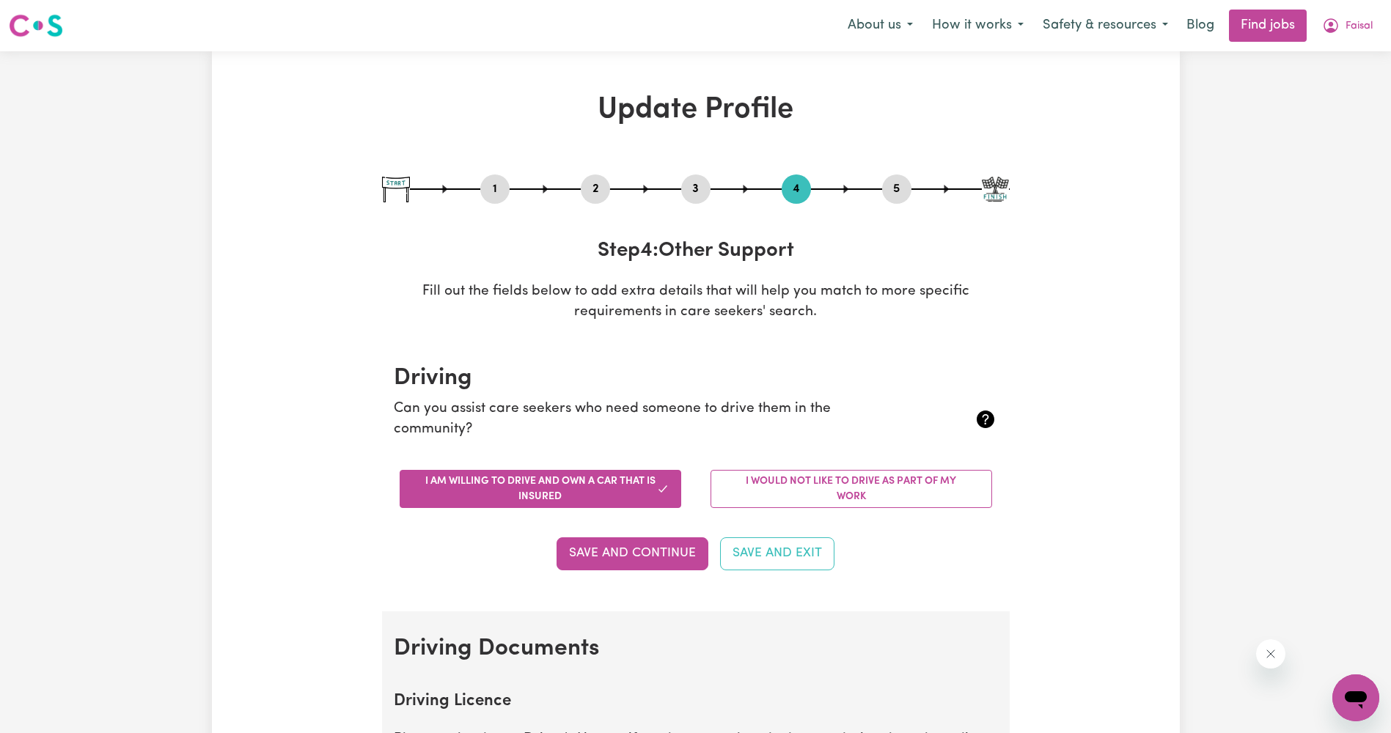
scroll to position [440, 0]
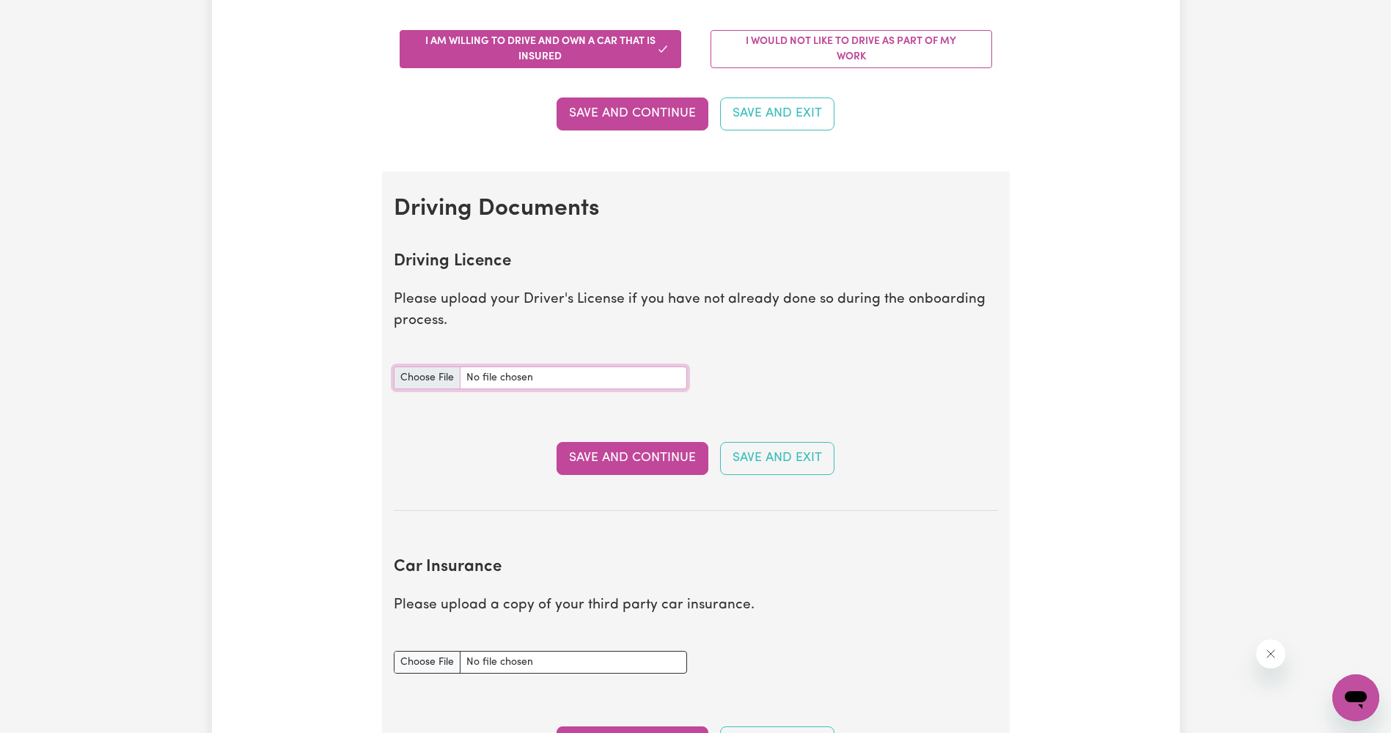
click at [446, 374] on input "Driving Licence document" at bounding box center [540, 378] width 293 height 23
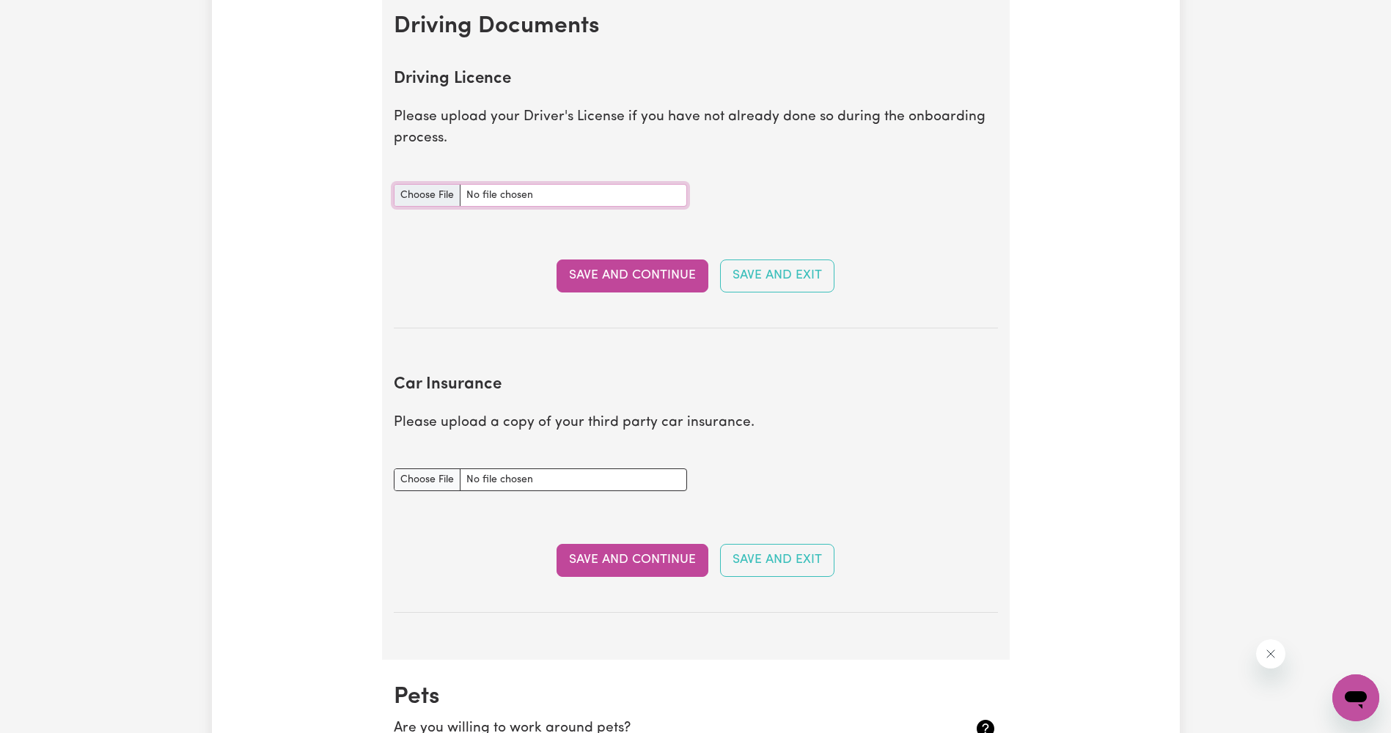
scroll to position [733, 0]
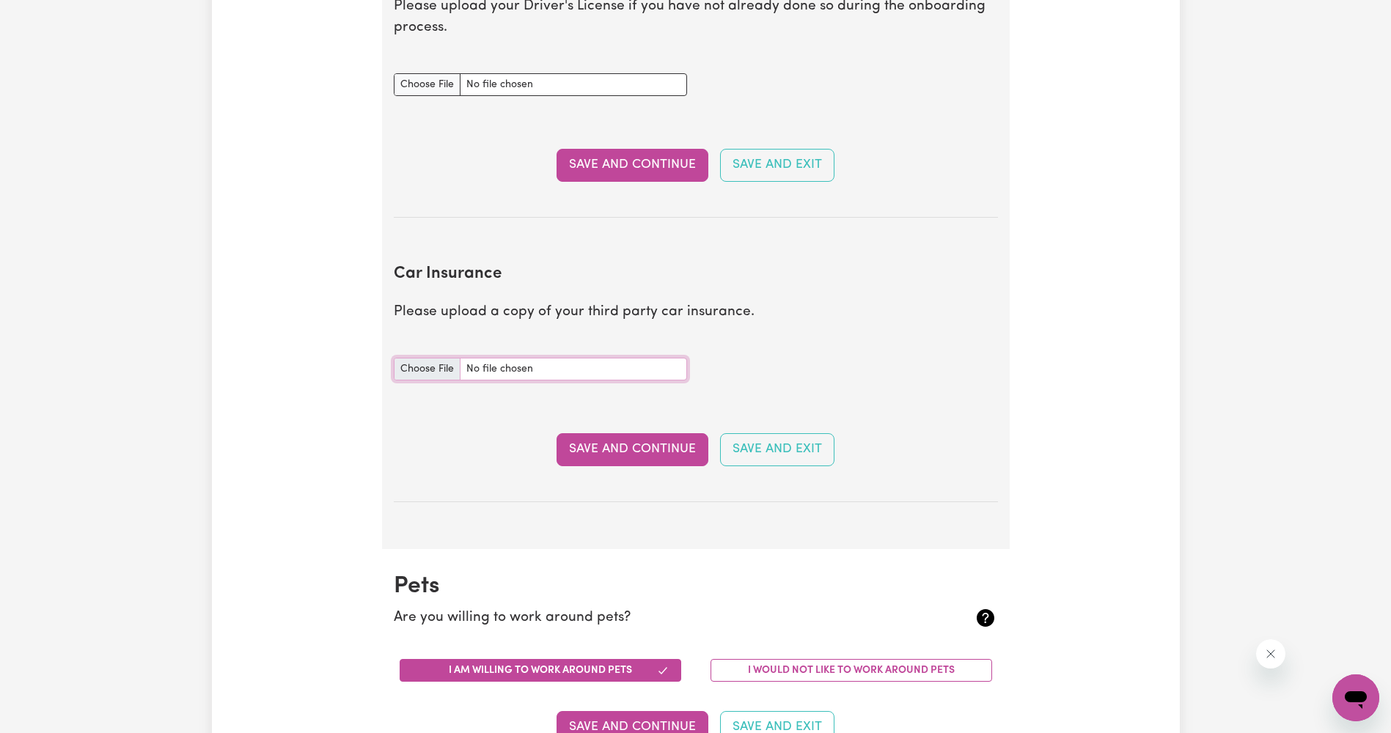
click at [439, 373] on input "Car Insurance document" at bounding box center [540, 369] width 293 height 23
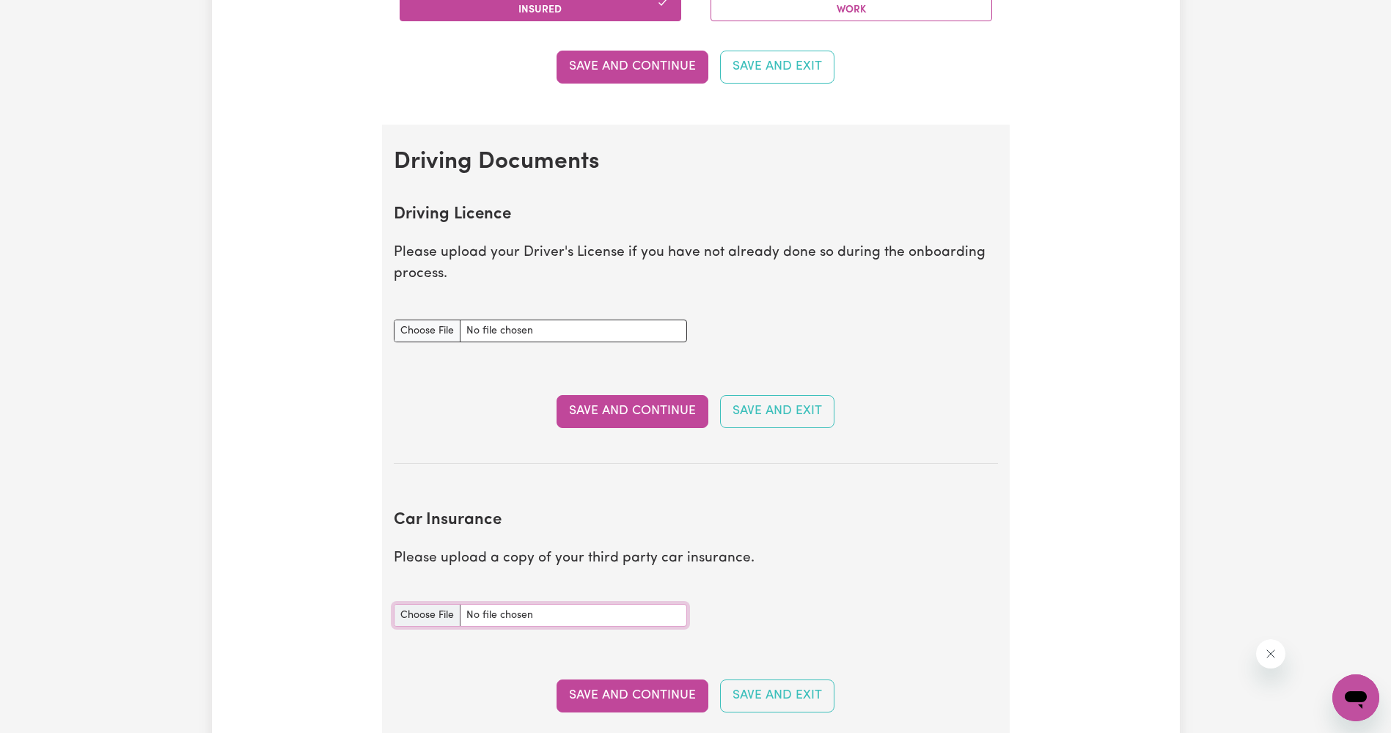
scroll to position [367, 0]
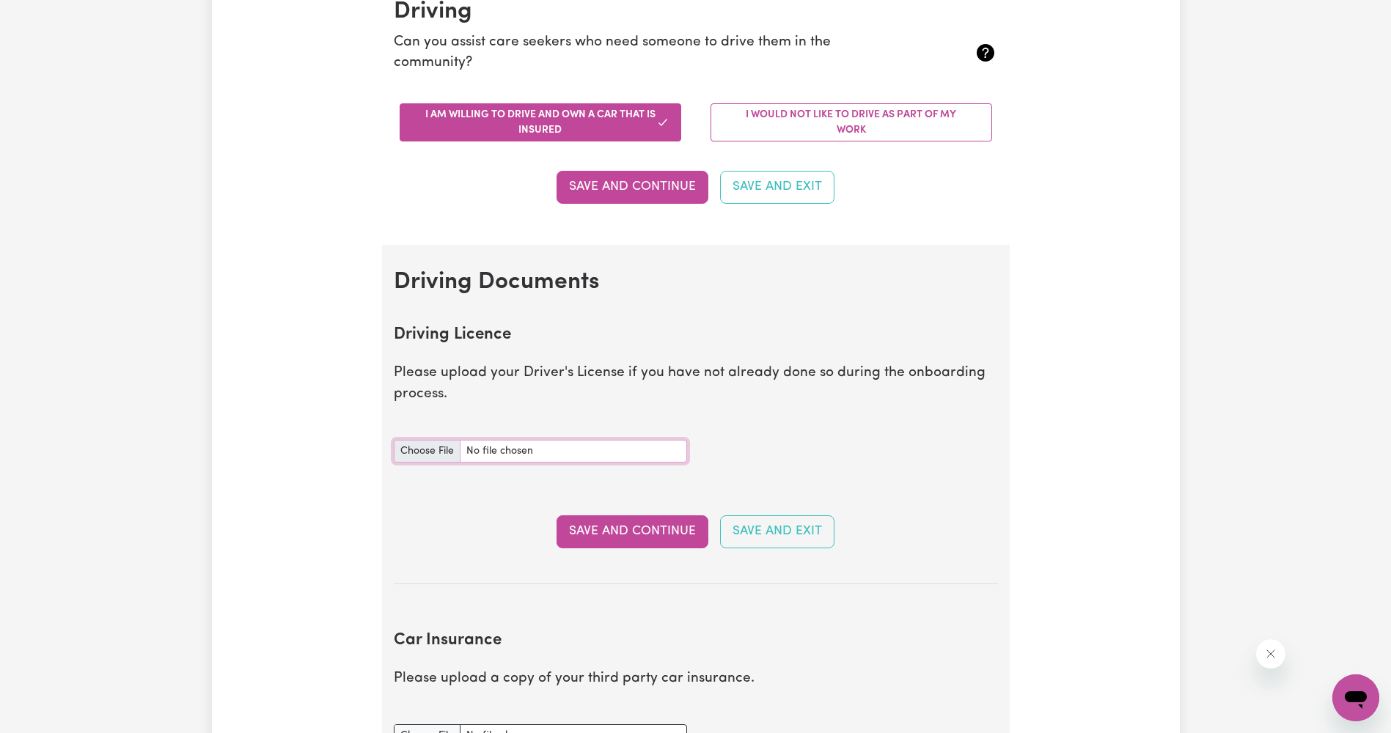
click at [430, 452] on input "Driving Licence document" at bounding box center [540, 451] width 293 height 23
click at [448, 449] on input "Driving Licence document" at bounding box center [540, 451] width 293 height 23
type input "C:\fakepath\IMG_5079.jpeg"
click at [496, 456] on input "Driving Licence document" at bounding box center [540, 451] width 293 height 23
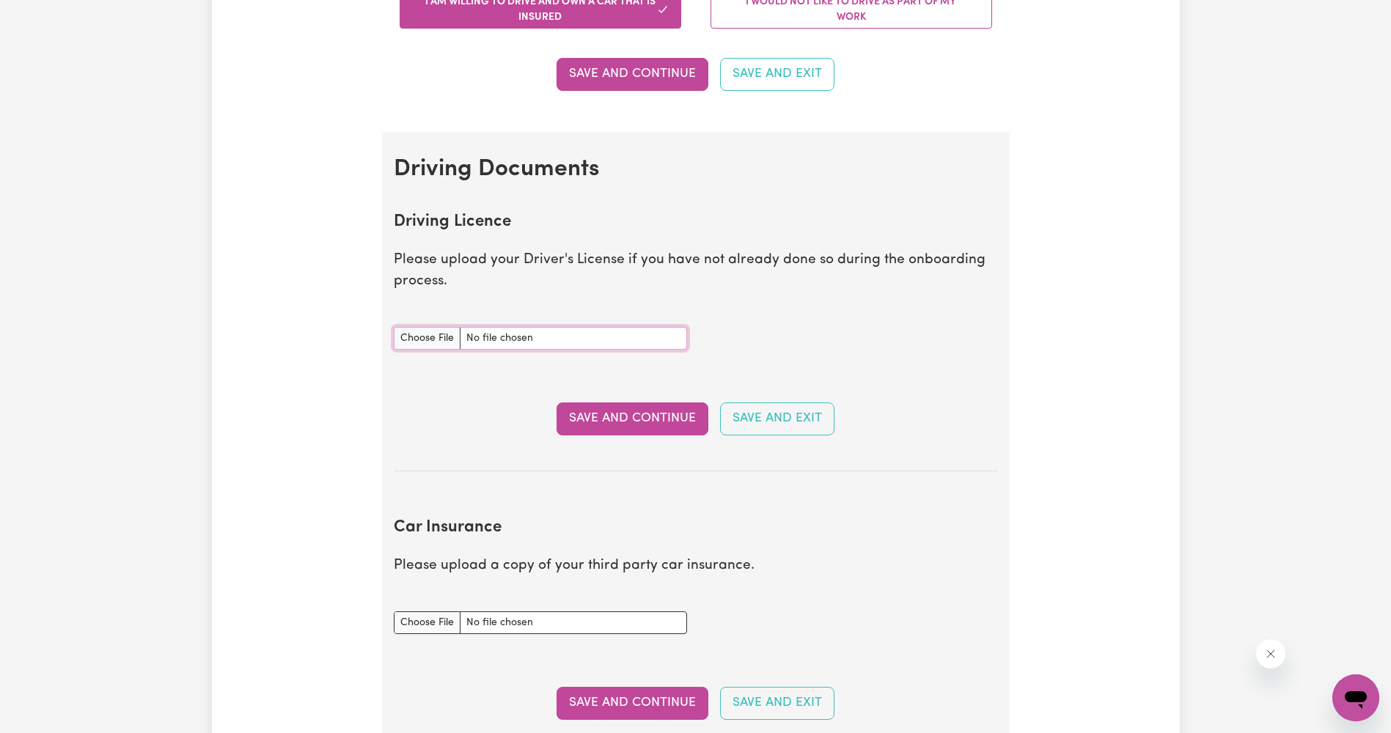
scroll to position [586, 0]
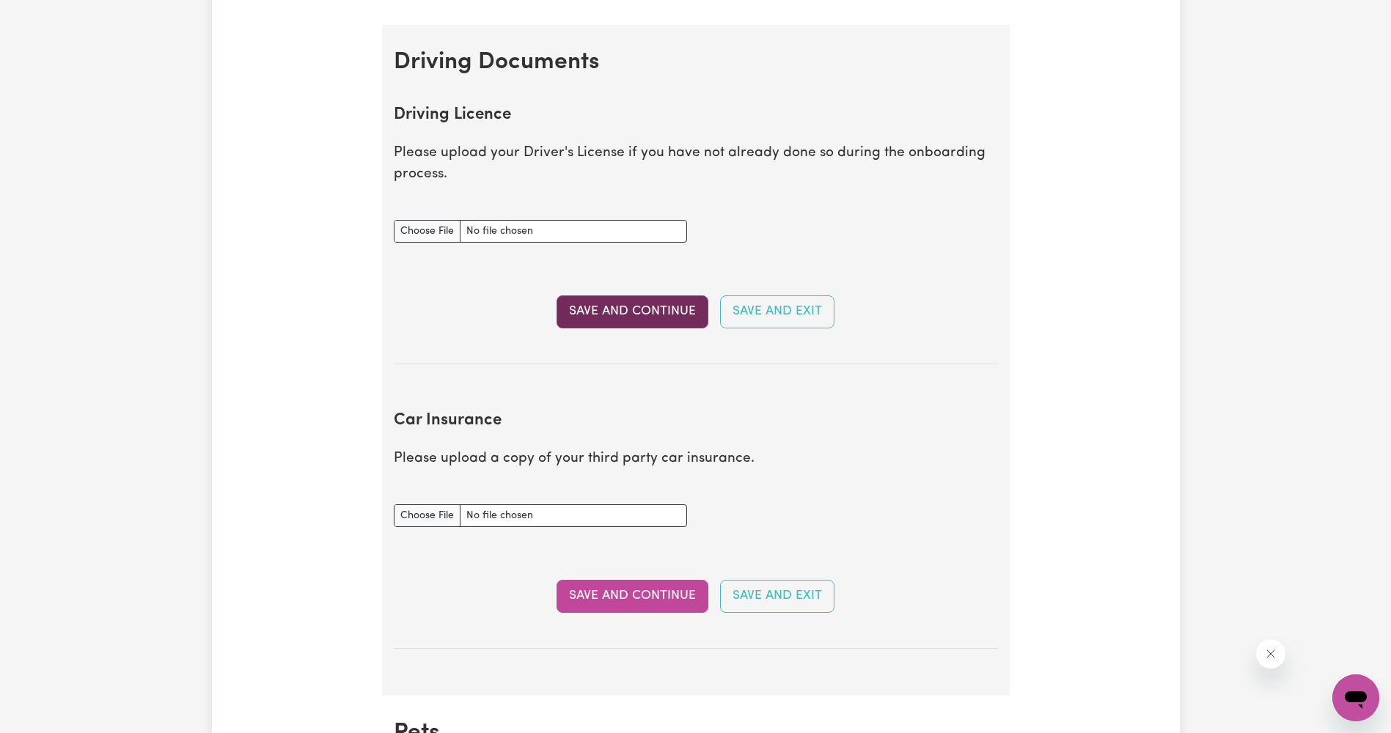
click at [625, 323] on button "Save and Continue" at bounding box center [632, 311] width 152 height 32
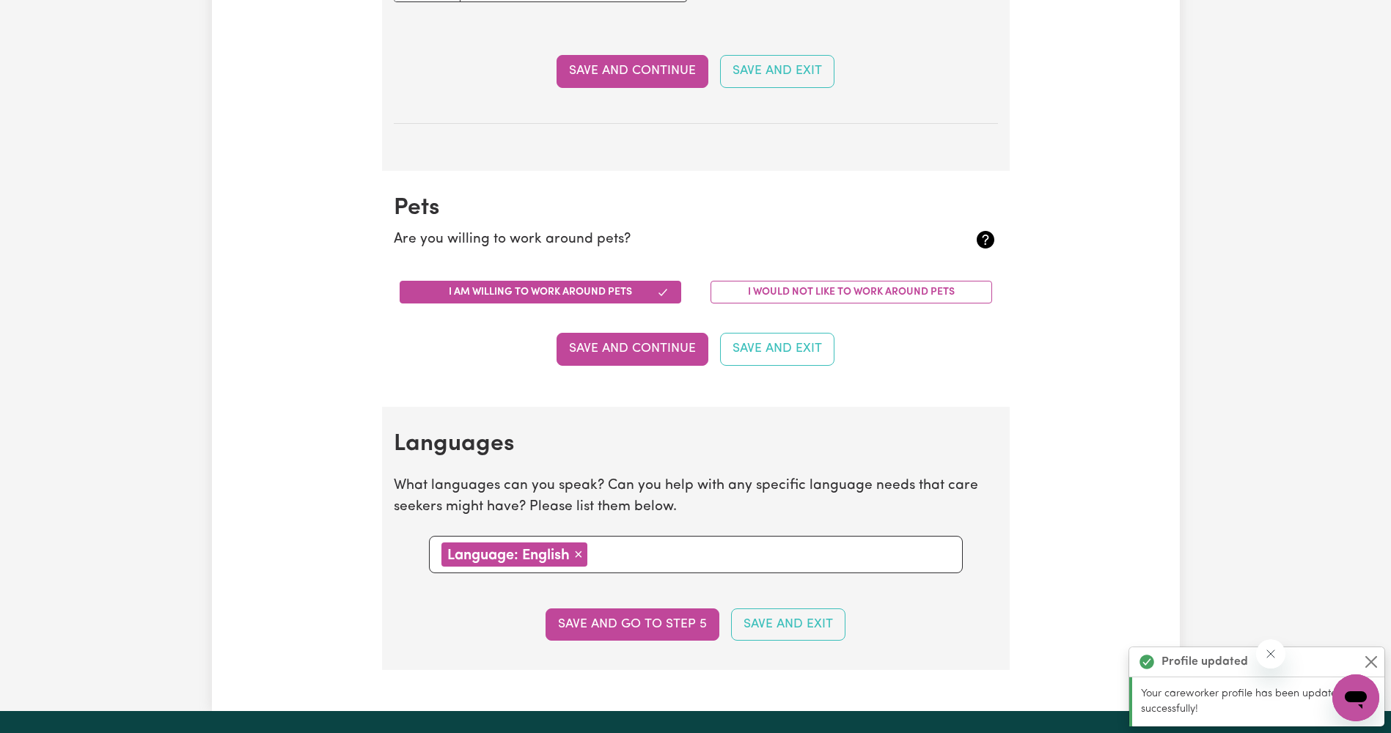
scroll to position [1561, 0]
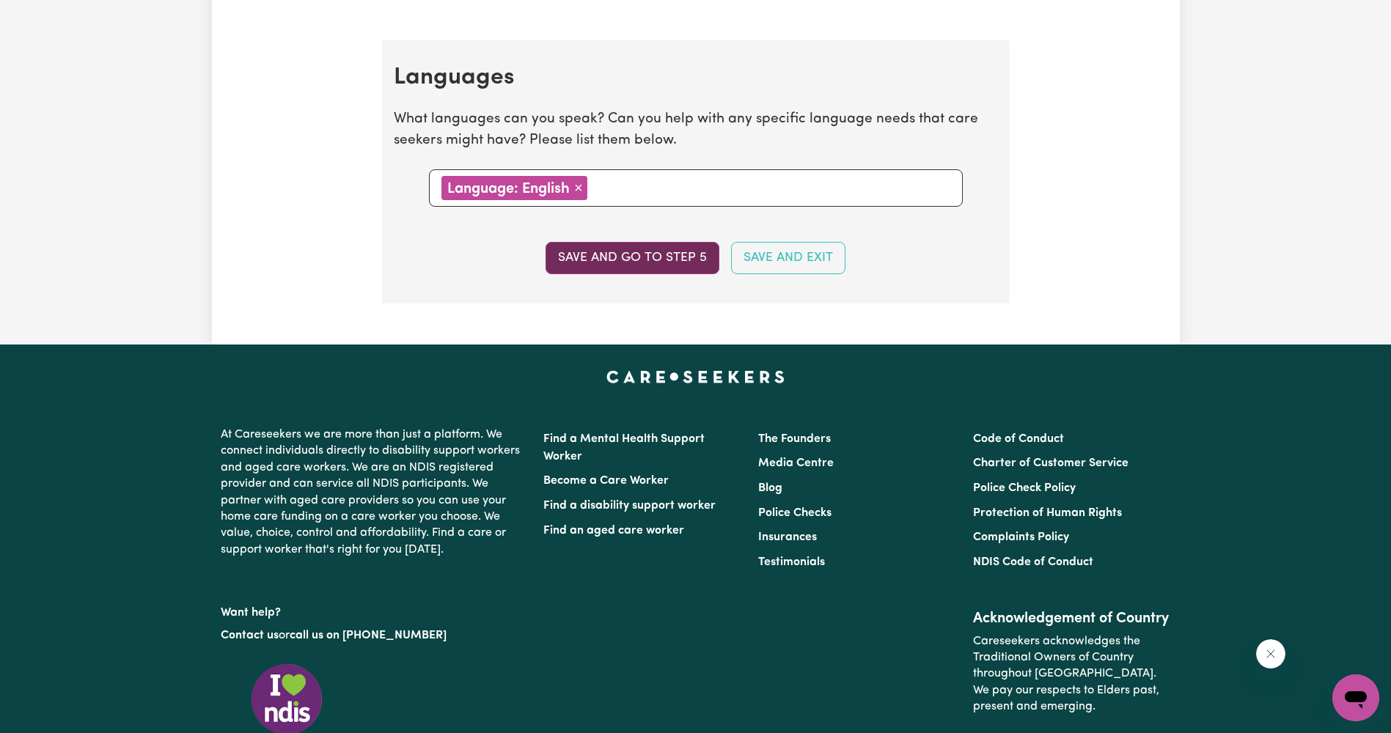
click at [658, 265] on button "Save and go to step 5" at bounding box center [632, 258] width 174 height 32
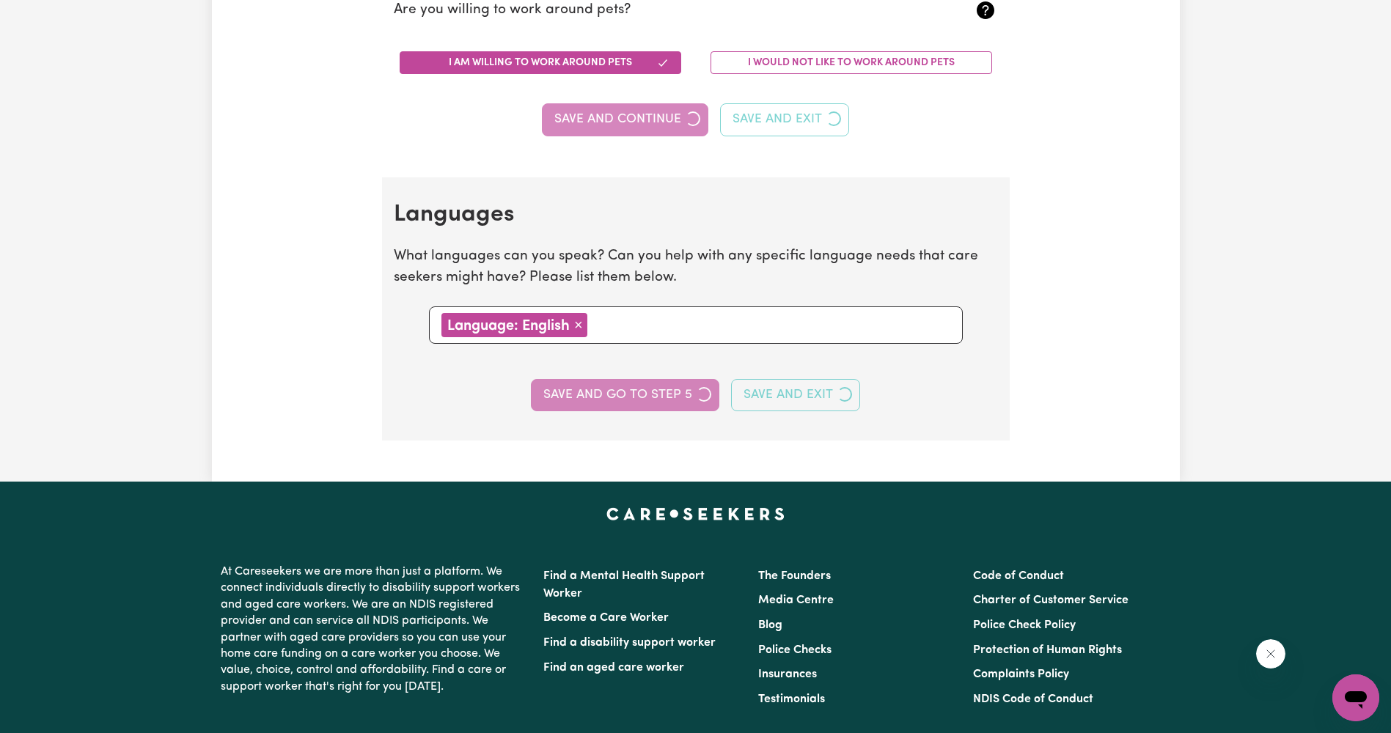
select select "I am providing services through another platform"
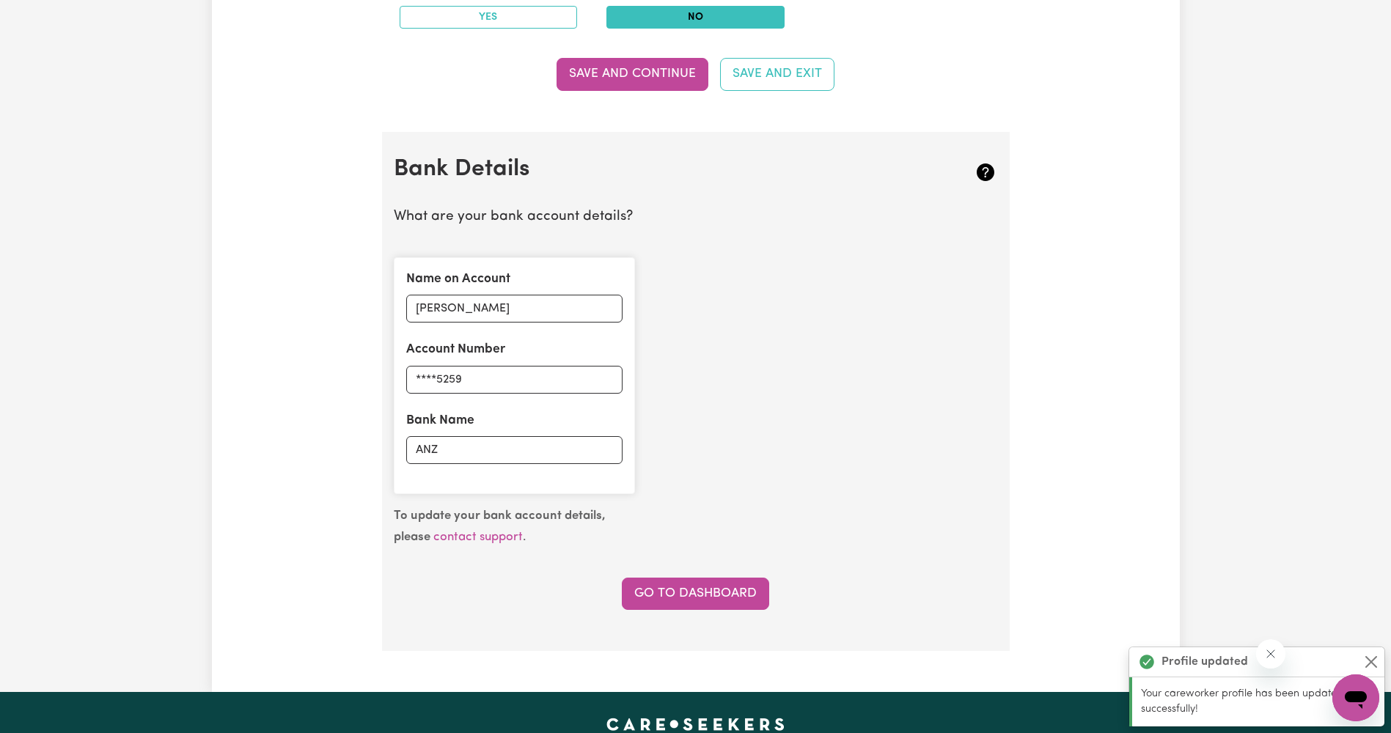
scroll to position [1100, 0]
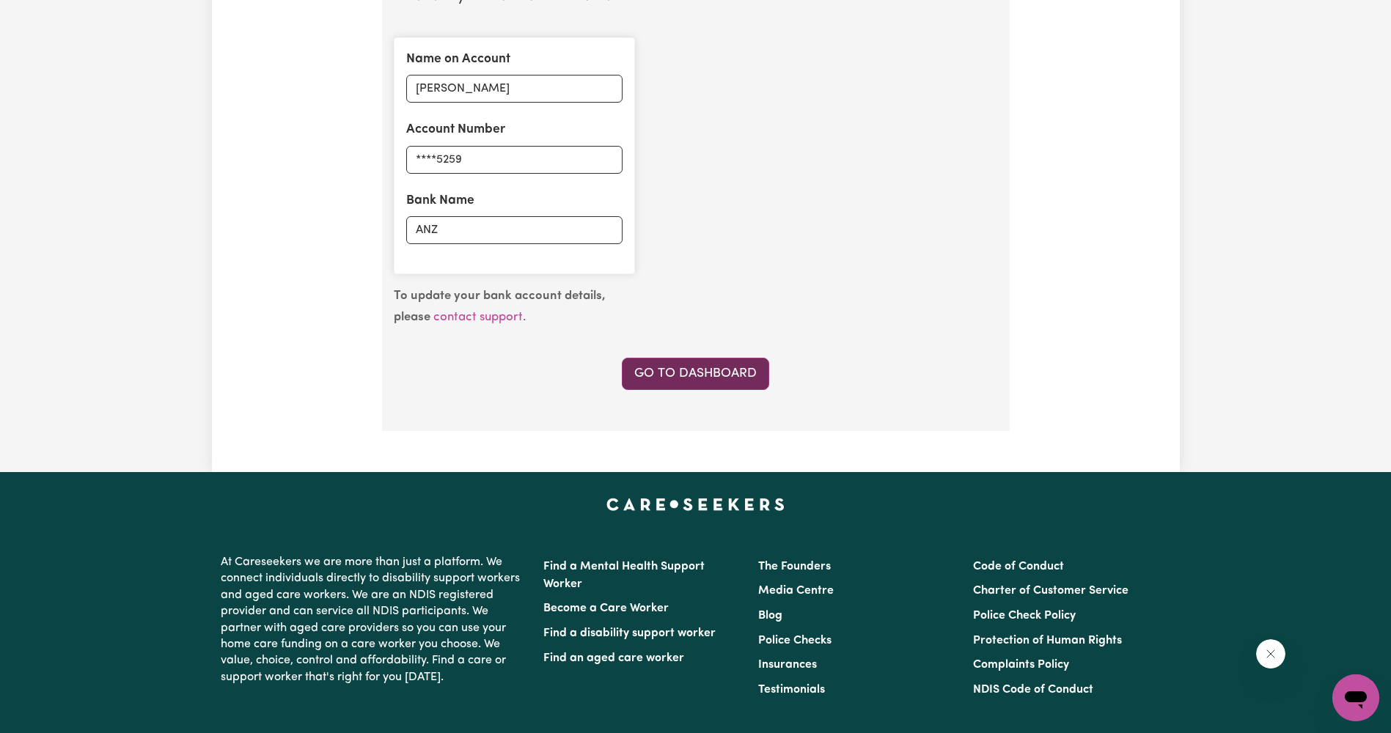
click at [705, 374] on link "Go to Dashboard" at bounding box center [695, 374] width 147 height 32
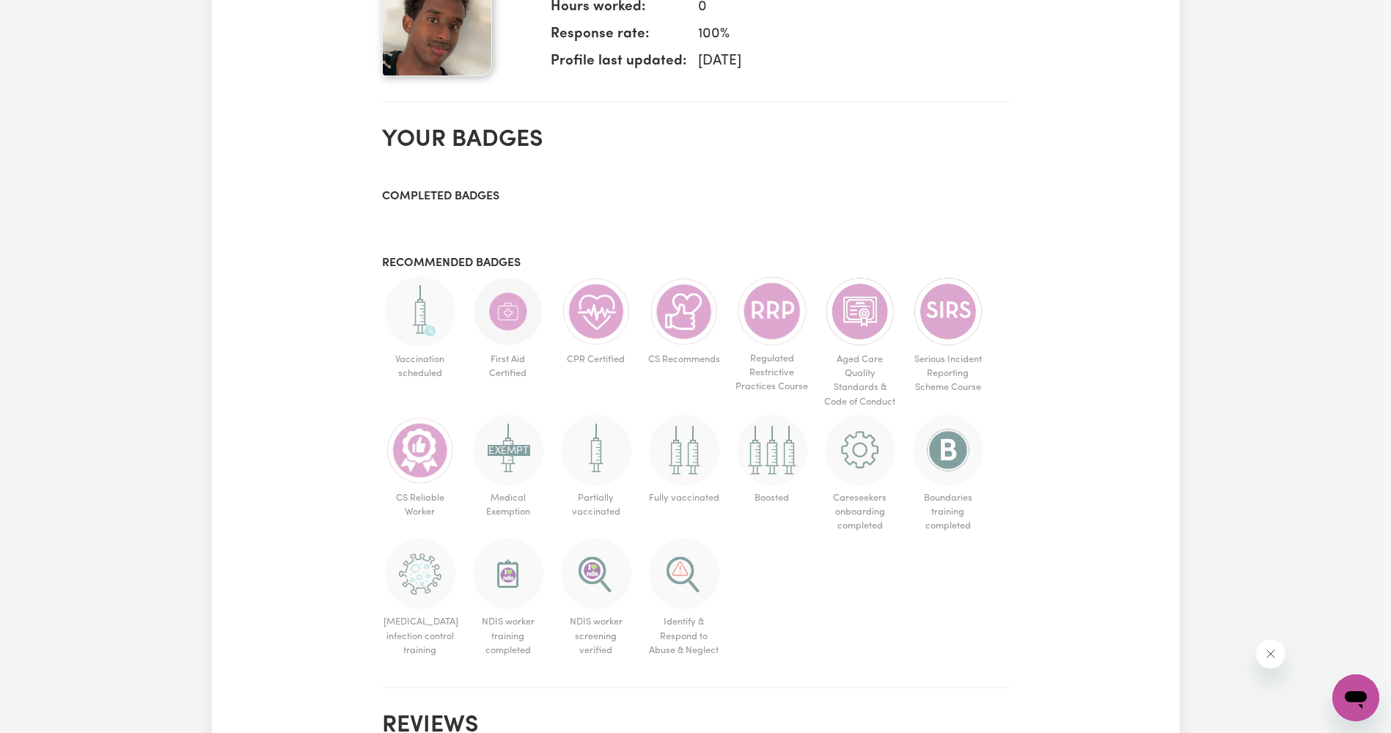
scroll to position [733, 0]
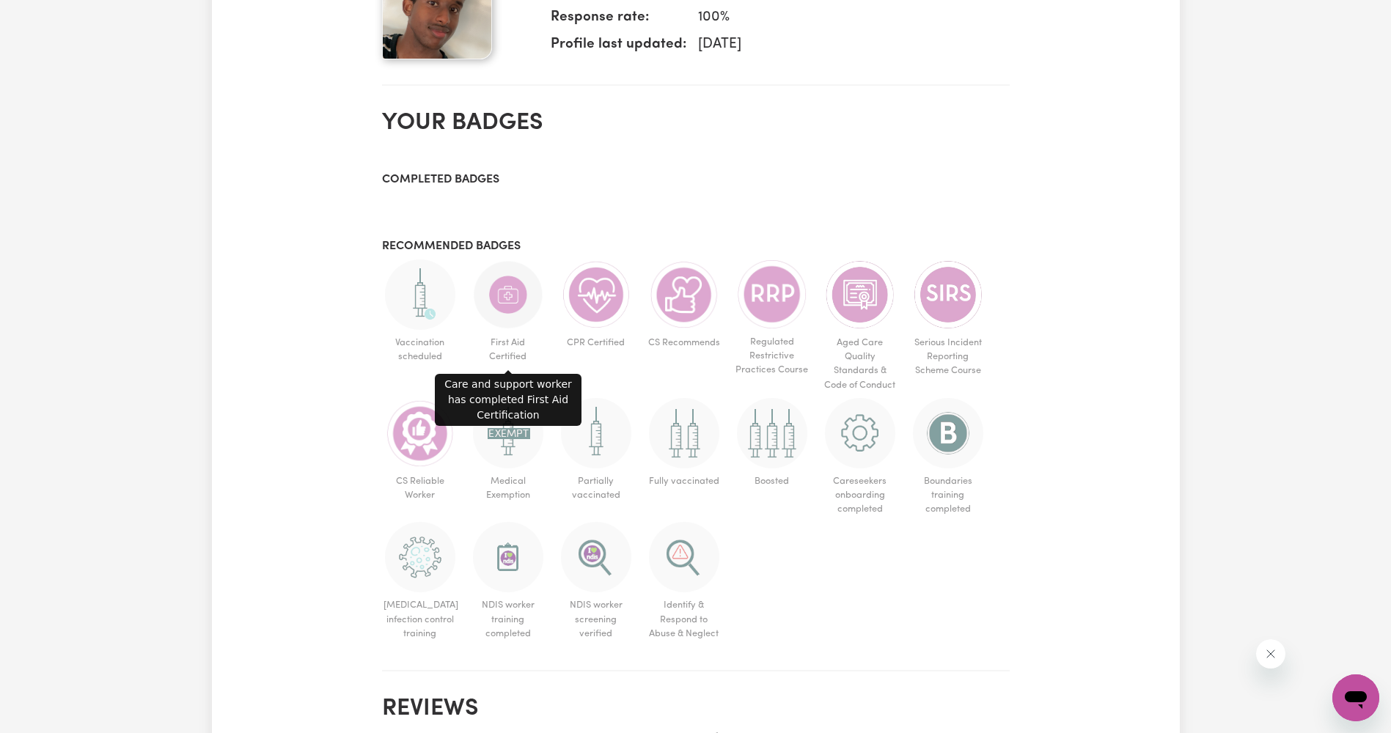
click at [519, 294] on img at bounding box center [508, 295] width 70 height 70
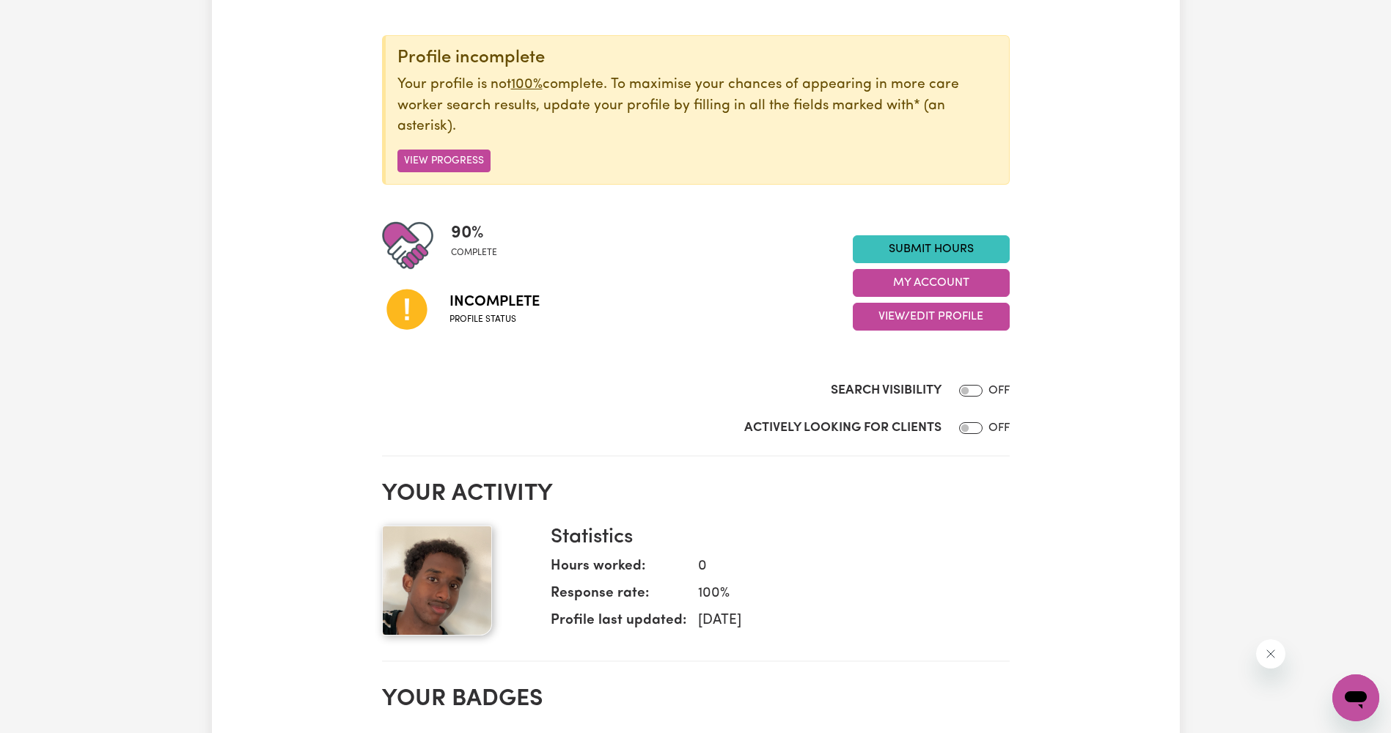
scroll to position [0, 0]
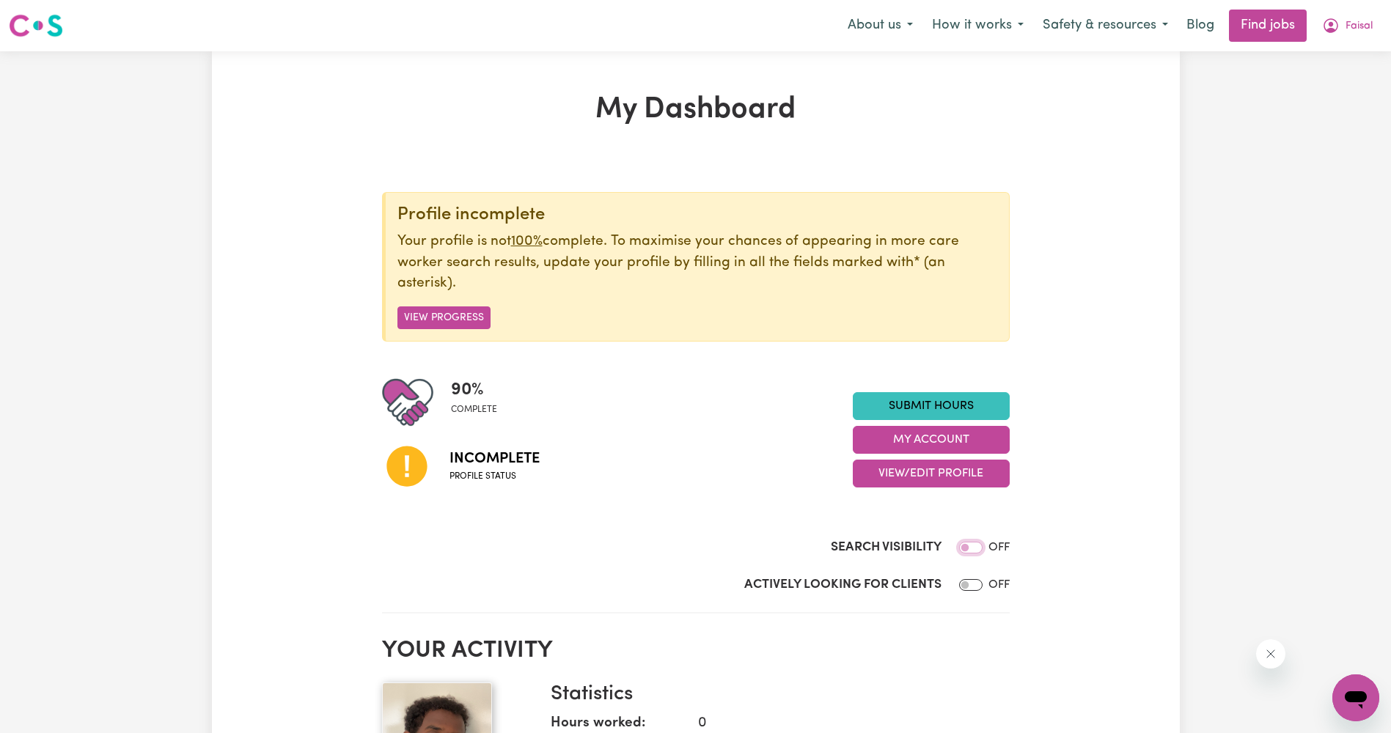
click at [977, 548] on input "Search Visibility" at bounding box center [970, 548] width 23 height 12
checkbox input "true"
click at [976, 584] on input "Actively Looking for Clients" at bounding box center [970, 585] width 23 height 12
checkbox input "true"
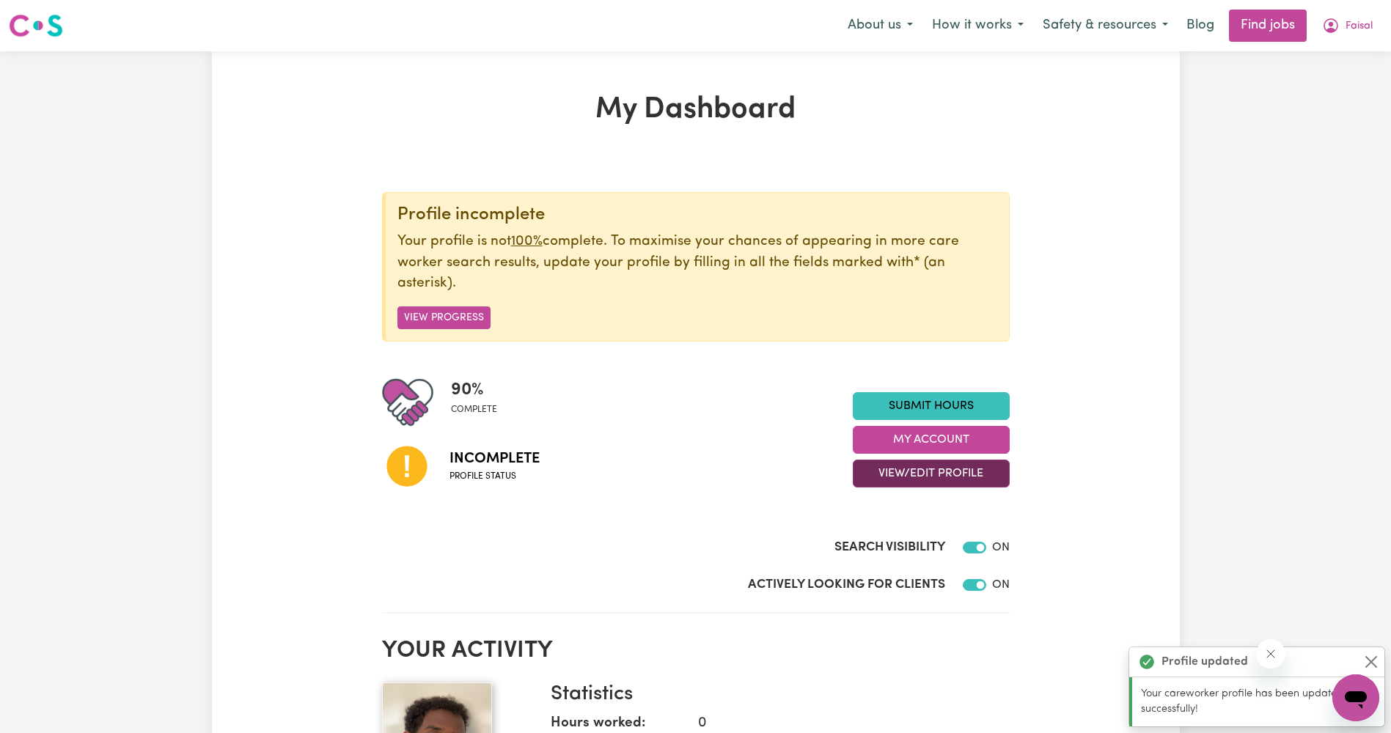
click at [946, 482] on button "View/Edit Profile" at bounding box center [931, 474] width 157 height 28
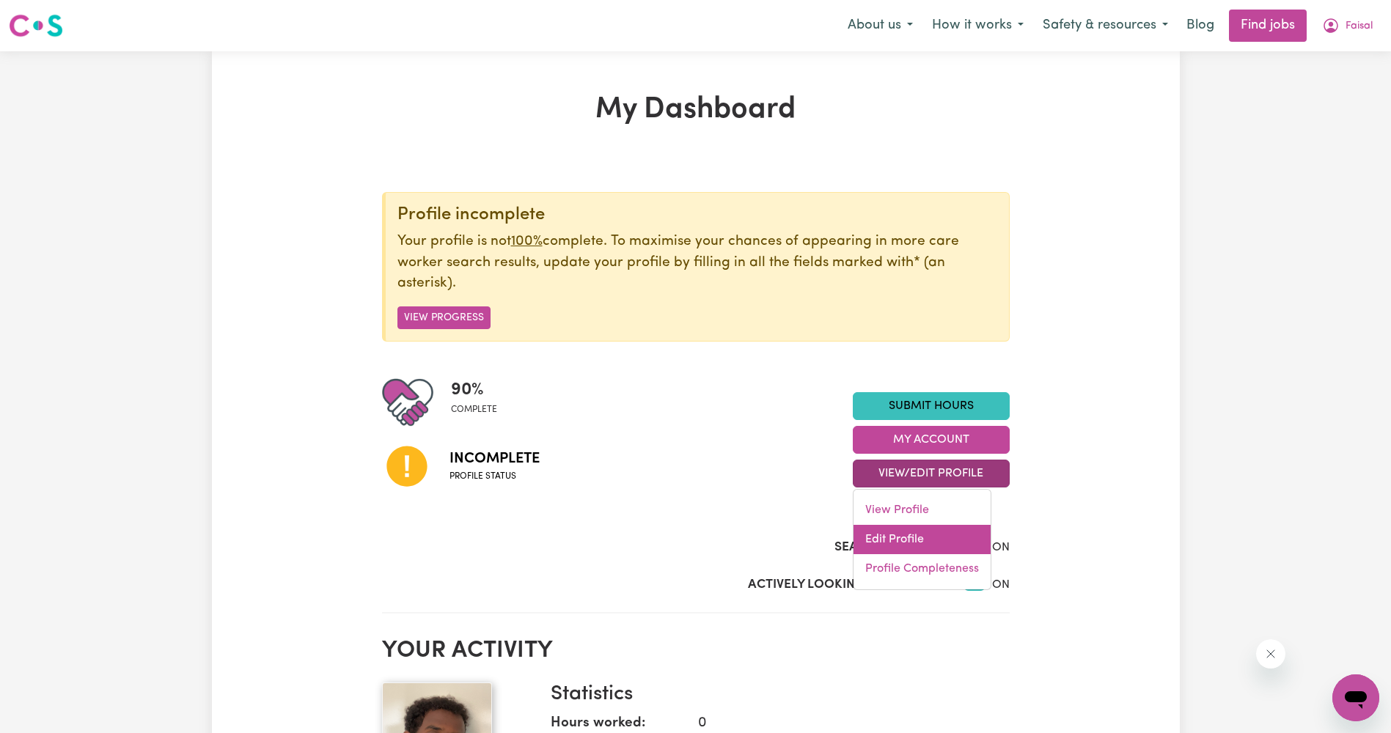
click at [925, 551] on link "Edit Profile" at bounding box center [921, 539] width 137 height 29
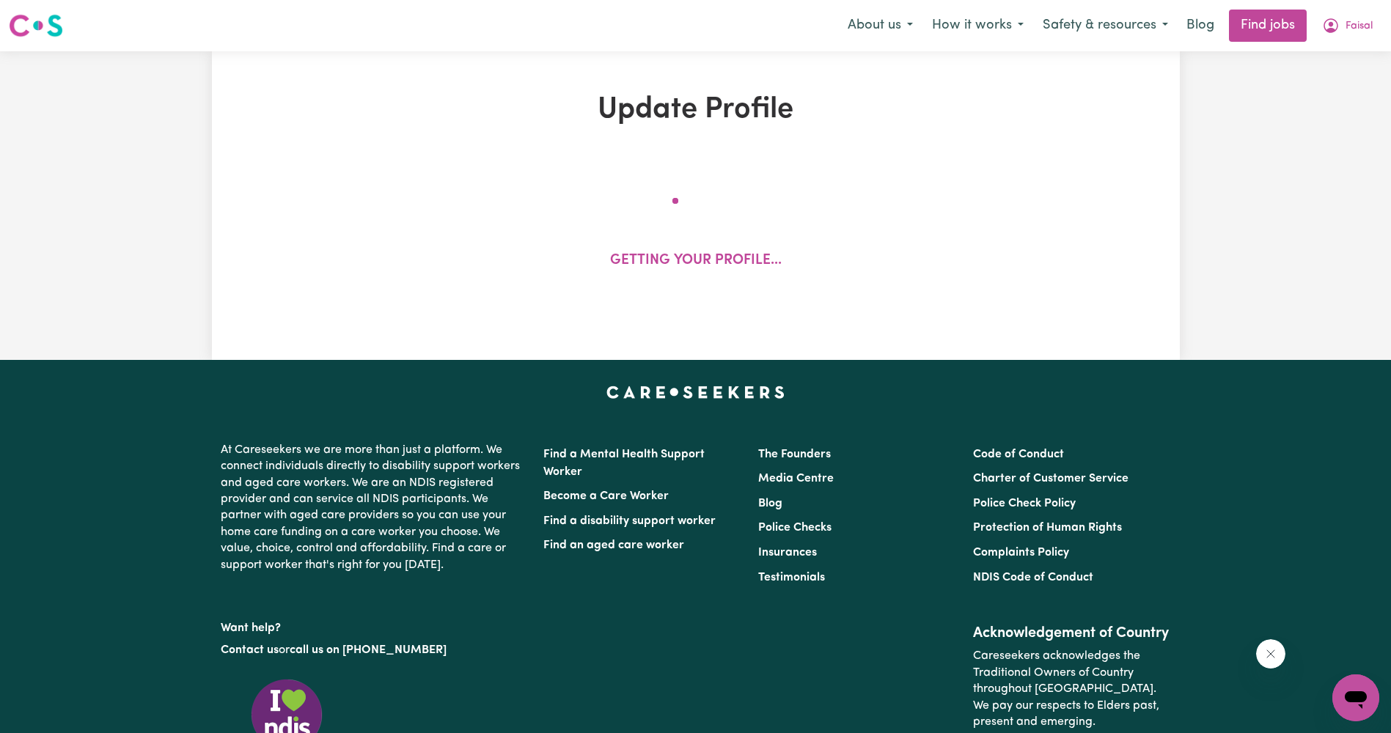
select select "[DEMOGRAPHIC_DATA]"
select select "[DEMOGRAPHIC_DATA] Citizen"
select select "Studying a healthcare related degree or qualification"
select select "40"
select select "50"
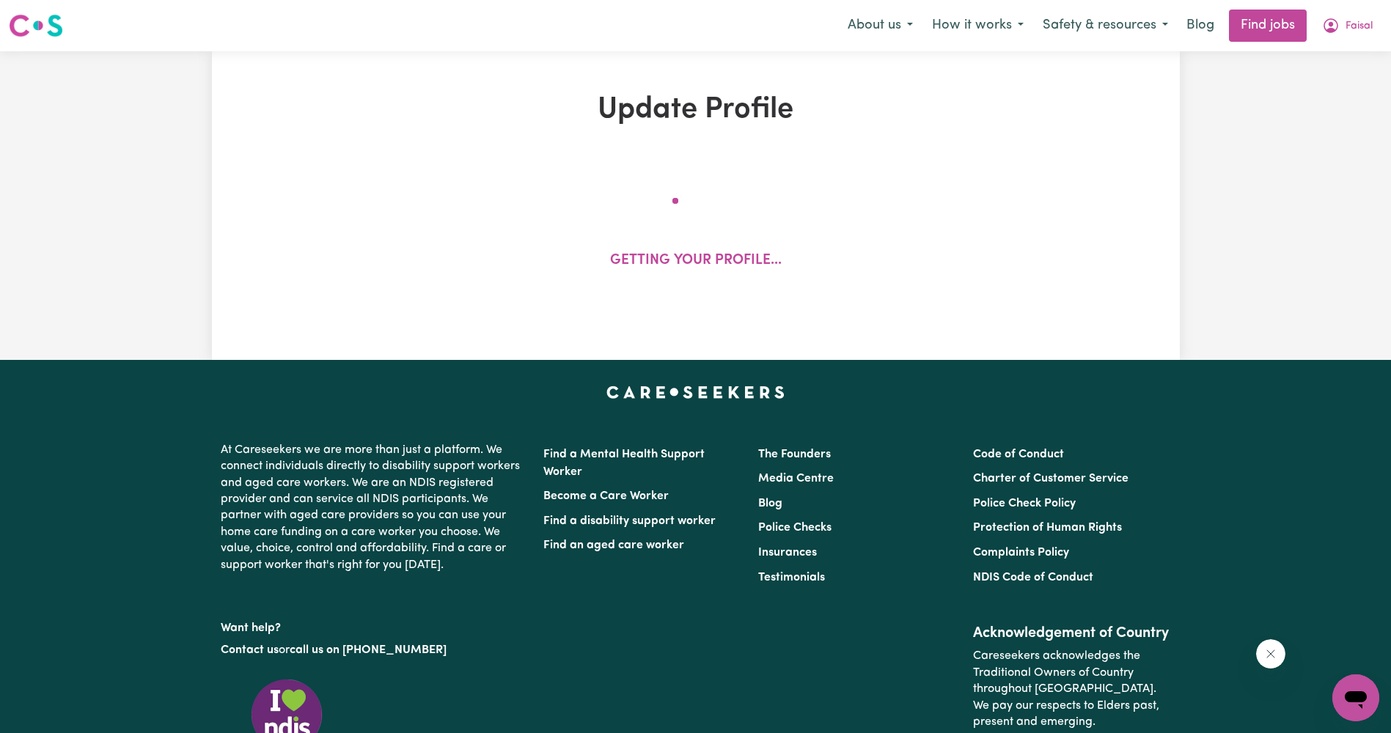
select select "60"
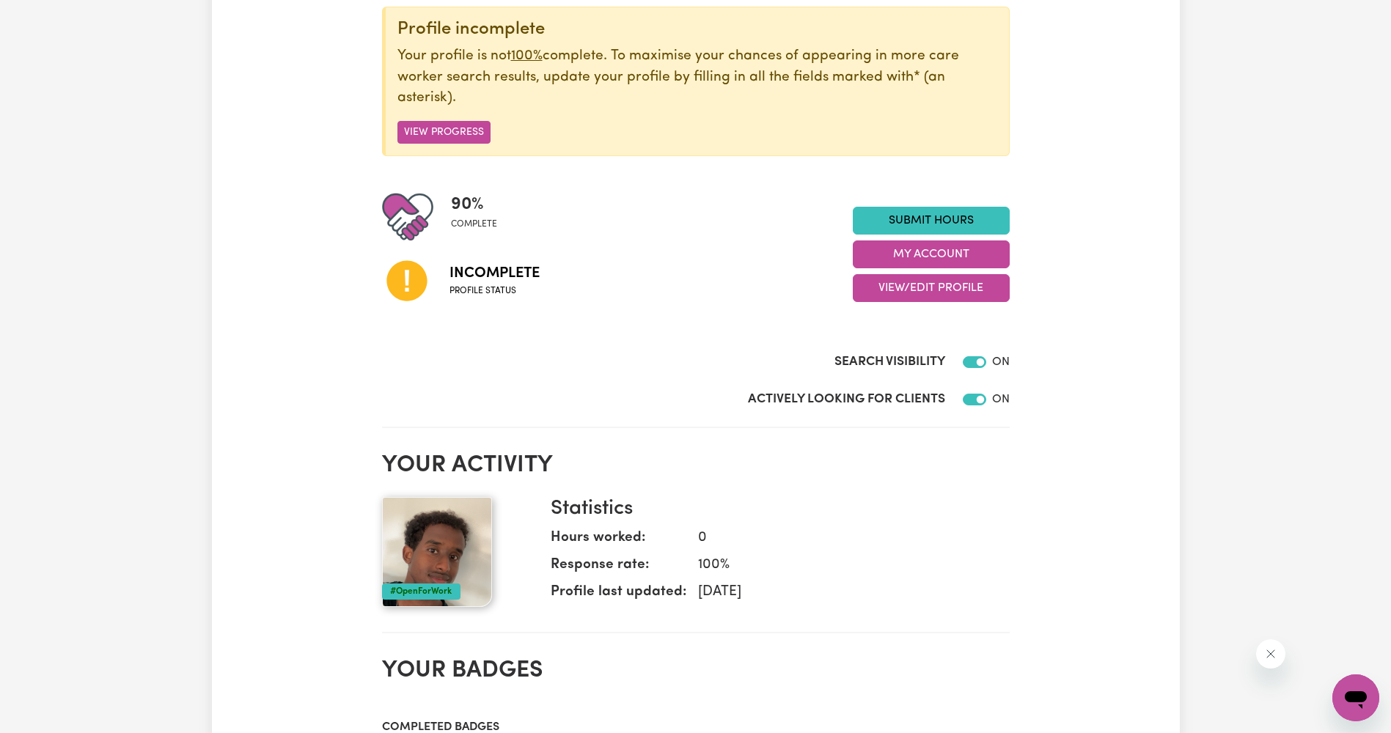
scroll to position [147, 0]
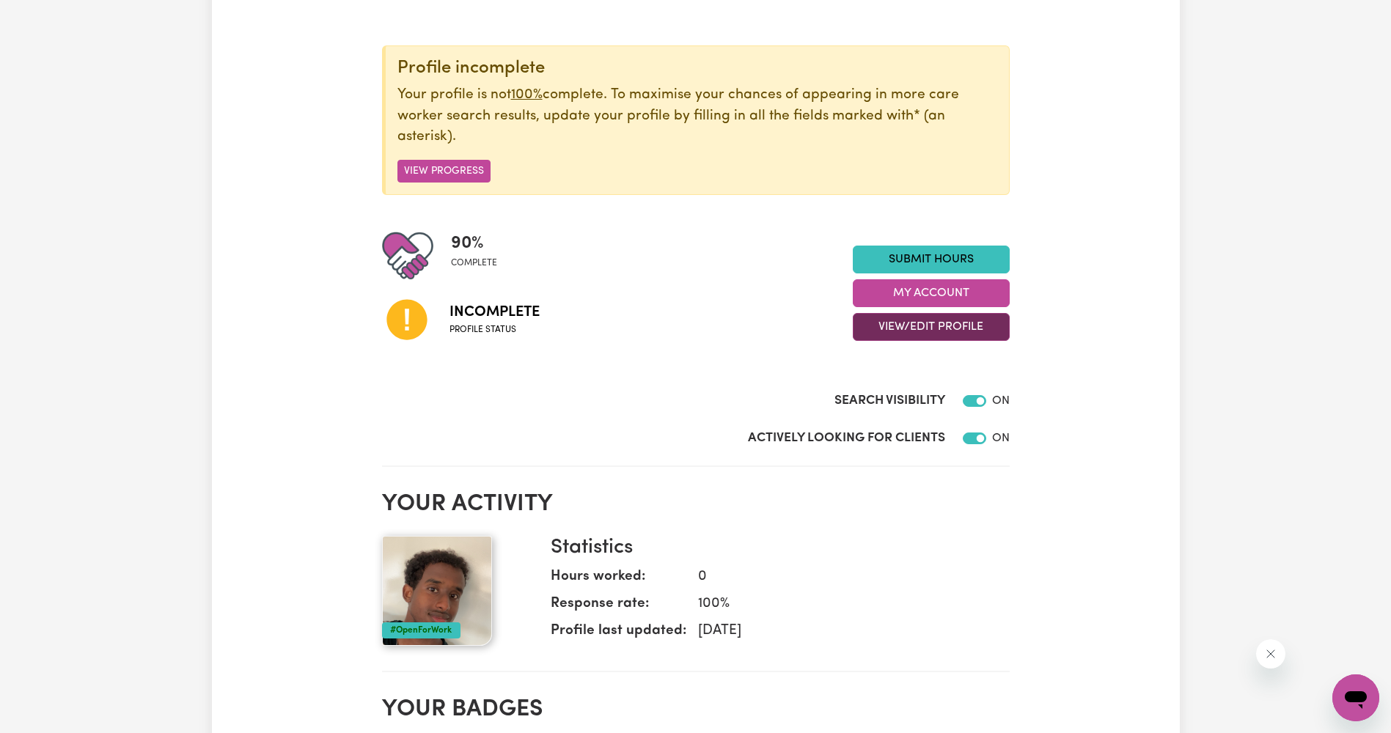
click at [974, 324] on button "View/Edit Profile" at bounding box center [931, 327] width 157 height 28
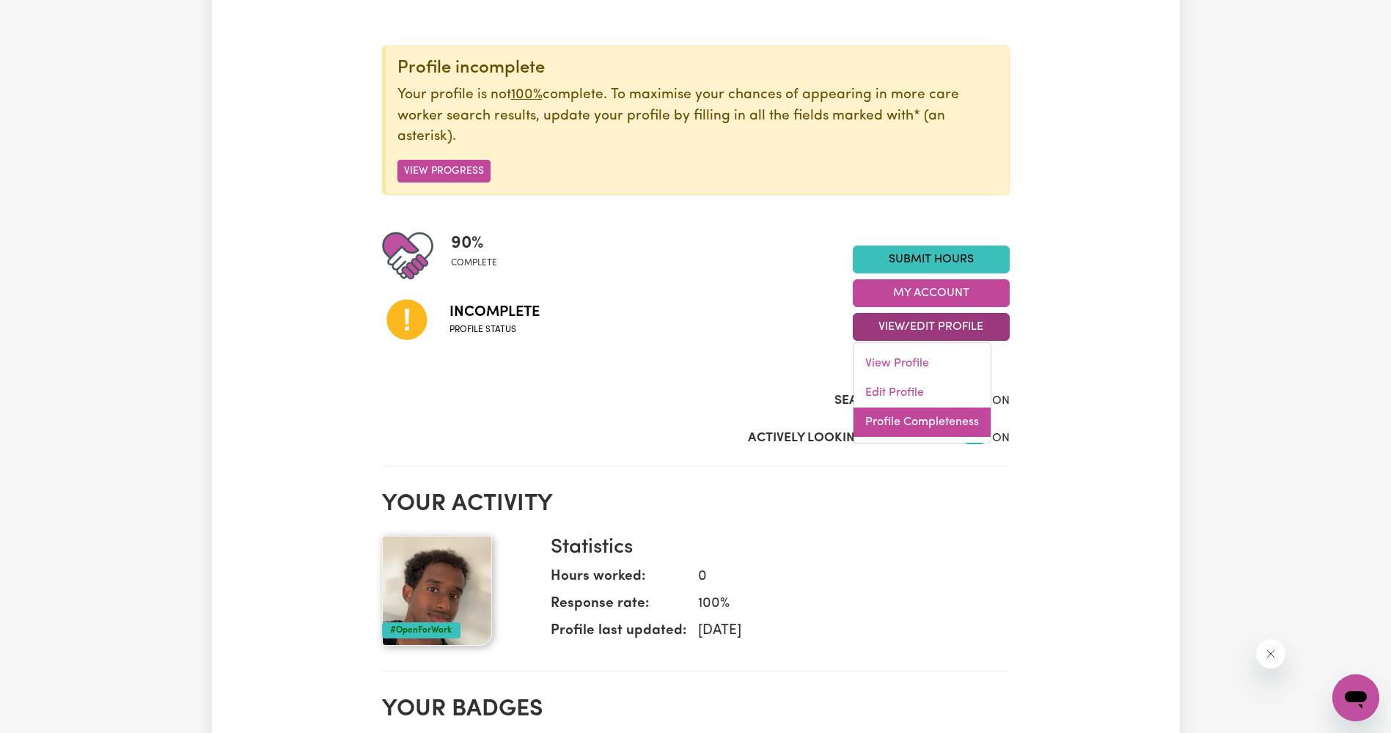
click at [932, 419] on link "Profile Completeness" at bounding box center [921, 422] width 137 height 29
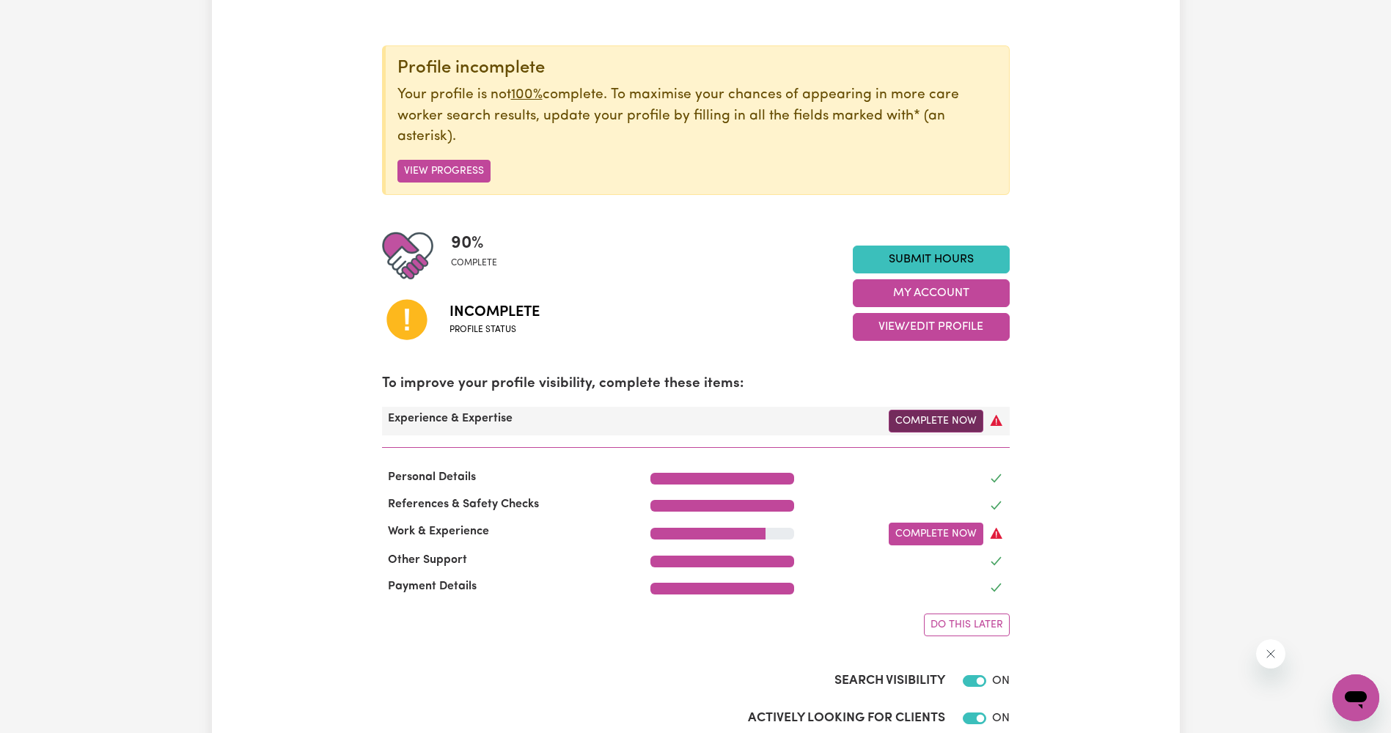
click at [952, 421] on link "Complete Now" at bounding box center [935, 421] width 95 height 23
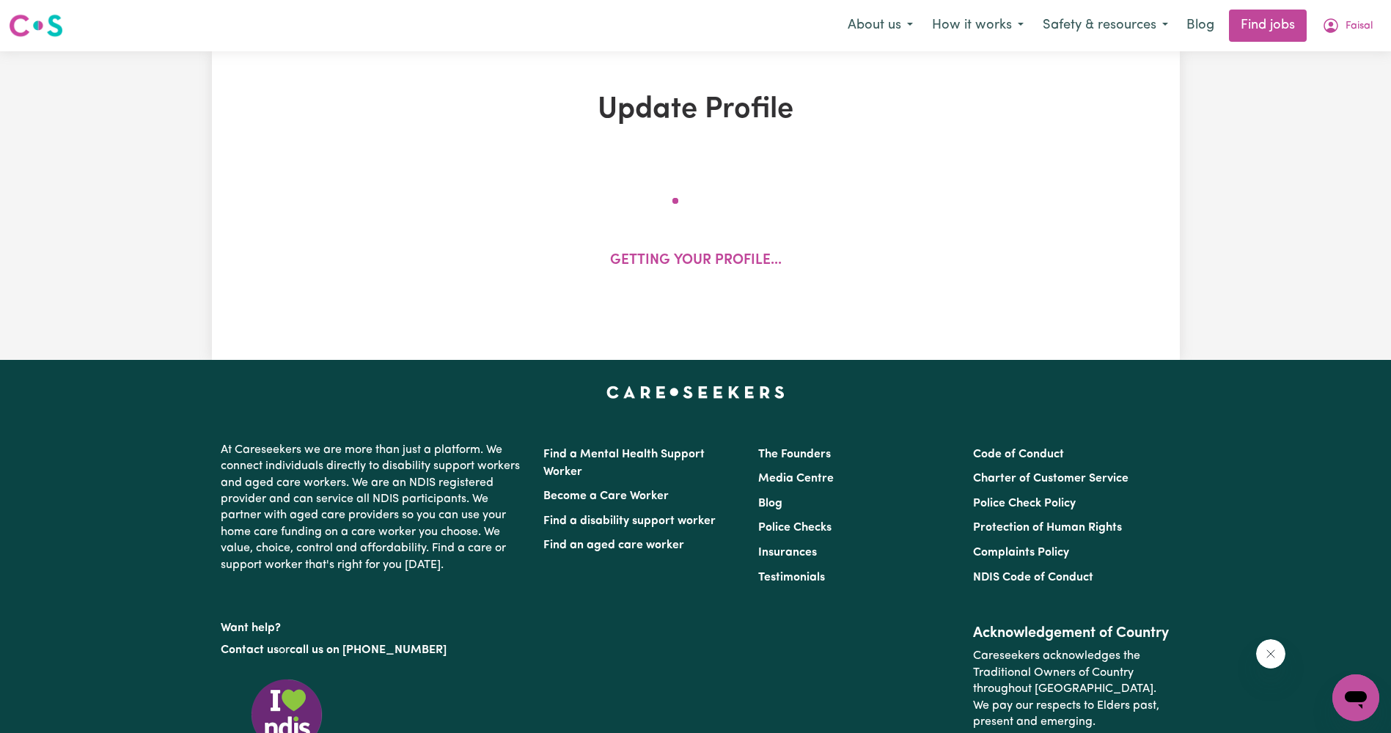
select select "2018"
select select "2022"
select select "2023"
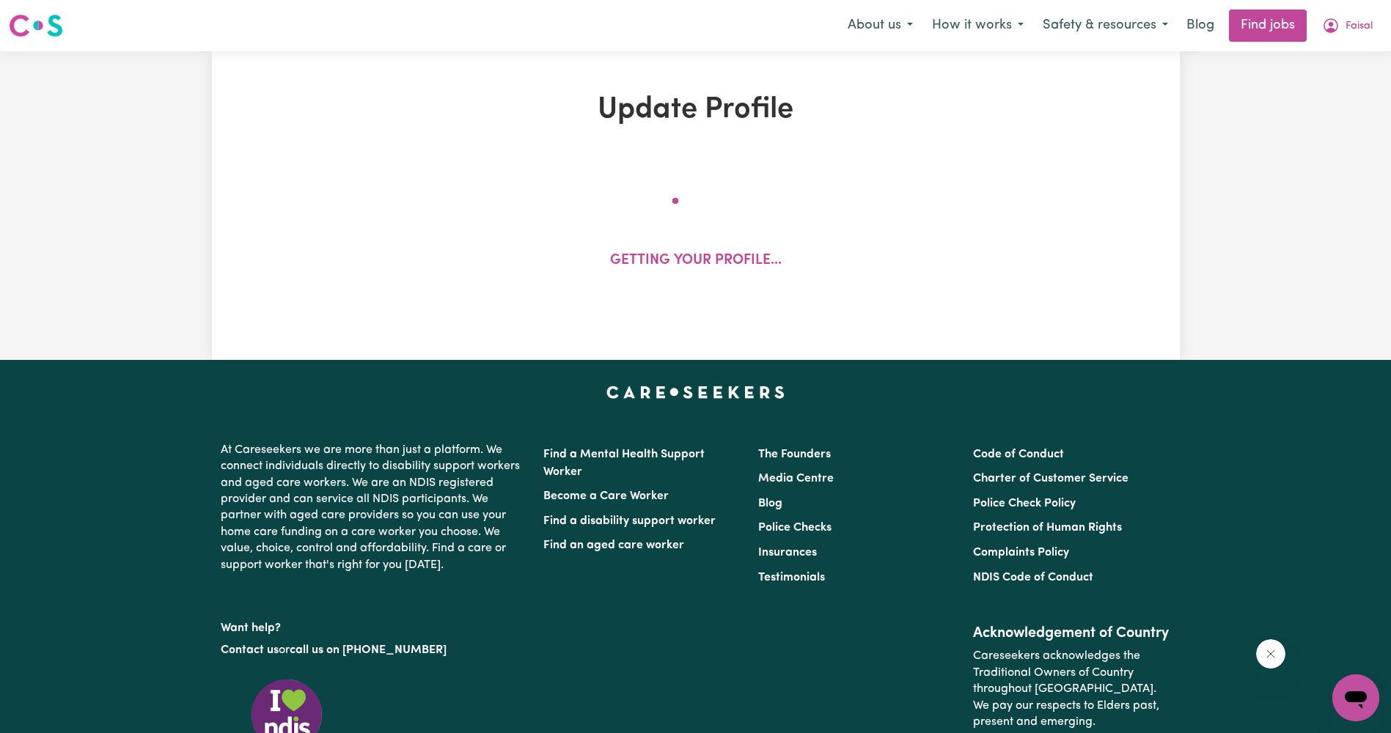
select select "2024"
select select "2025"
select select "Certificate III (Individual Support)"
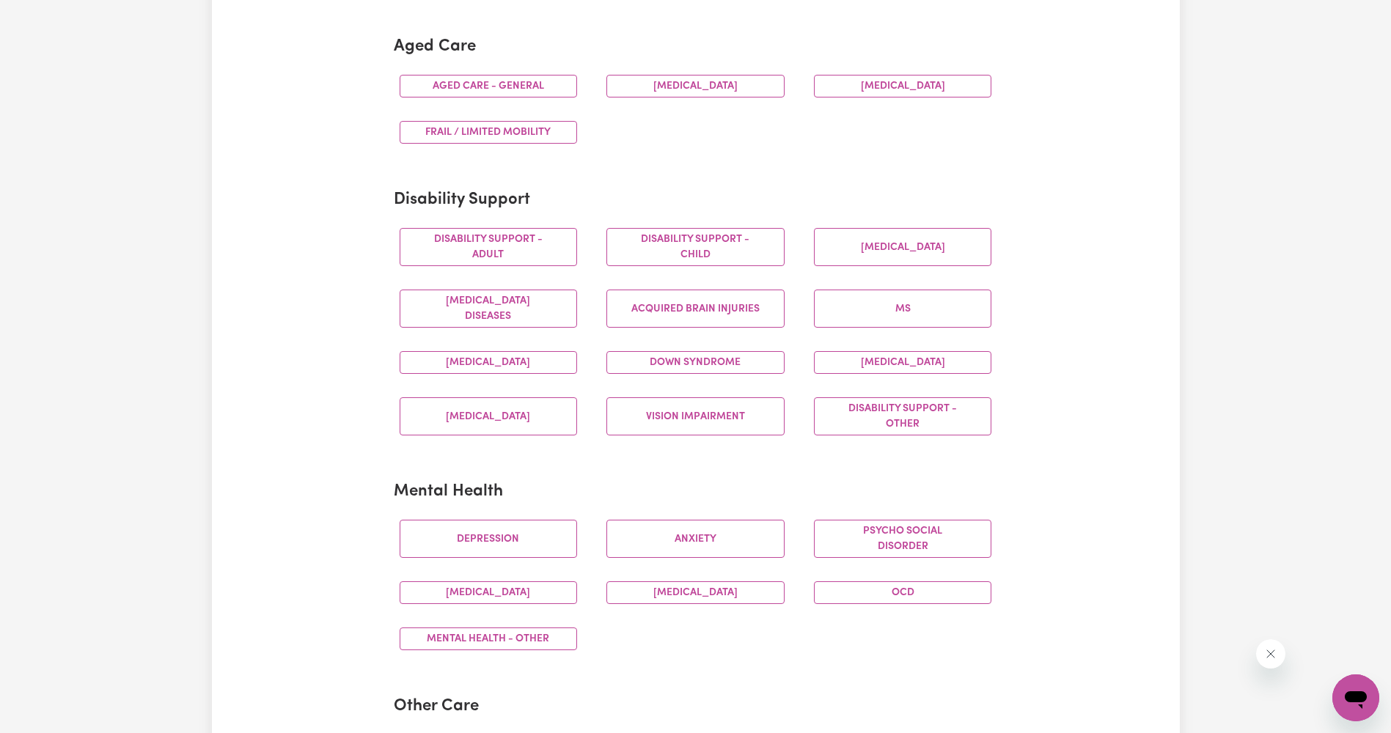
scroll to position [440, 0]
click at [702, 532] on button "Anxiety" at bounding box center [695, 539] width 178 height 38
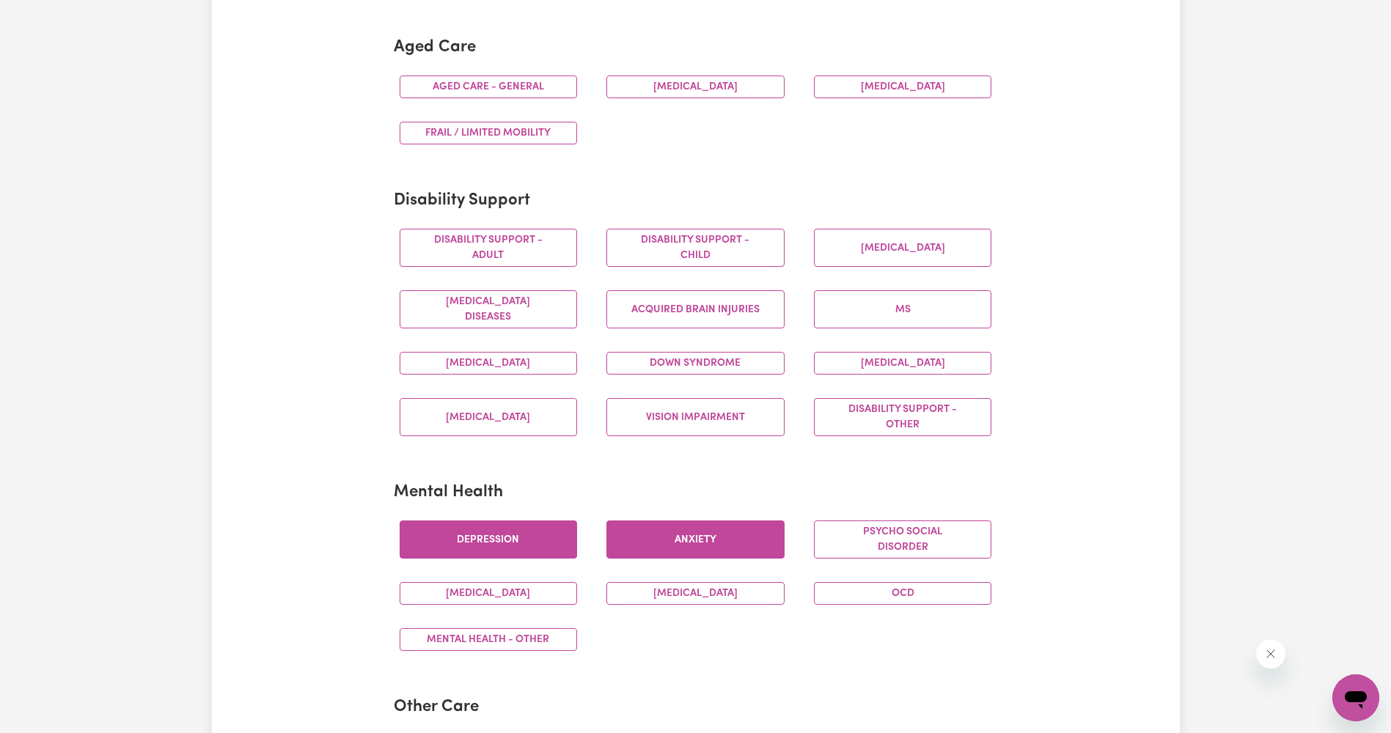
click at [529, 531] on button "Depression" at bounding box center [489, 539] width 178 height 38
click at [539, 602] on button "[MEDICAL_DATA]" at bounding box center [489, 593] width 178 height 23
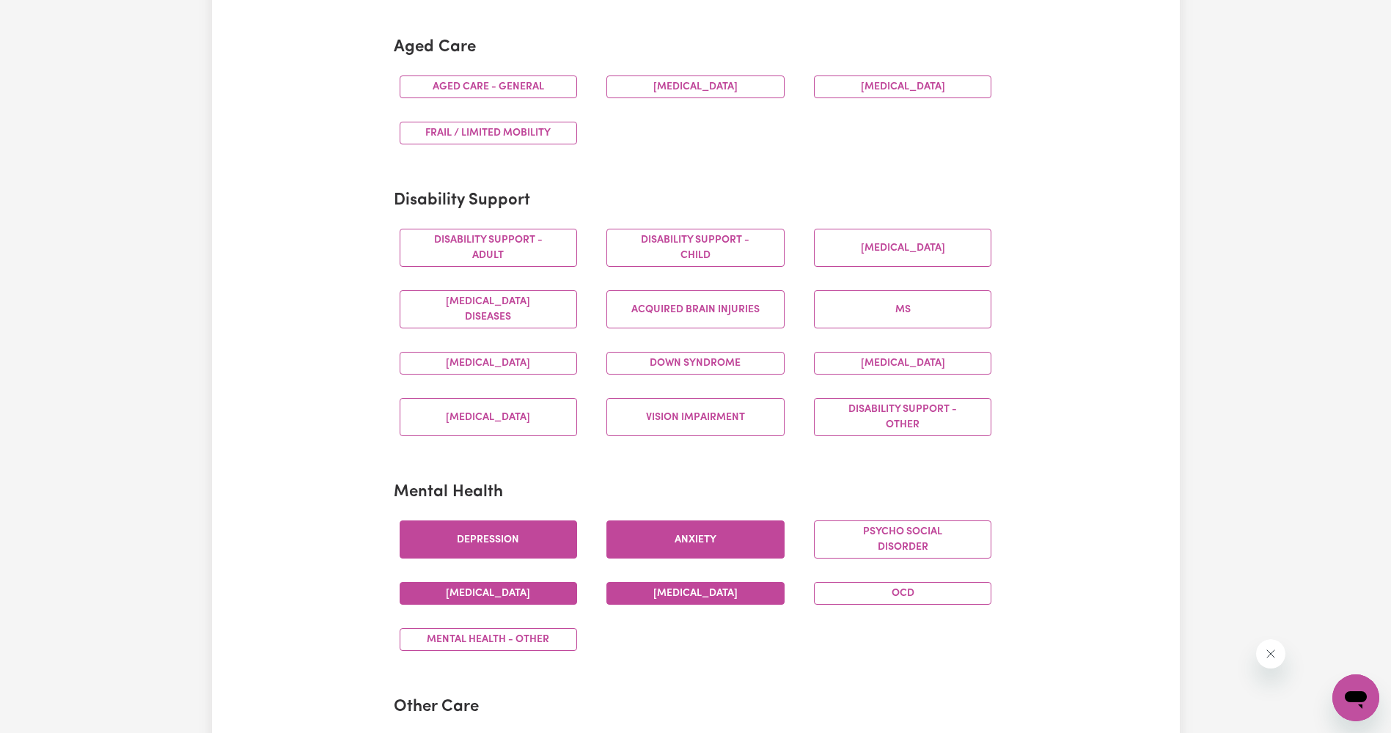
click at [669, 597] on button "[MEDICAL_DATA]" at bounding box center [695, 593] width 178 height 23
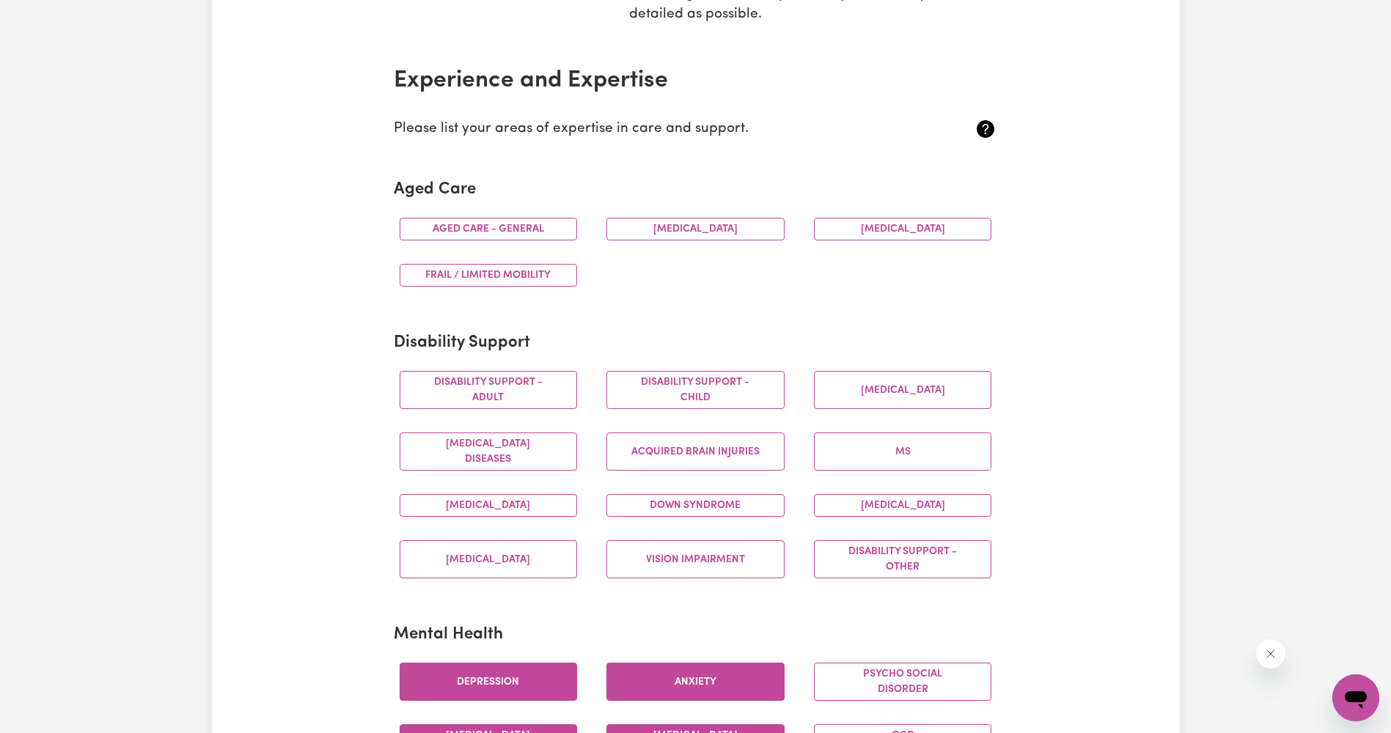
scroll to position [293, 0]
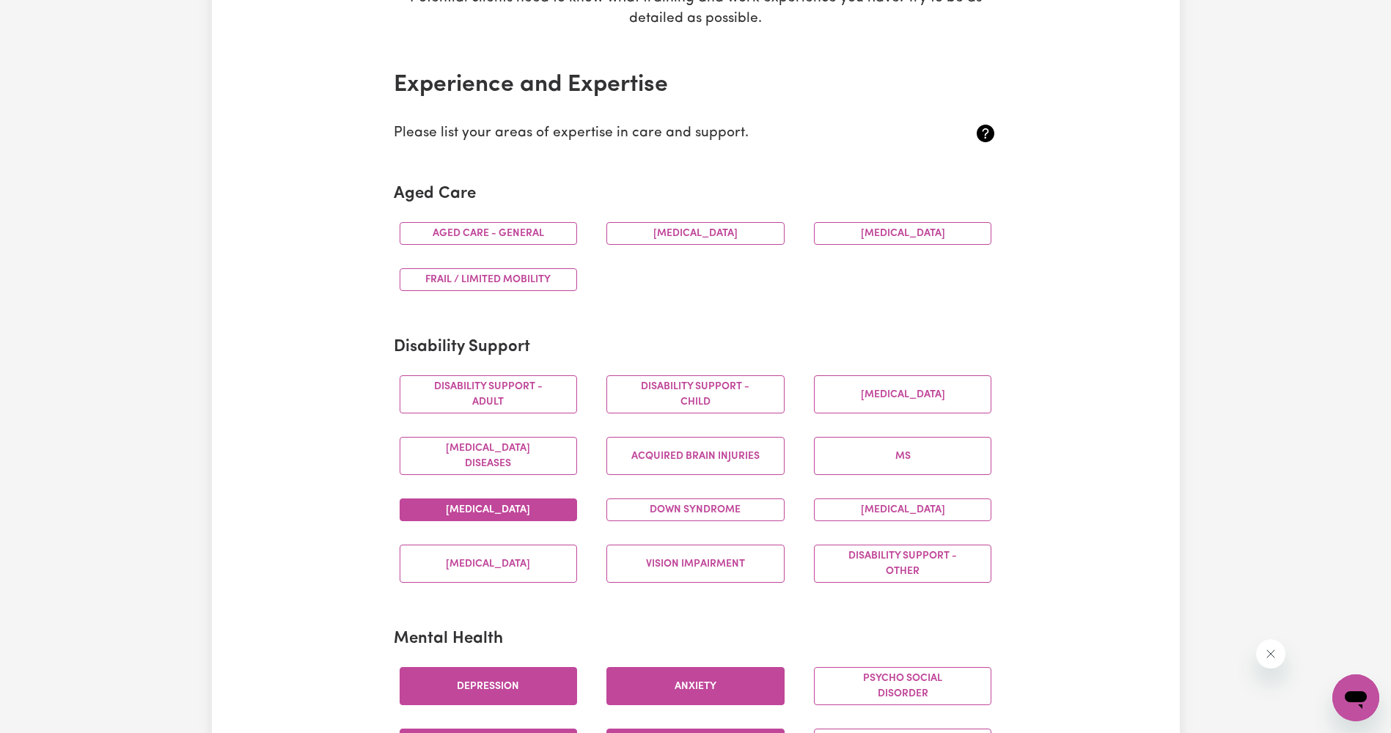
click at [522, 508] on button "[MEDICAL_DATA]" at bounding box center [489, 509] width 178 height 23
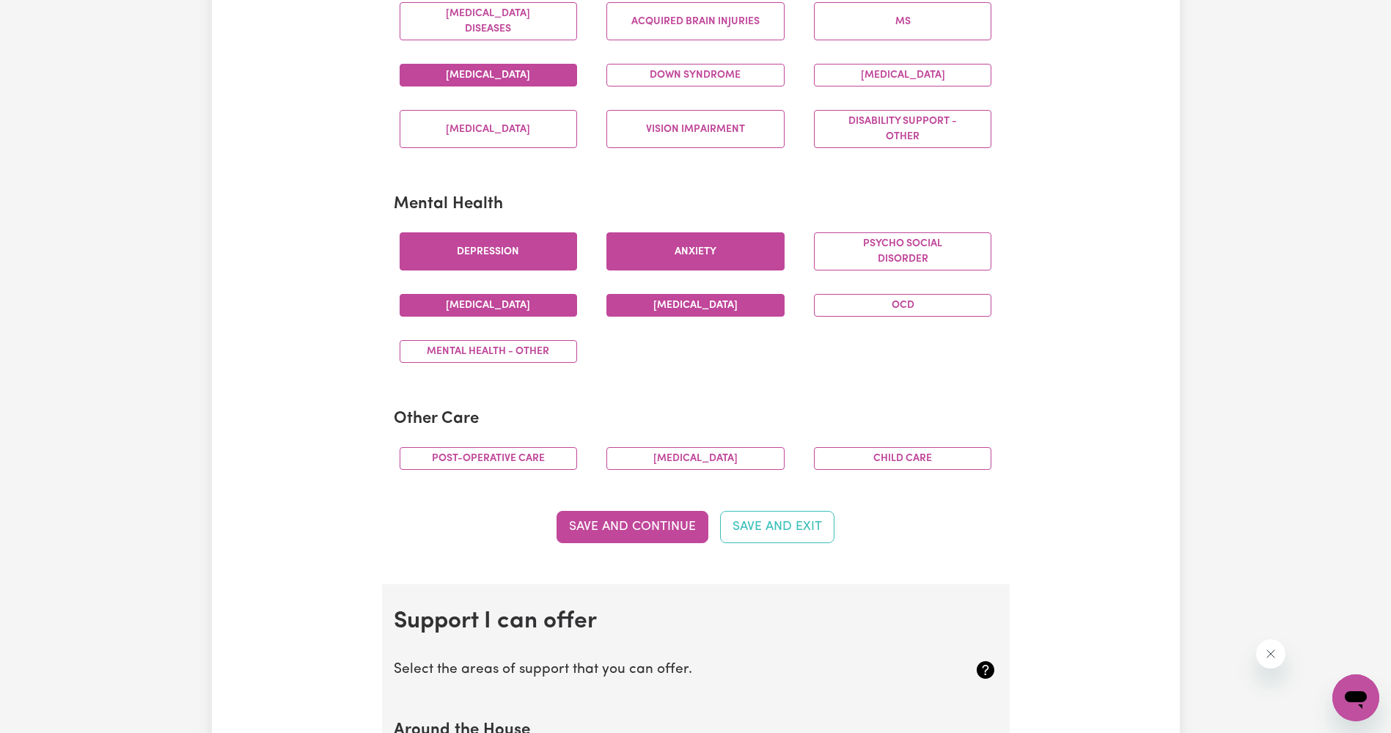
scroll to position [806, 0]
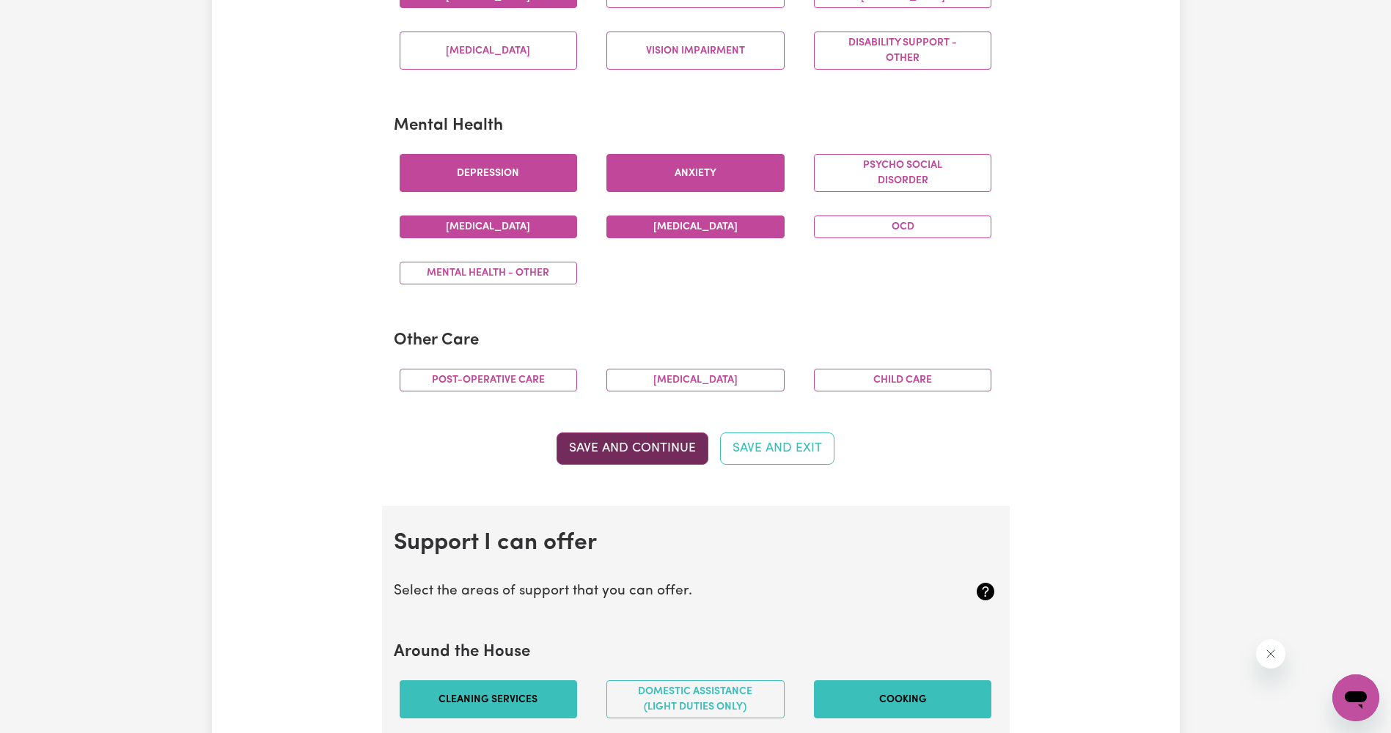
click at [611, 446] on button "Save and Continue" at bounding box center [632, 449] width 152 height 32
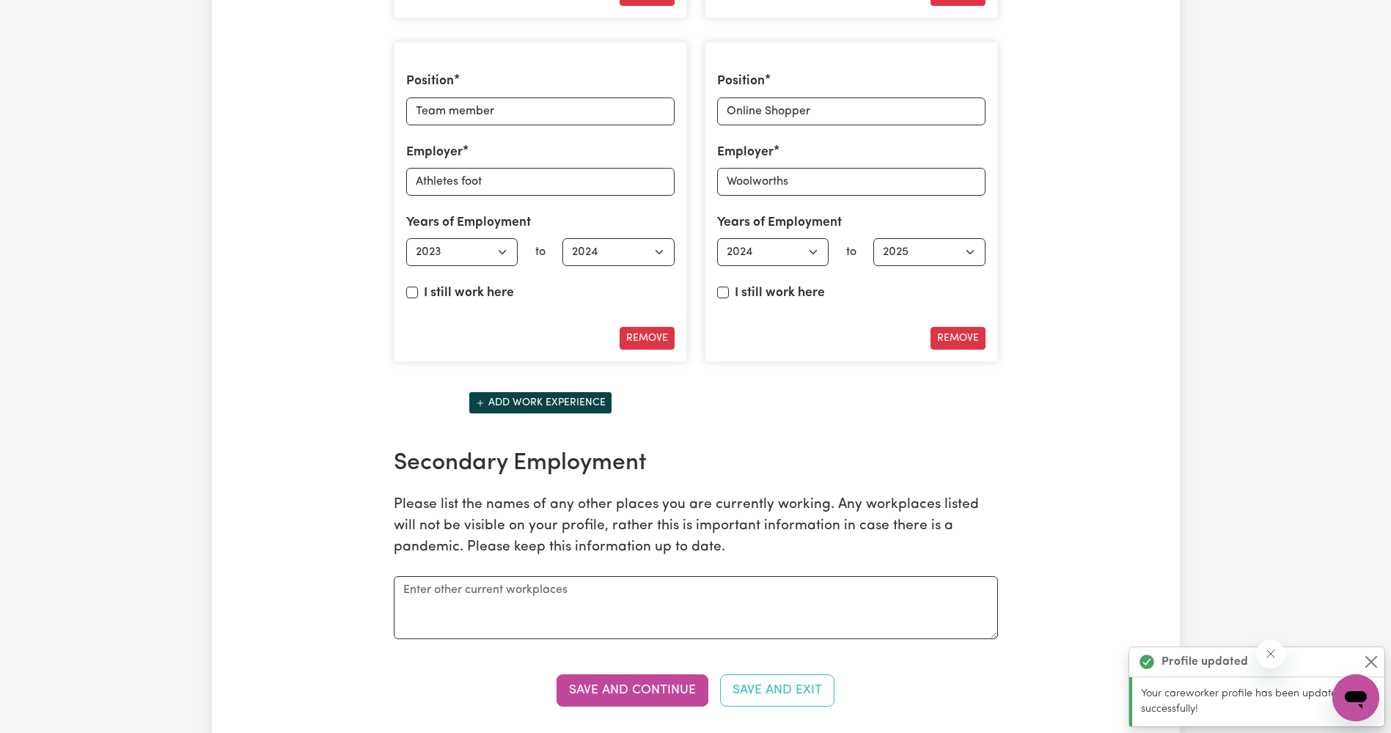
scroll to position [2632, 0]
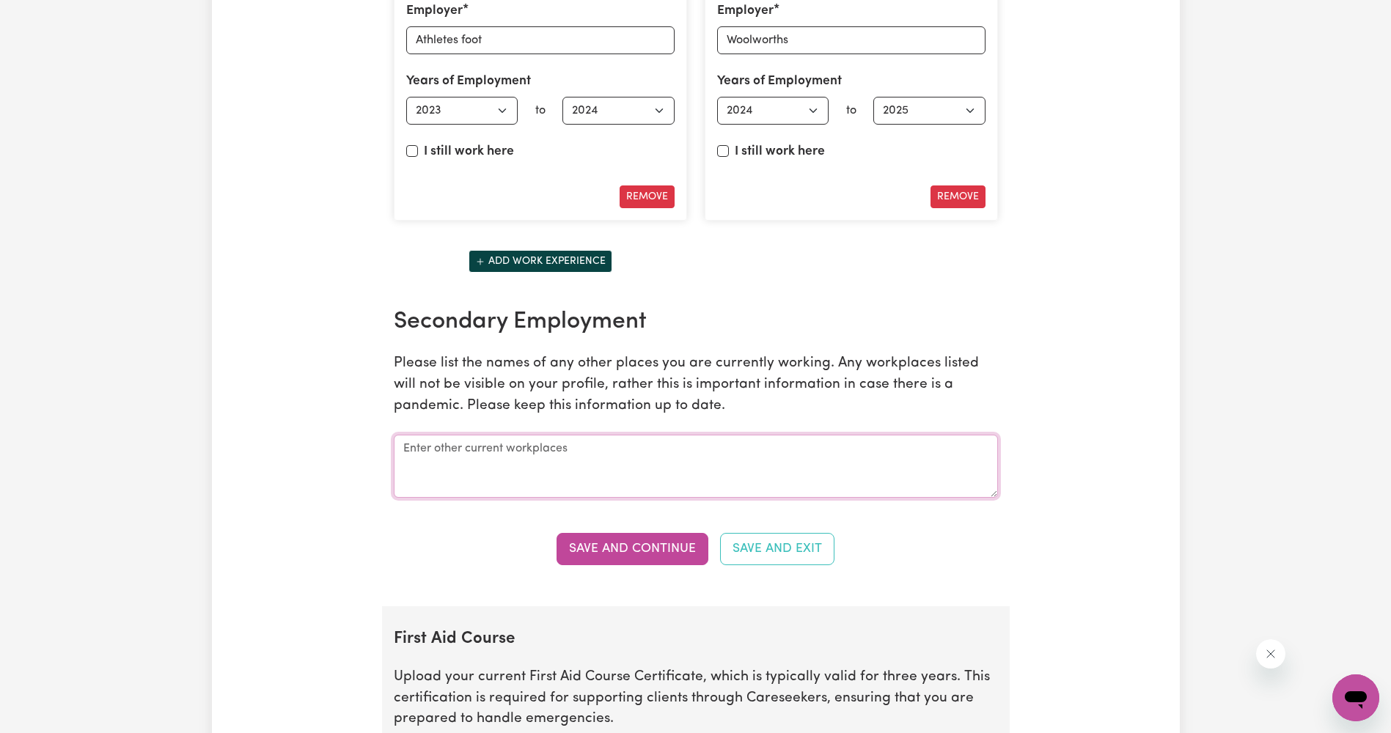
click at [625, 467] on textarea at bounding box center [696, 466] width 604 height 63
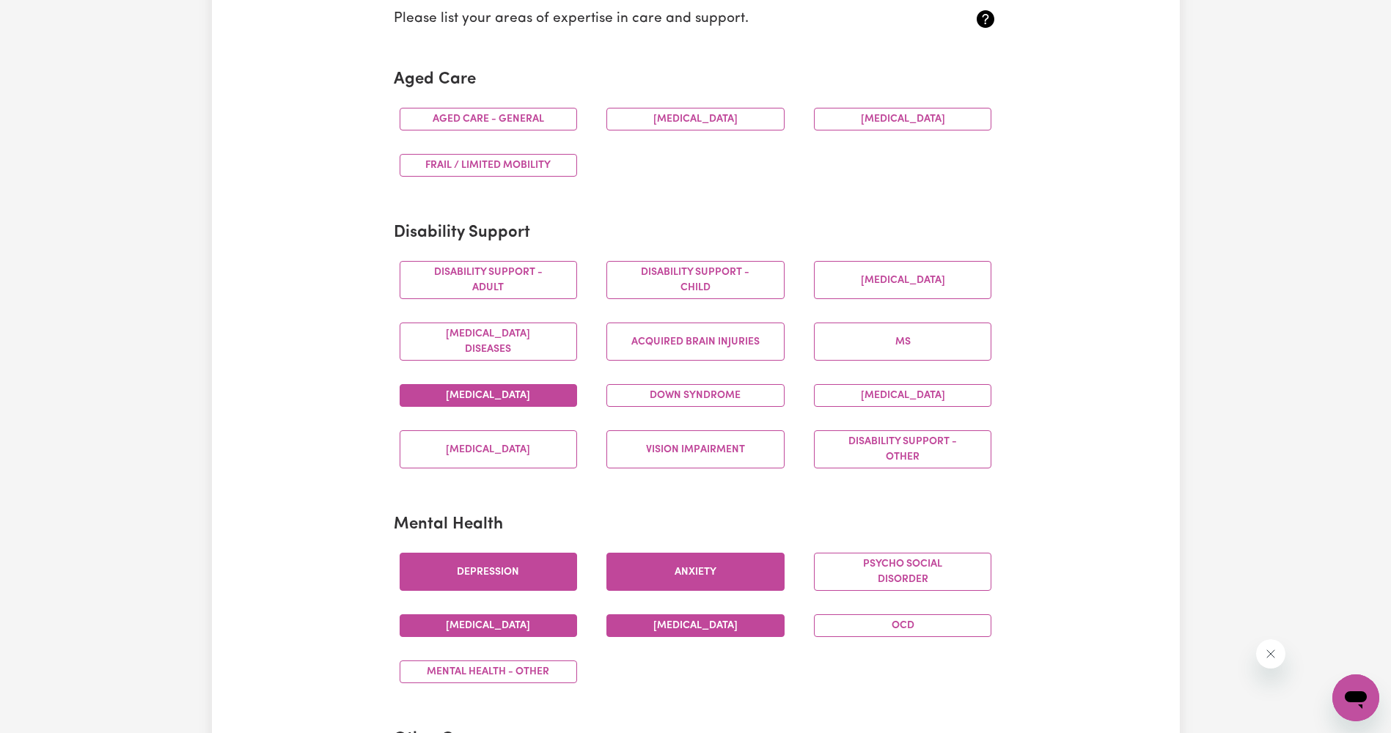
scroll to position [586, 0]
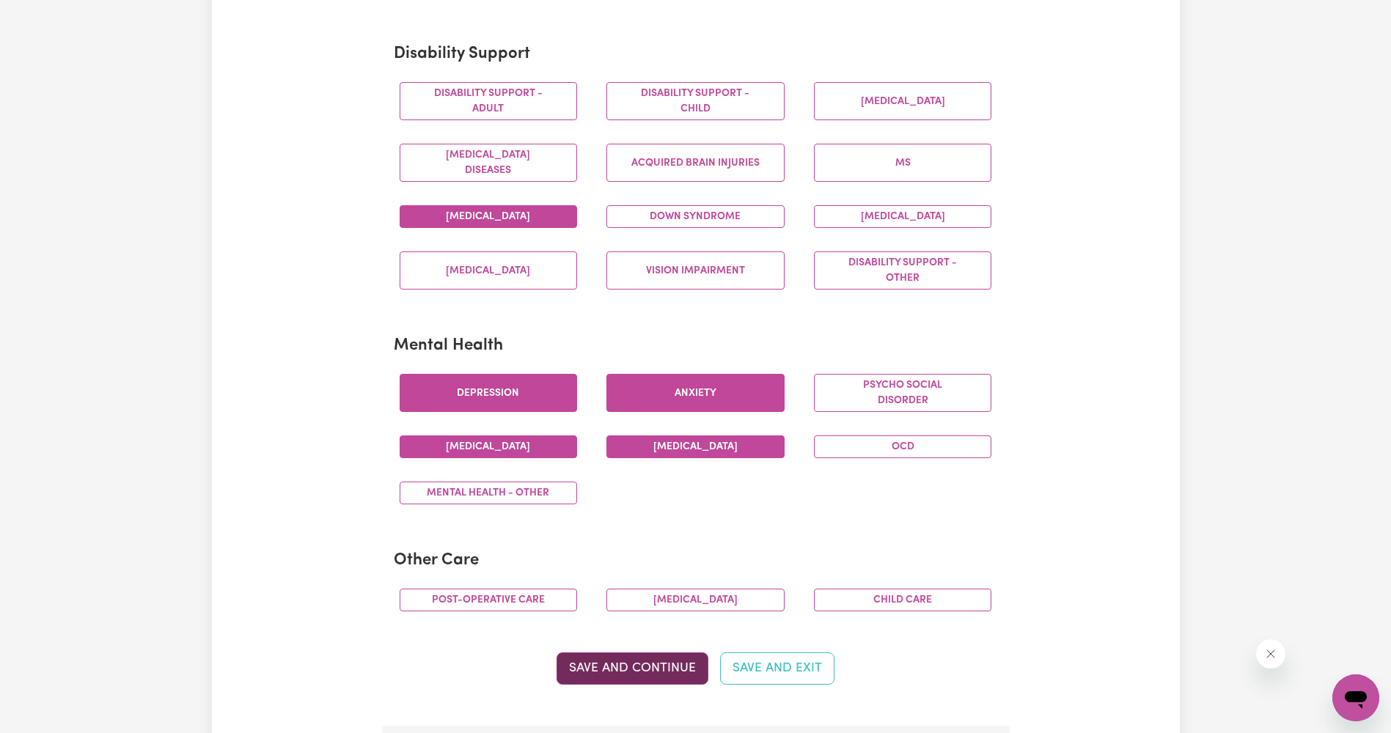
click at [629, 669] on button "Save and Continue" at bounding box center [632, 668] width 152 height 32
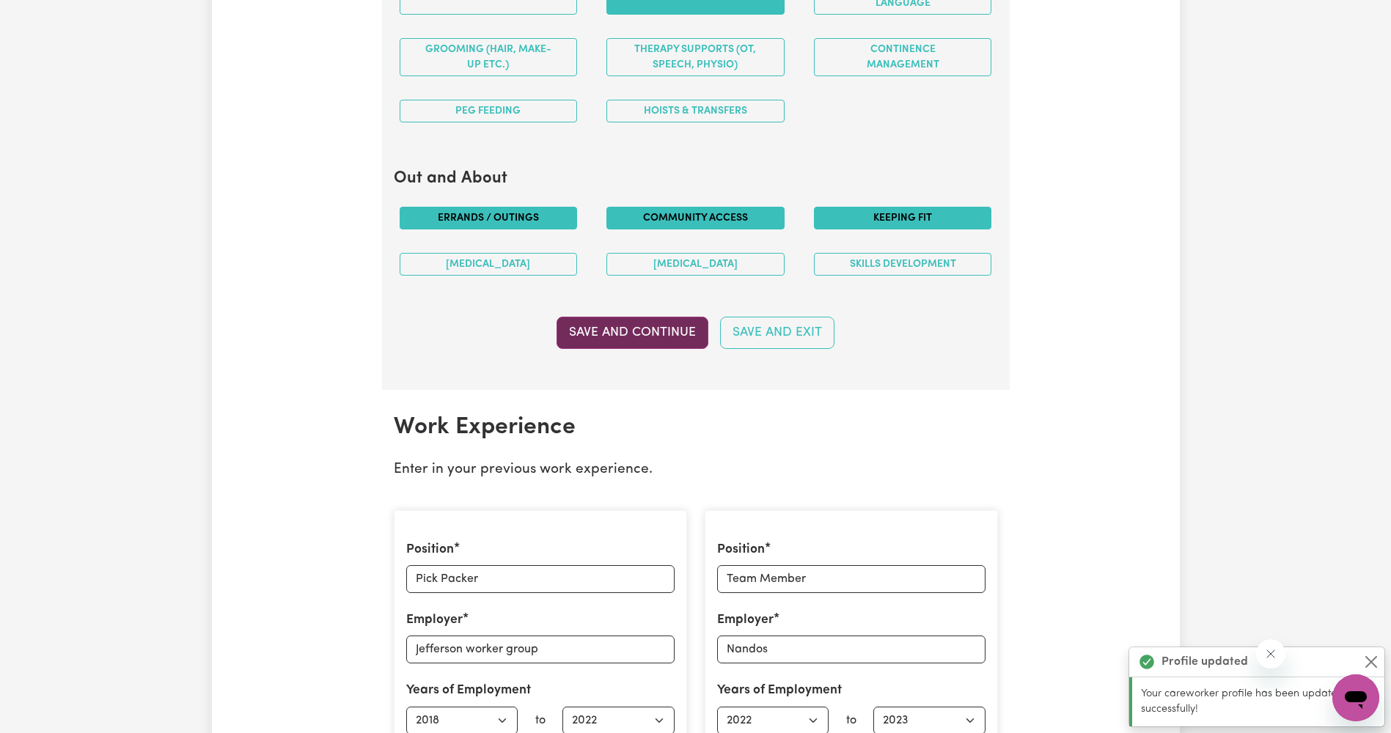
click at [693, 334] on button "Save and Continue" at bounding box center [632, 333] width 152 height 32
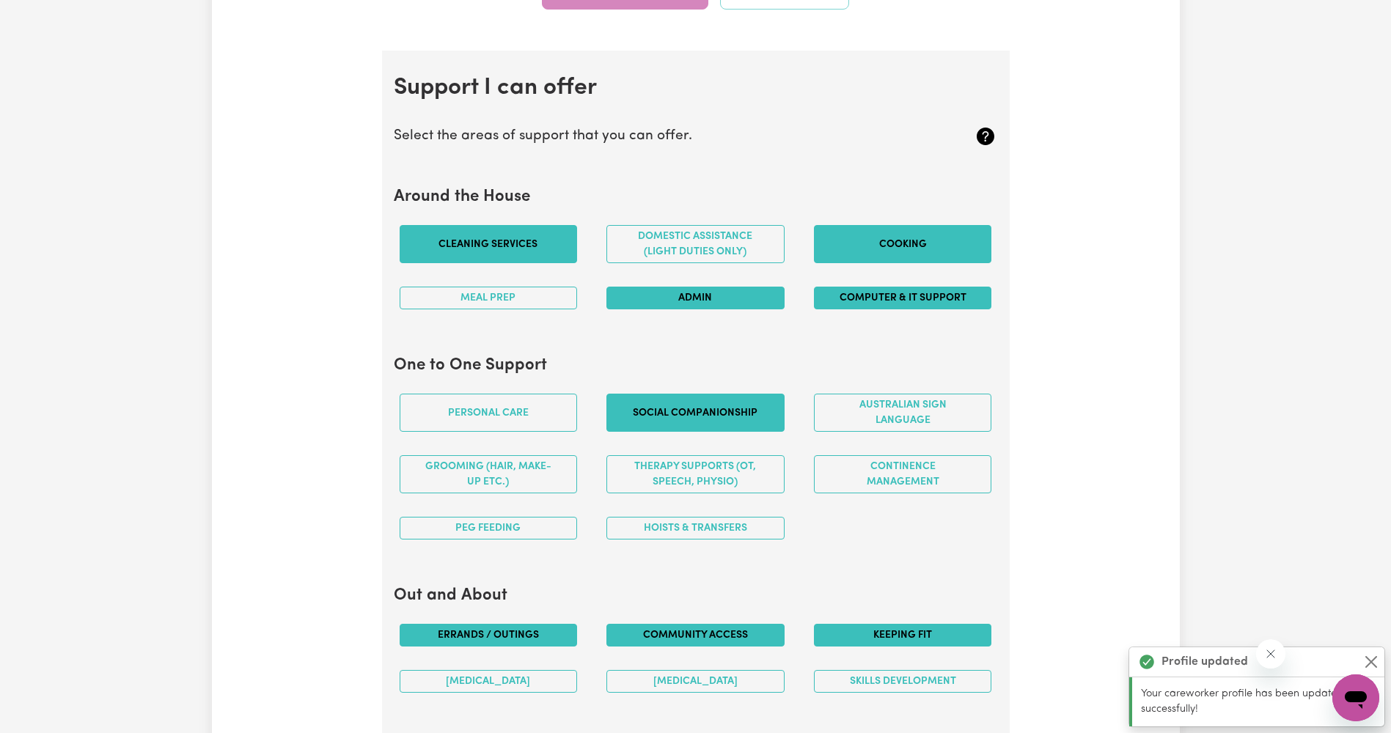
scroll to position [0, 0]
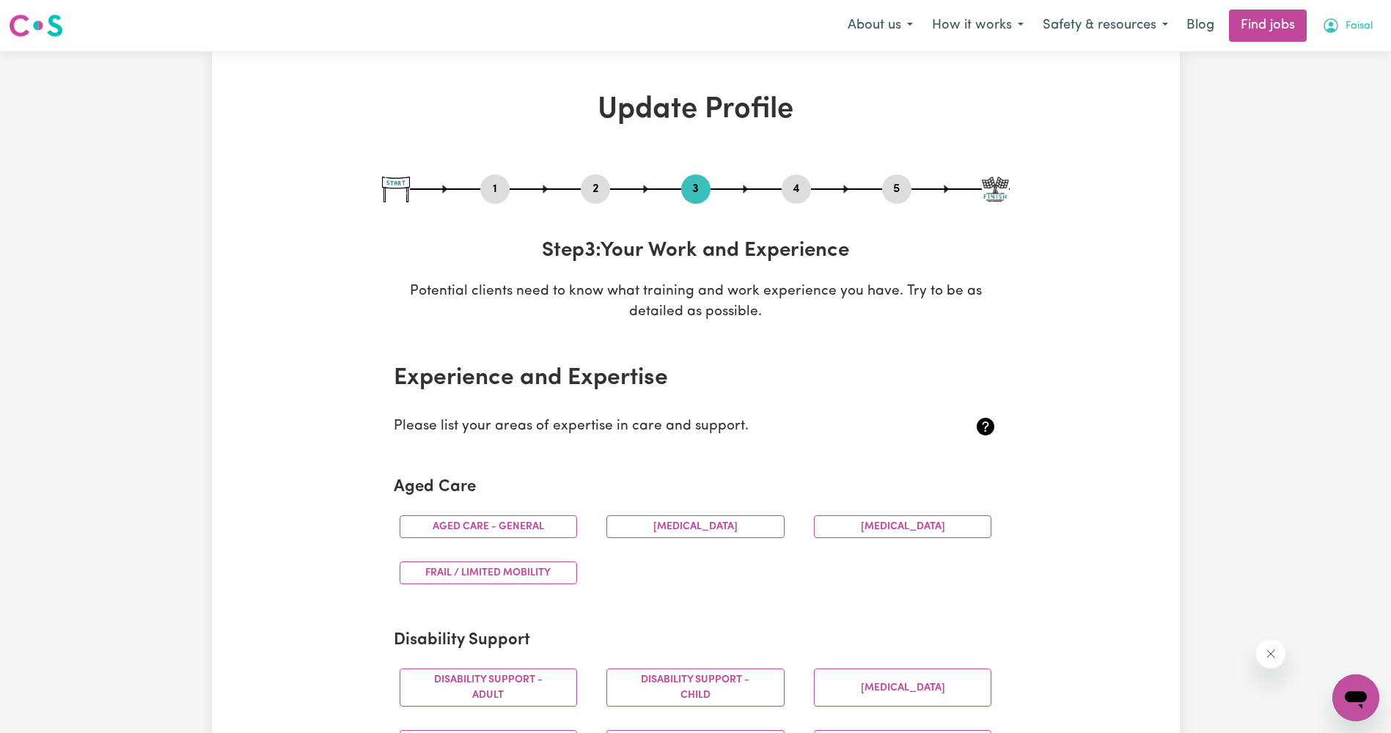
click at [1353, 32] on span "Faisal" at bounding box center [1358, 26] width 27 height 16
click at [1338, 81] on link "My Dashboard" at bounding box center [1323, 84] width 116 height 28
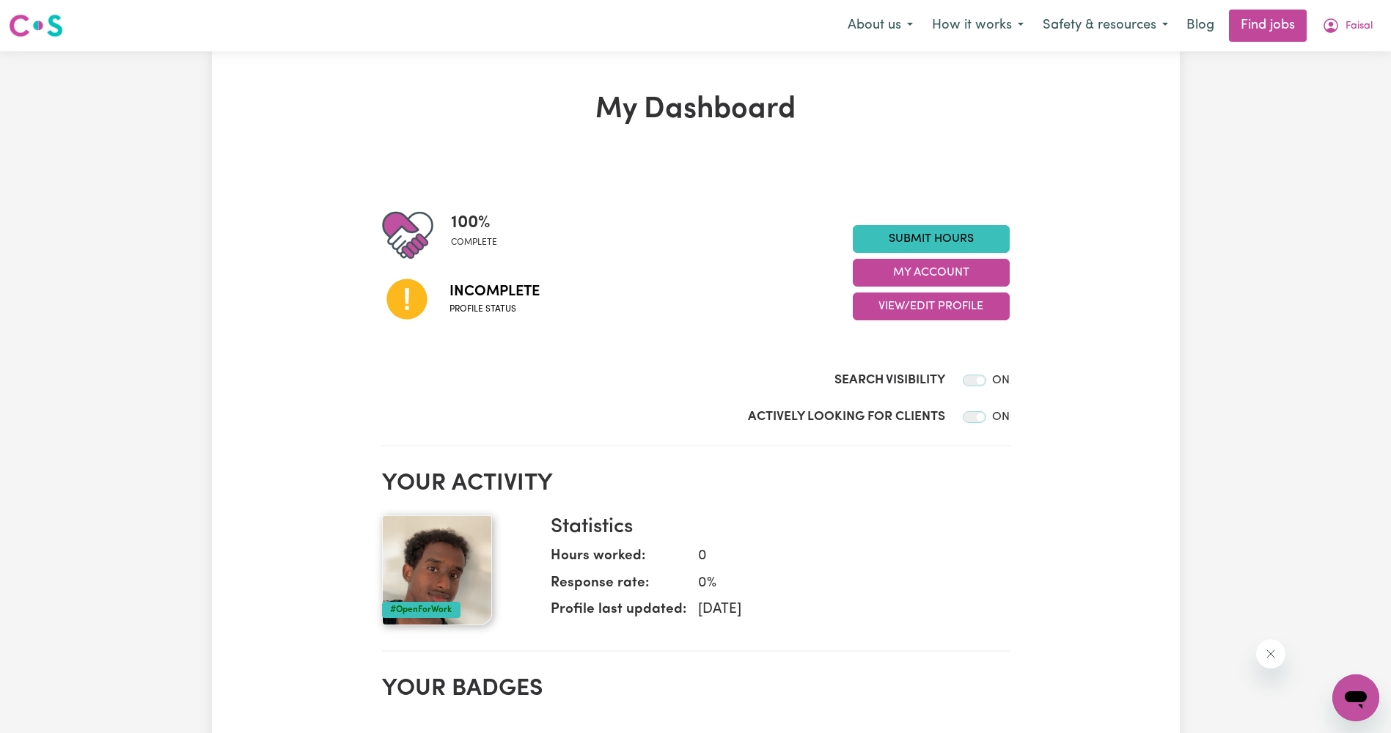
click at [505, 298] on span "Incomplete" at bounding box center [494, 292] width 90 height 22
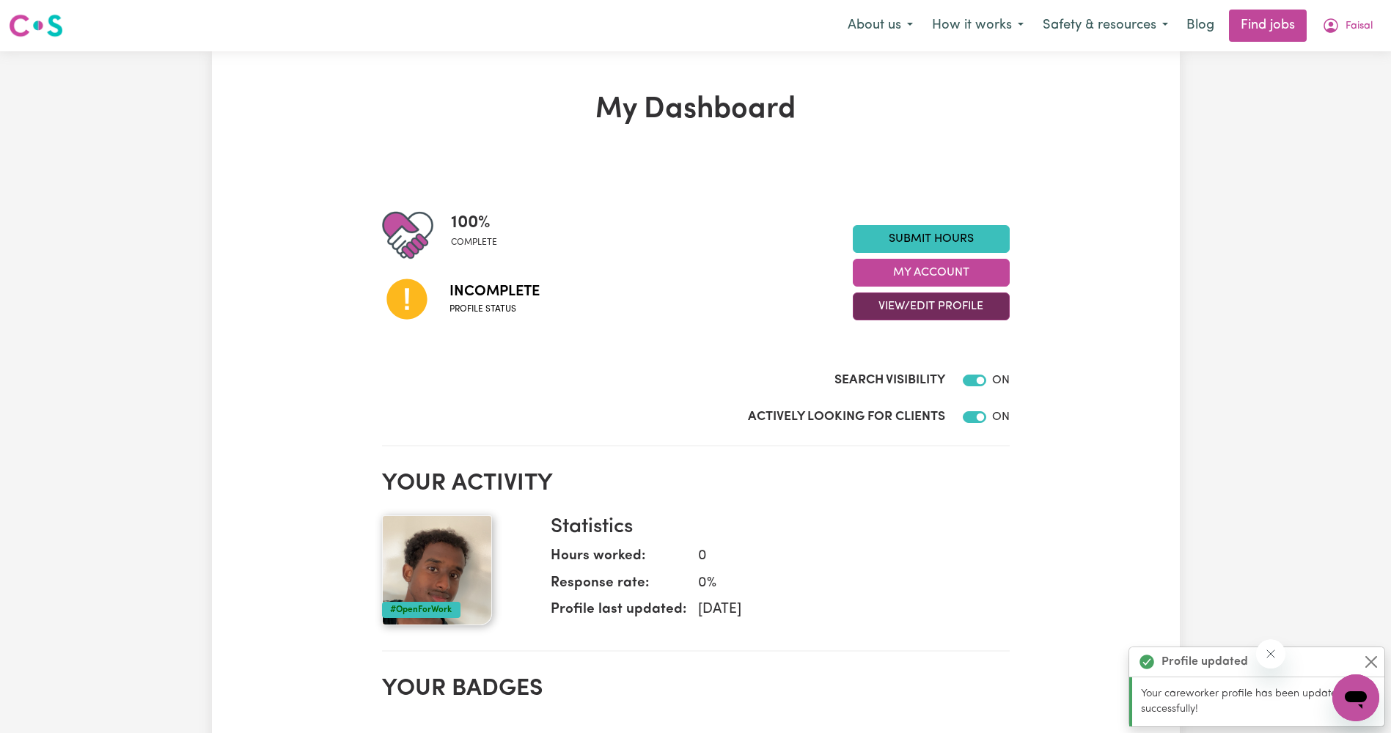
click at [981, 310] on button "View/Edit Profile" at bounding box center [931, 306] width 157 height 28
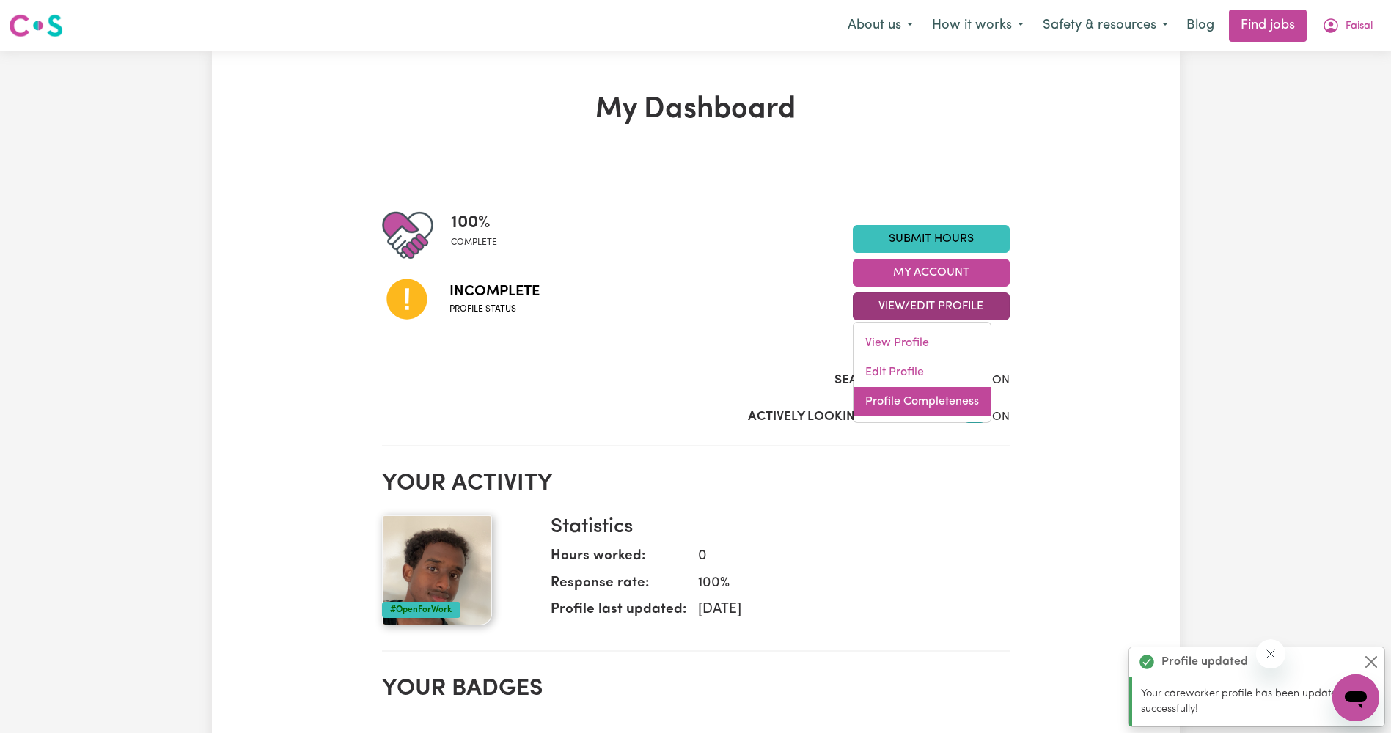
click at [946, 409] on link "Profile Completeness" at bounding box center [921, 401] width 137 height 29
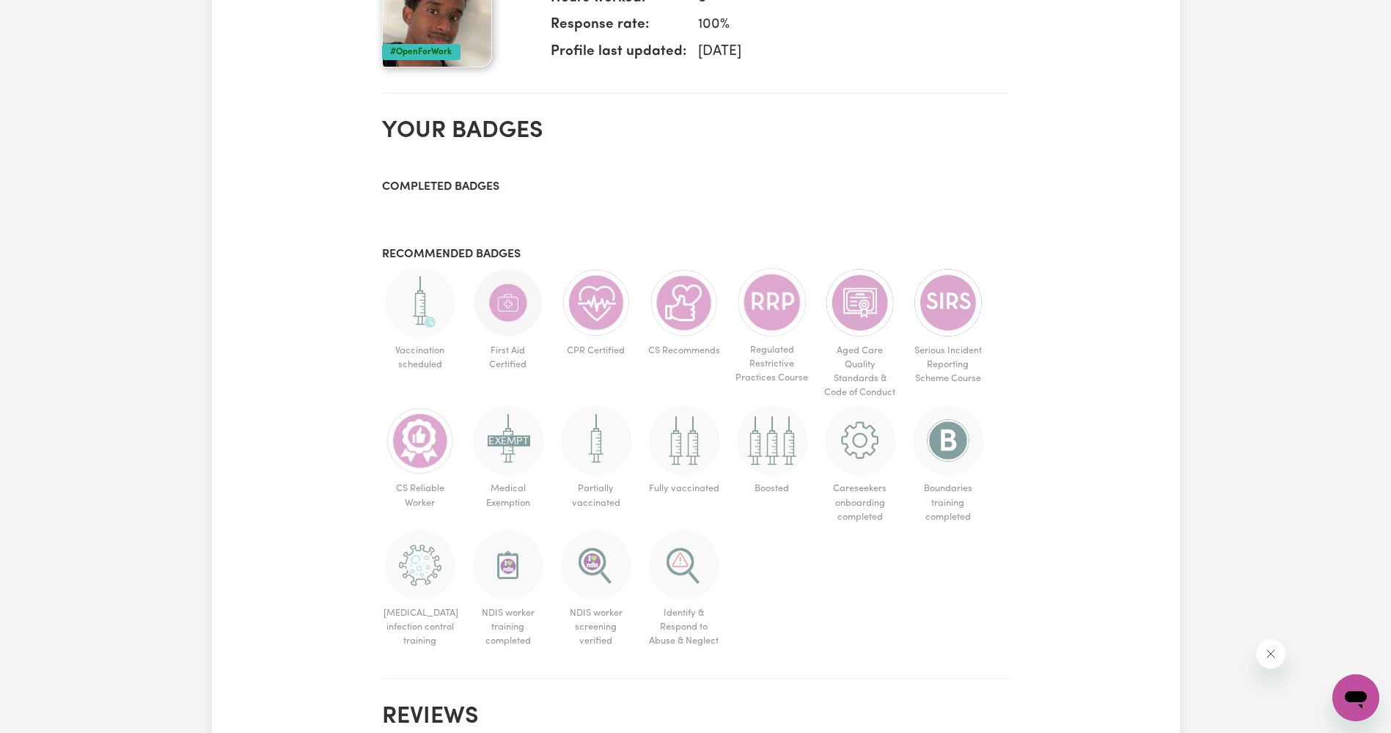
scroll to position [953, 0]
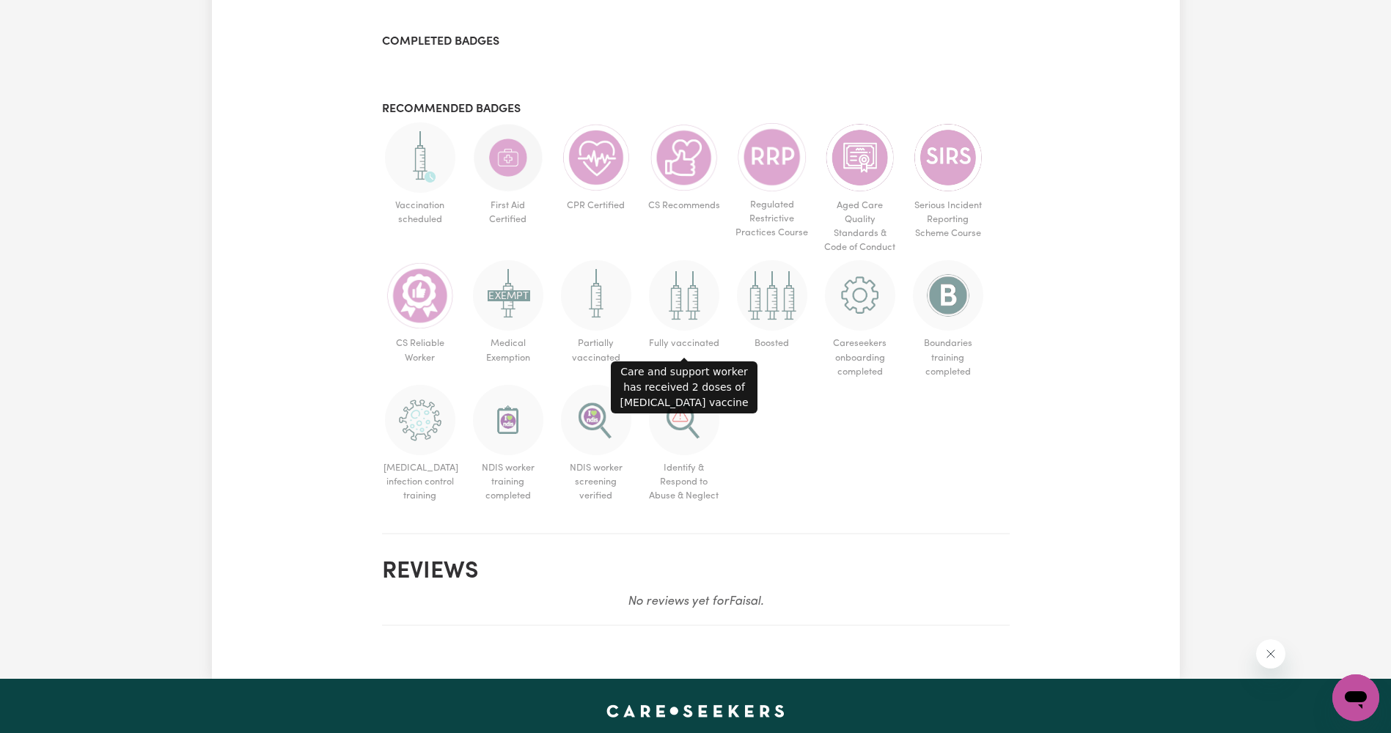
click at [684, 298] on img at bounding box center [684, 295] width 70 height 70
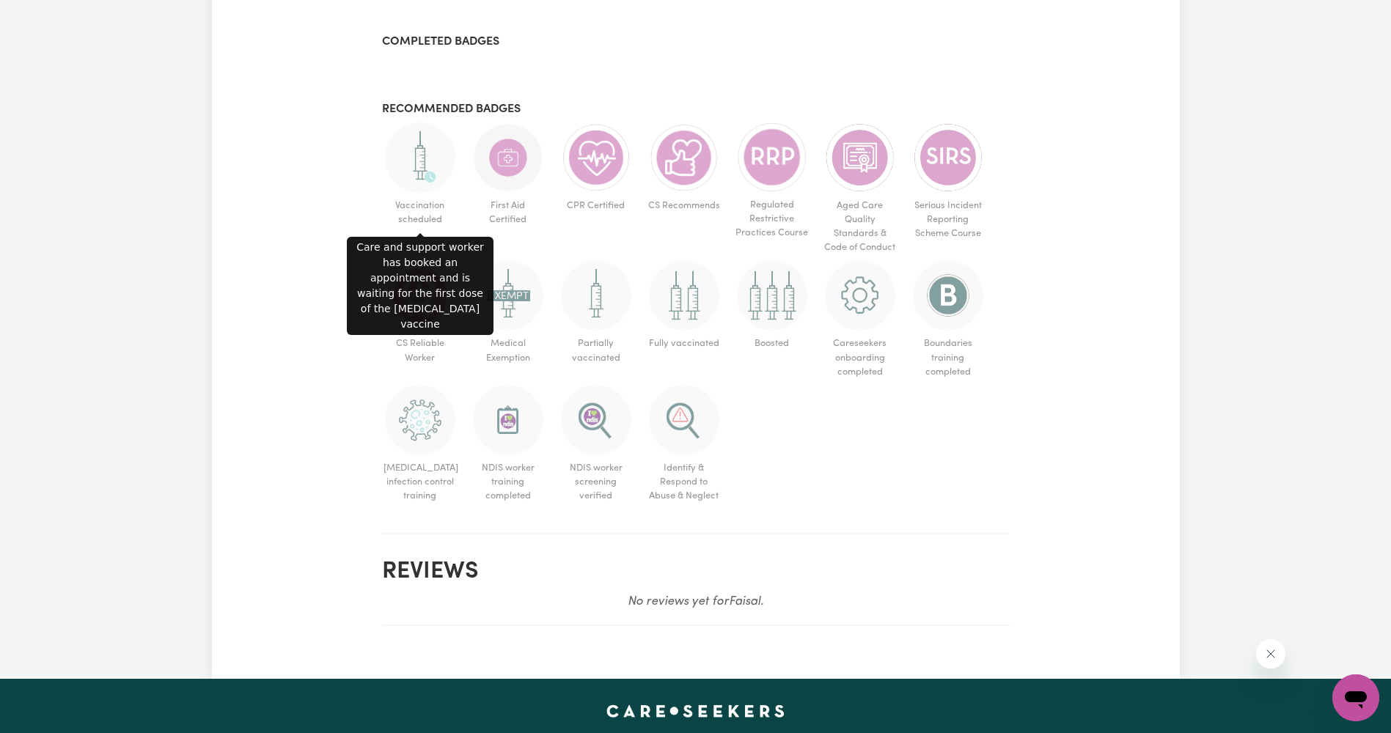
scroll to position [733, 0]
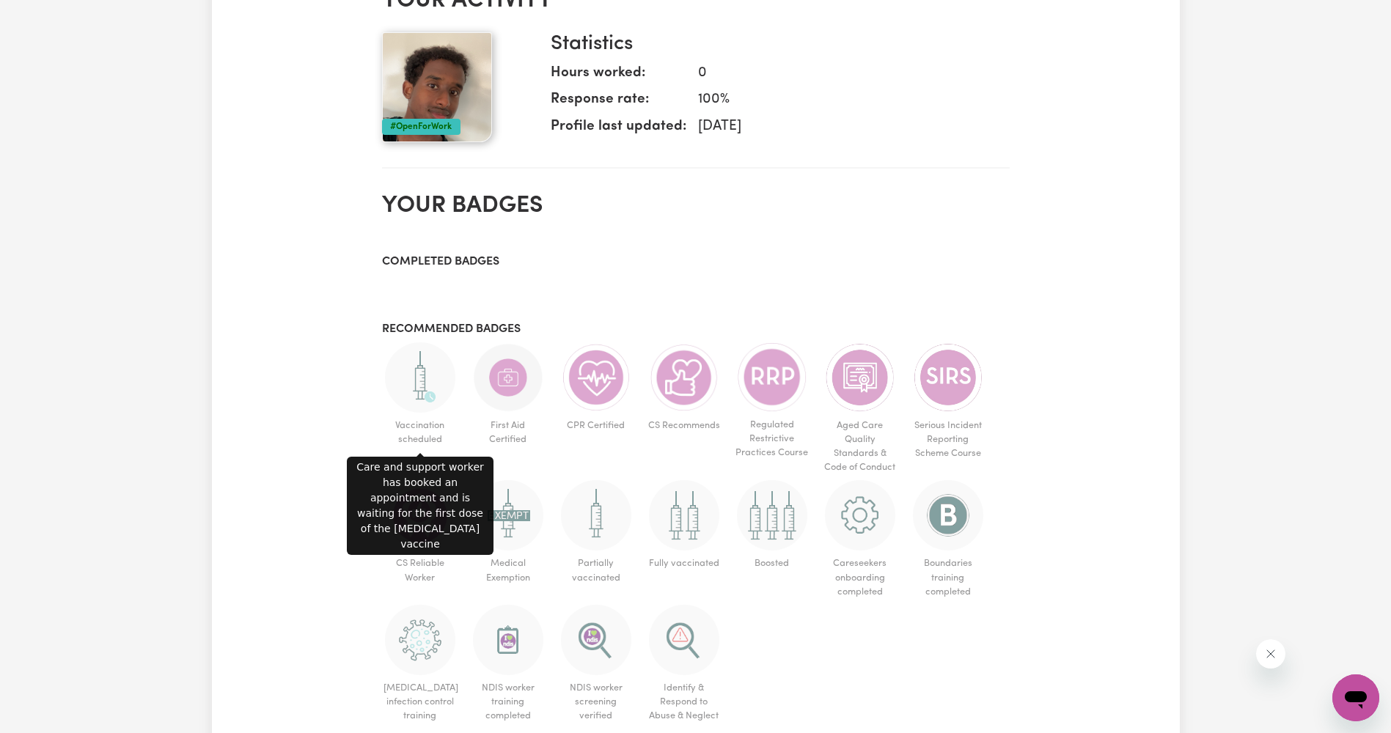
click at [432, 389] on img at bounding box center [420, 377] width 70 height 70
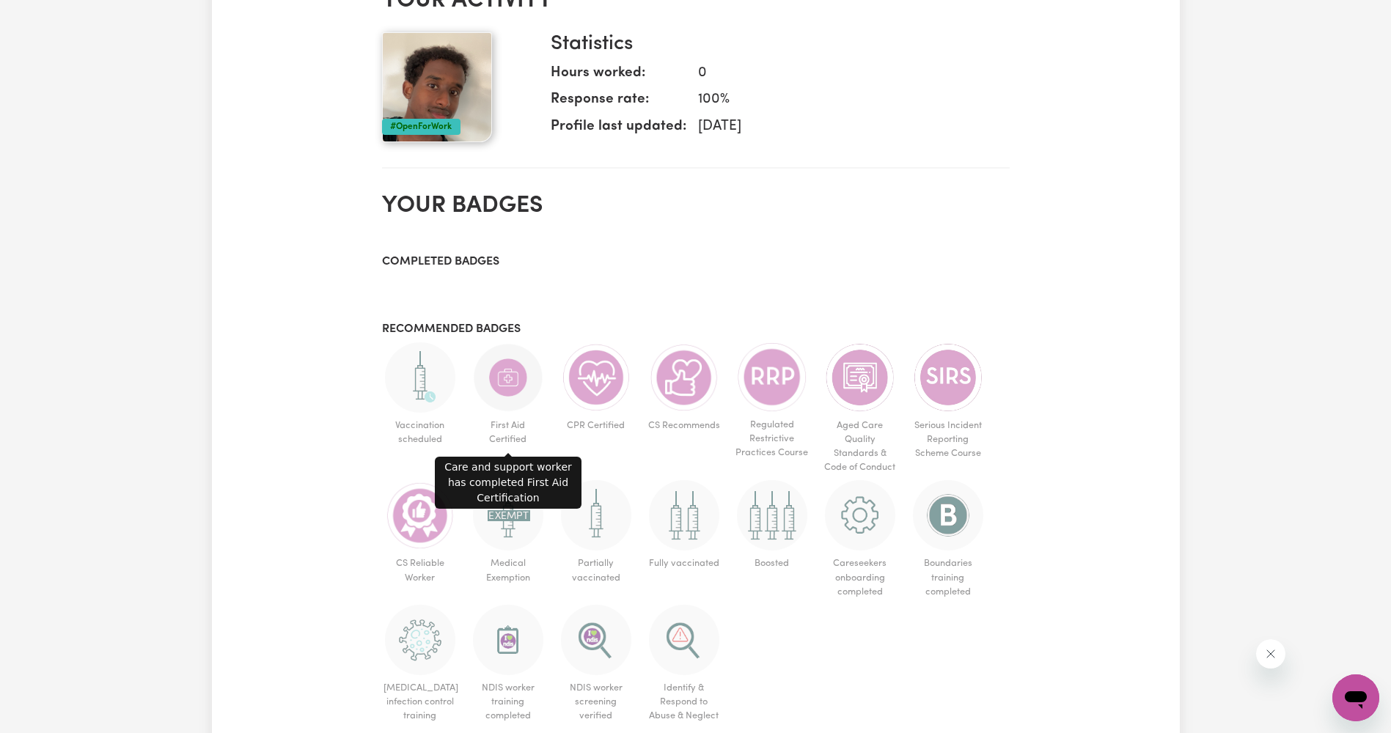
click at [518, 385] on img at bounding box center [508, 377] width 70 height 70
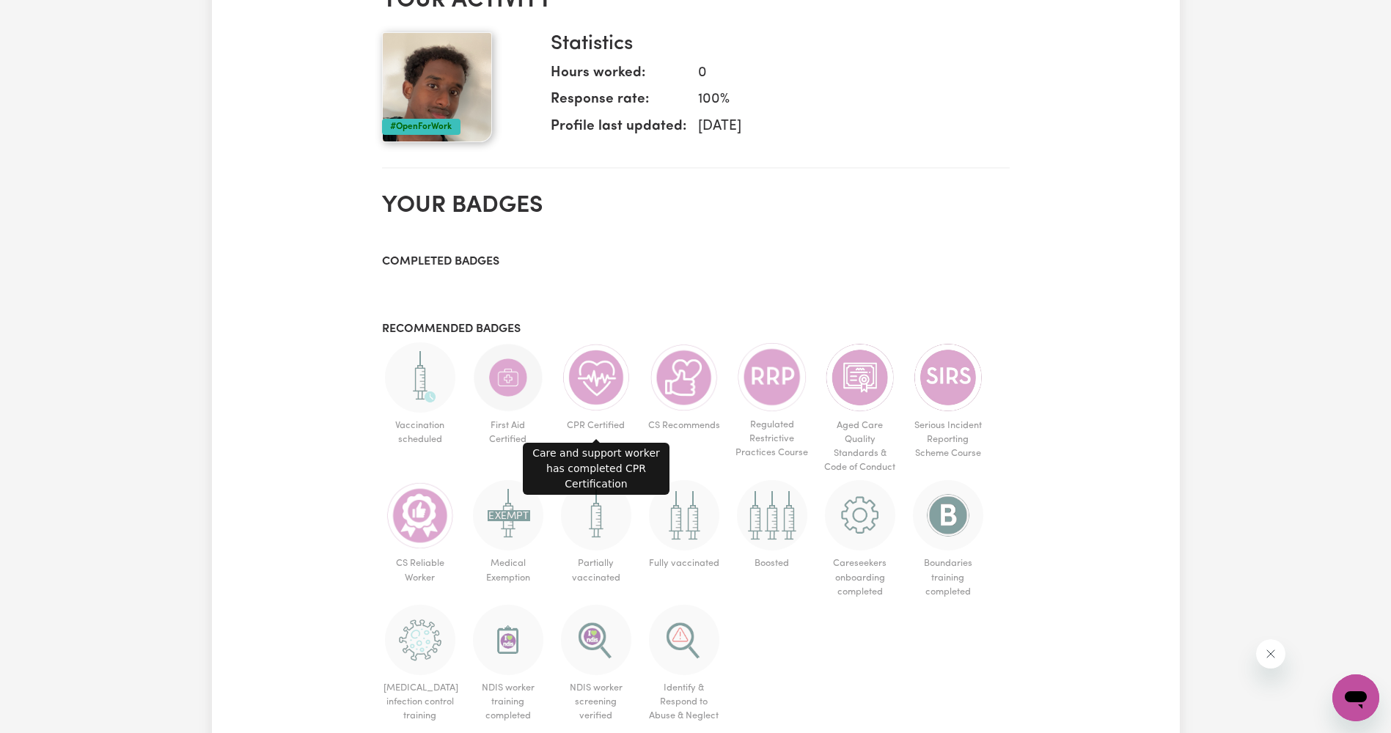
click at [608, 385] on img at bounding box center [596, 377] width 70 height 70
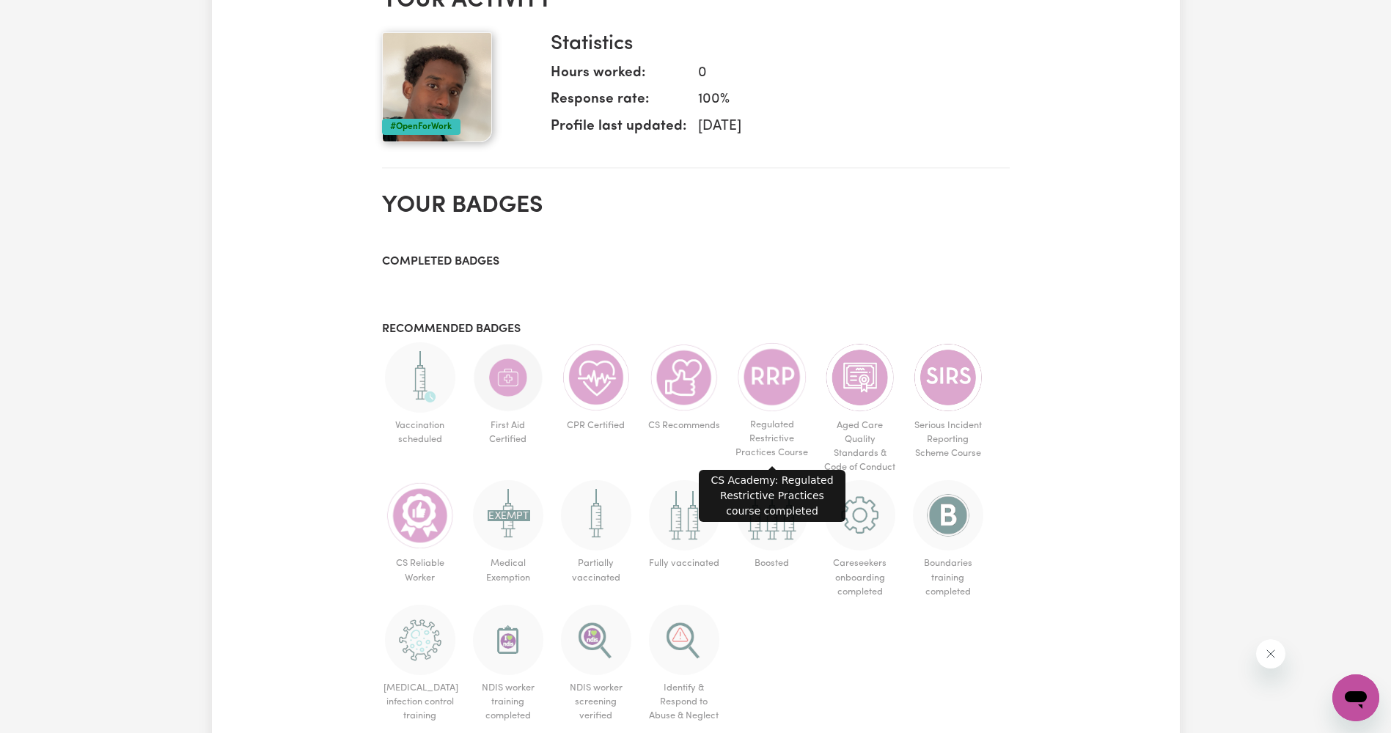
click at [750, 385] on img at bounding box center [772, 377] width 70 height 70
click at [882, 385] on img at bounding box center [860, 377] width 70 height 70
click at [965, 383] on img at bounding box center [948, 377] width 70 height 70
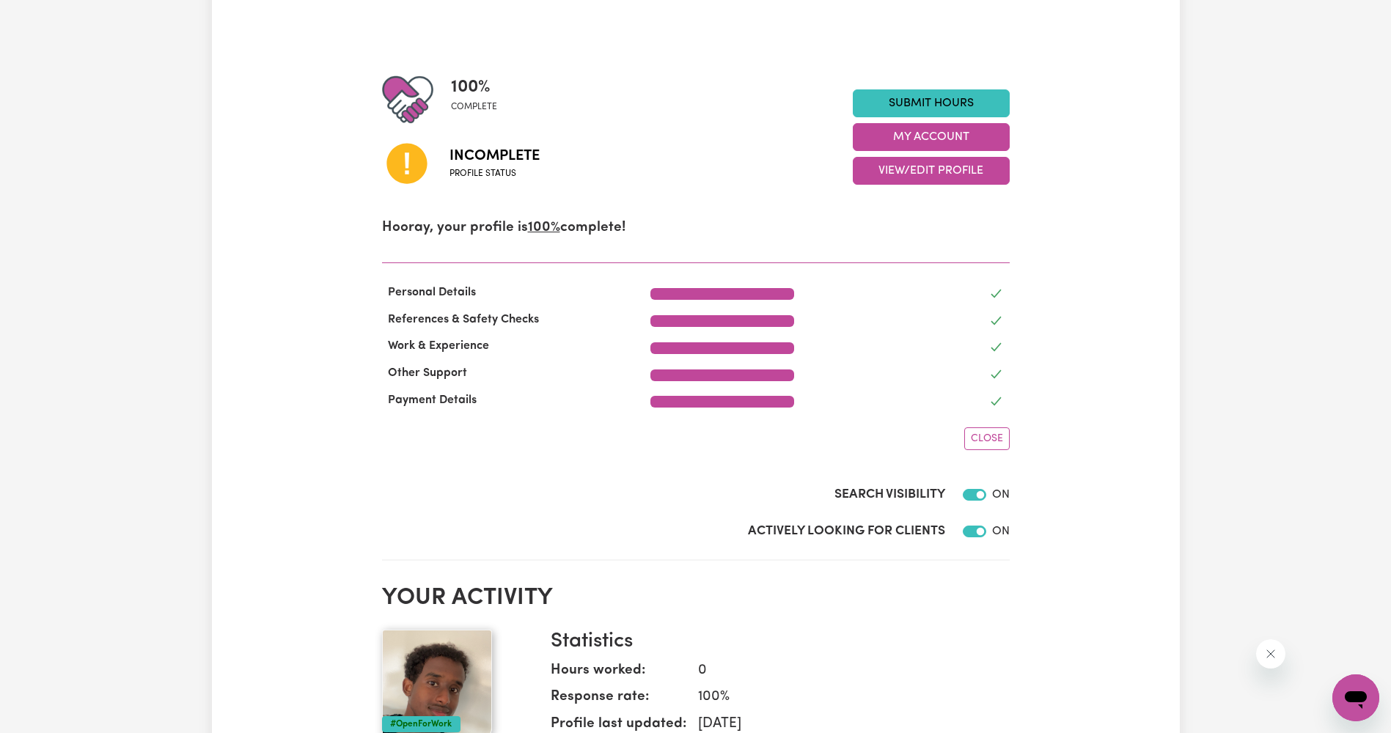
scroll to position [73, 0]
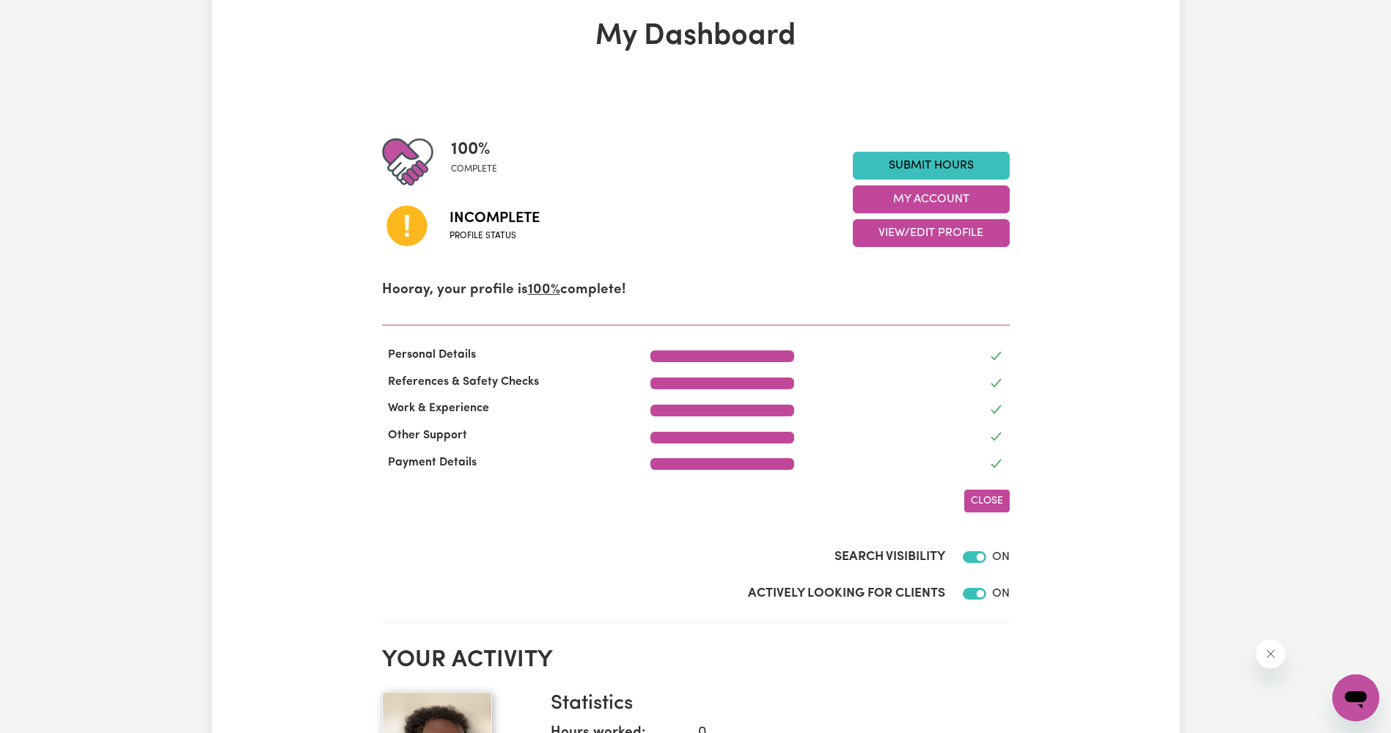
click at [995, 499] on span "Close" at bounding box center [987, 501] width 32 height 11
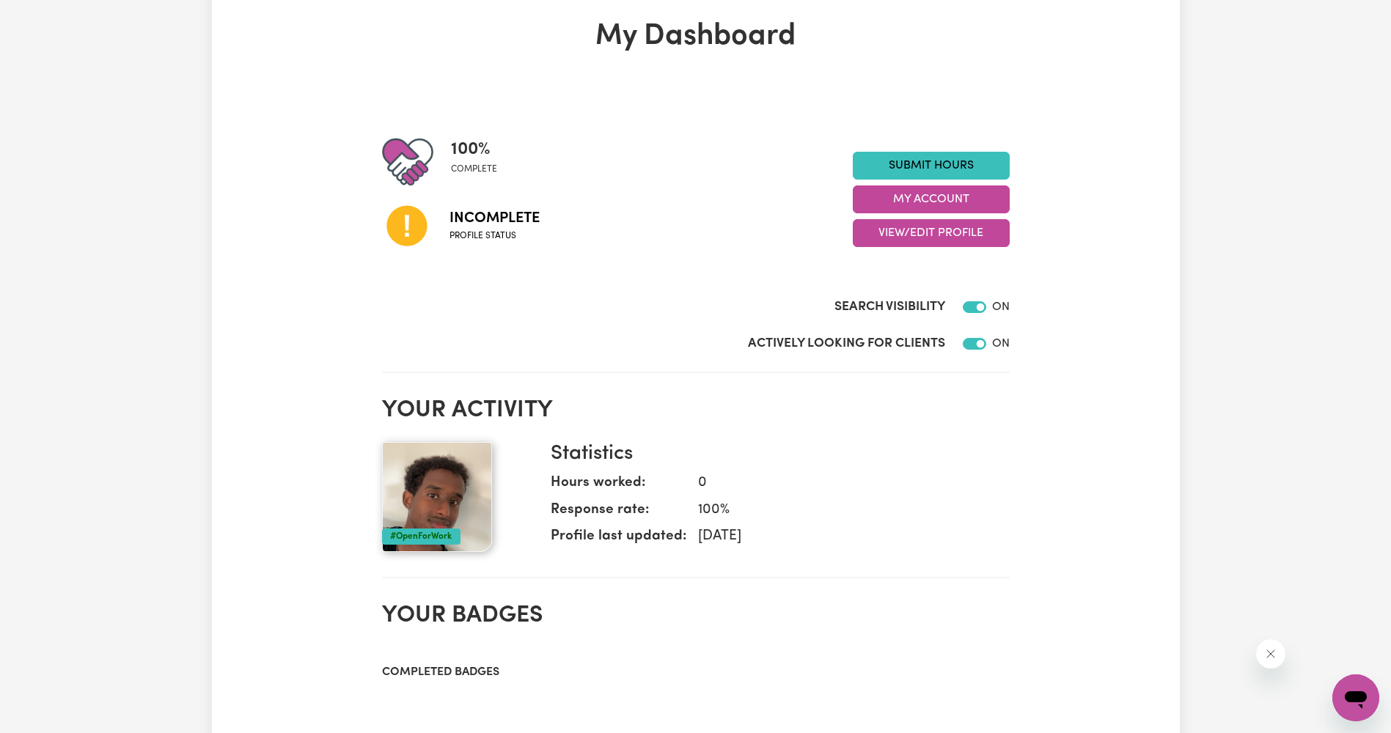
scroll to position [0, 0]
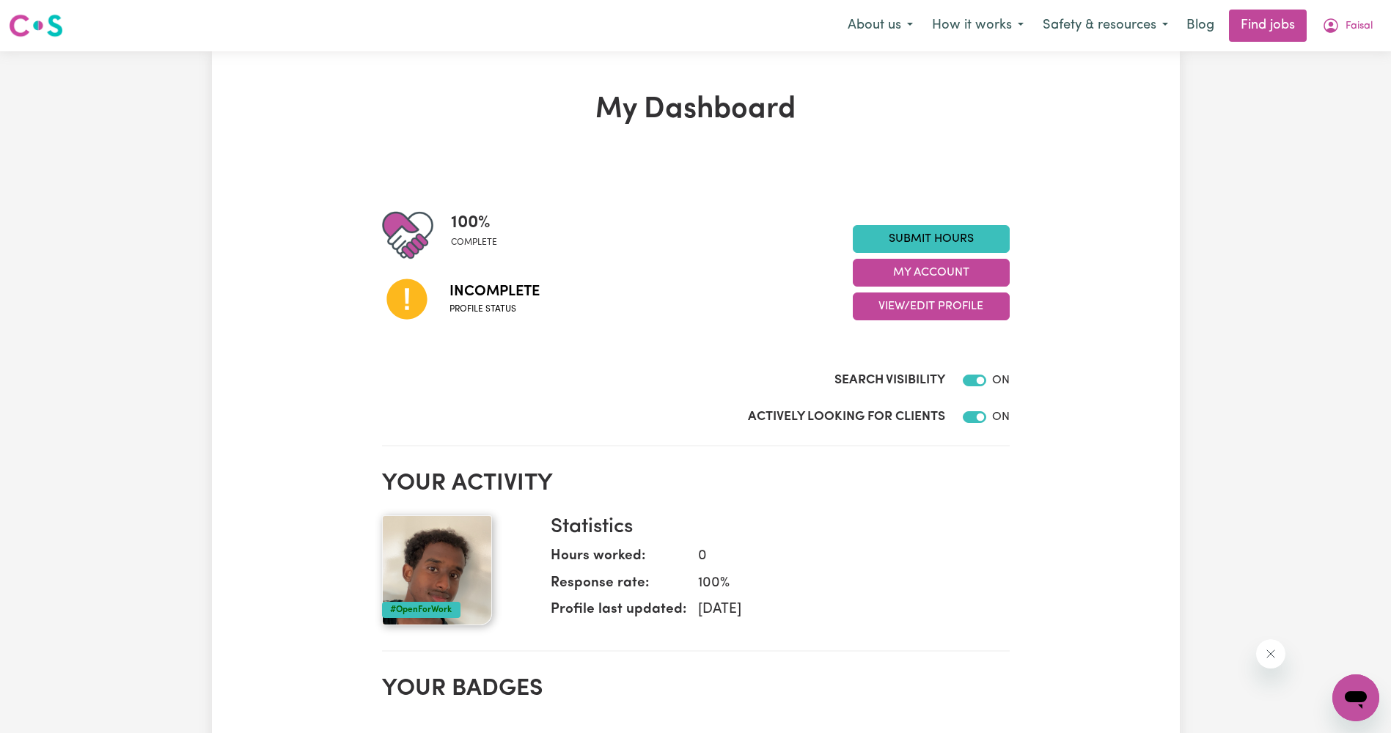
click at [456, 299] on span "Incomplete" at bounding box center [494, 292] width 90 height 22
click at [958, 273] on button "My Account" at bounding box center [931, 273] width 157 height 28
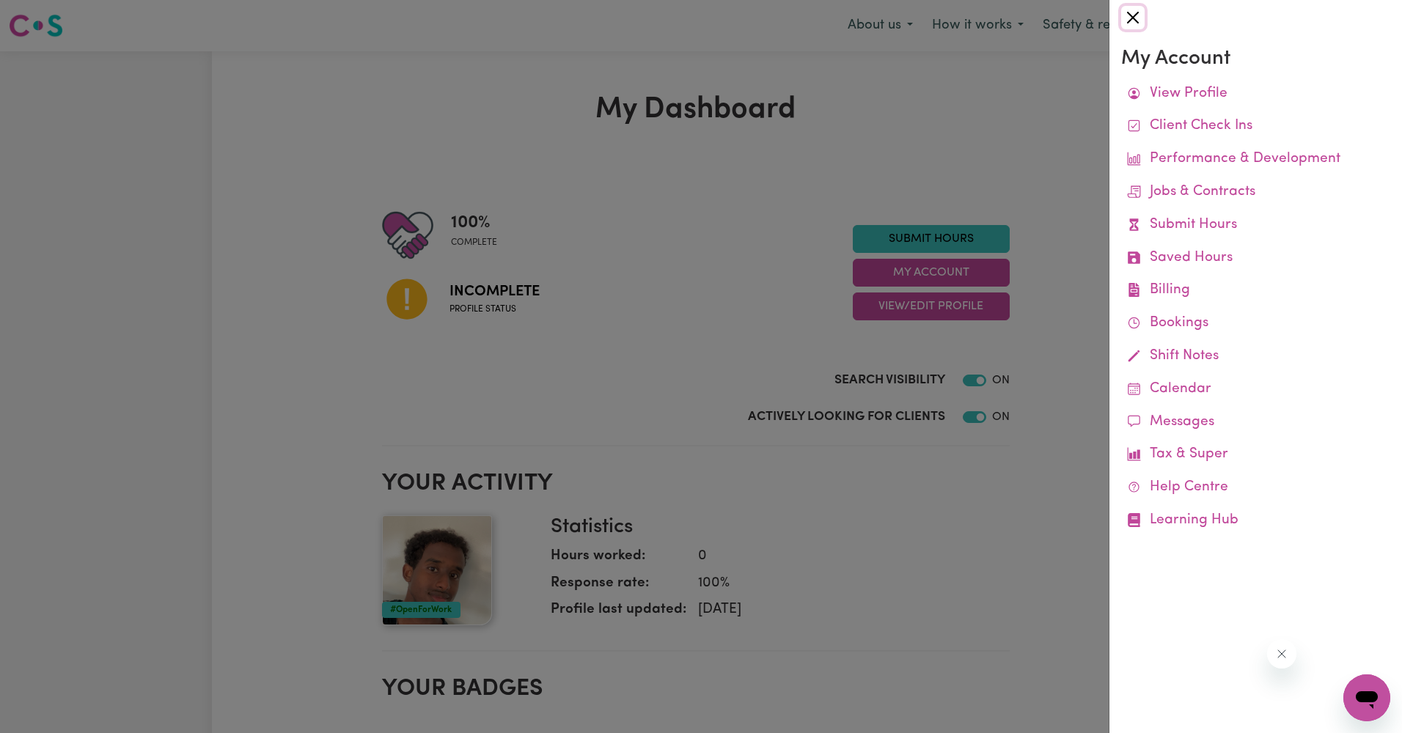
click at [1127, 21] on button "Close" at bounding box center [1132, 17] width 23 height 23
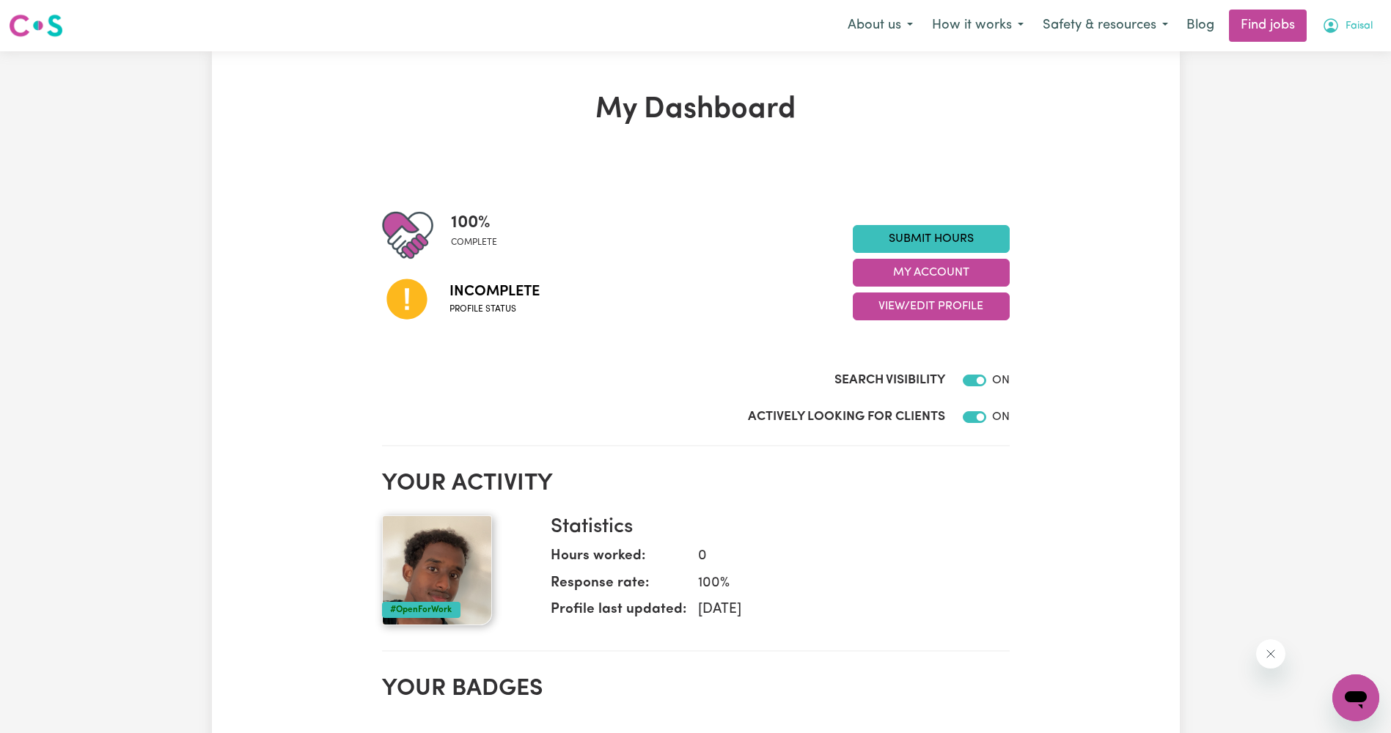
click at [1362, 25] on span "Faisal" at bounding box center [1358, 26] width 27 height 16
click at [1342, 64] on link "My Account" at bounding box center [1323, 57] width 116 height 28
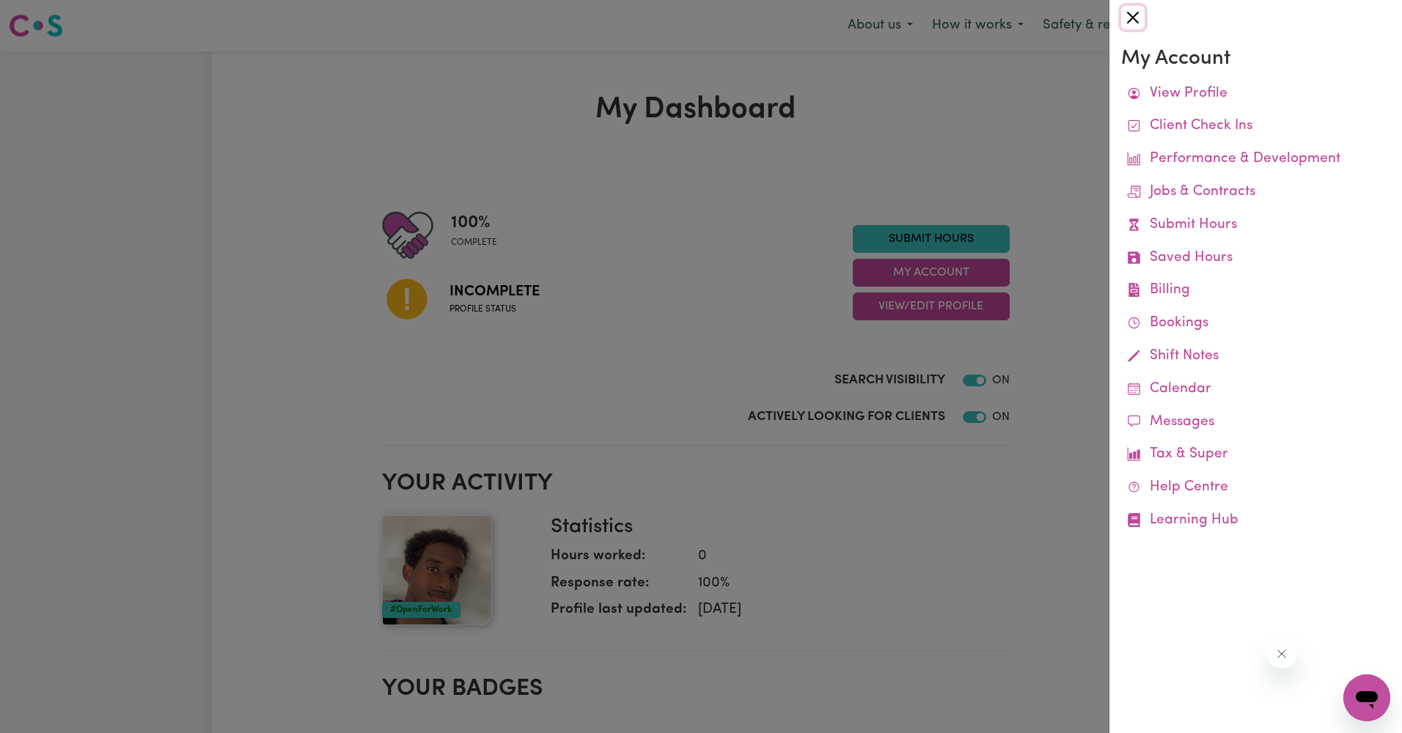
click at [1135, 19] on button "Close" at bounding box center [1132, 17] width 23 height 23
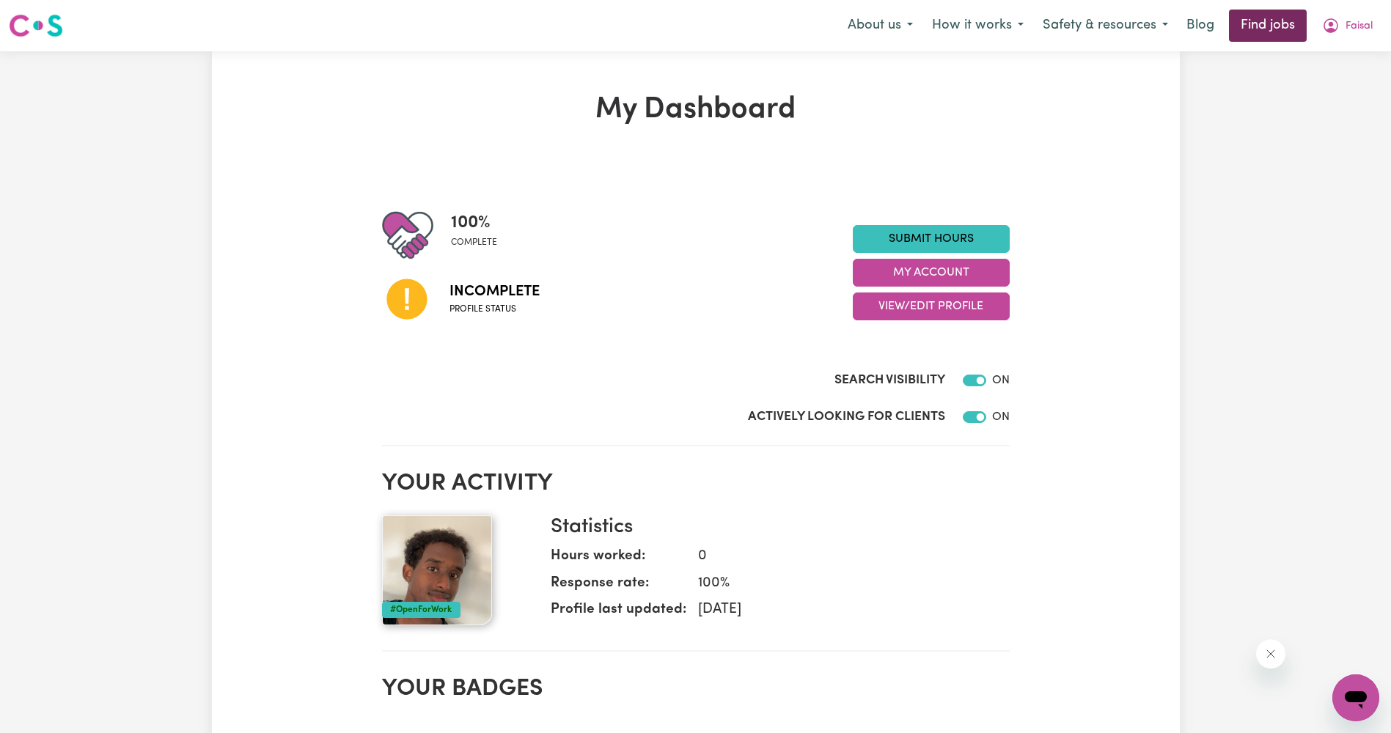
click at [1276, 28] on link "Find jobs" at bounding box center [1268, 26] width 78 height 32
